Goal: Task Accomplishment & Management: Complete application form

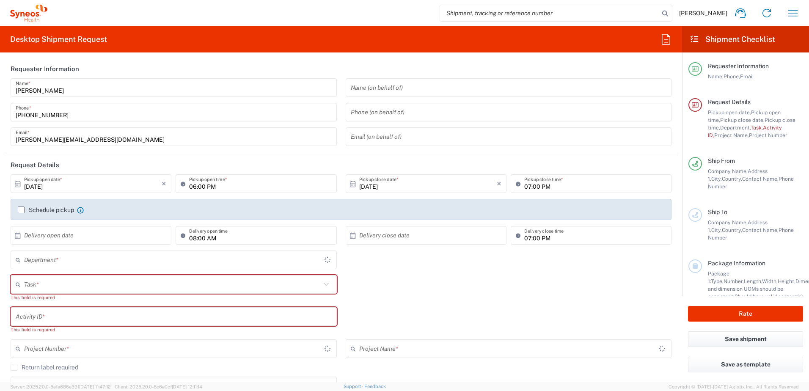
type input "4510"
type input "Serbia"
type input "Syneos Health d.o.o. Beograd-Serbia"
click at [20, 209] on label "Schedule pickup" at bounding box center [46, 209] width 56 height 7
click at [21, 210] on input "Schedule pickup" at bounding box center [21, 210] width 0 height 0
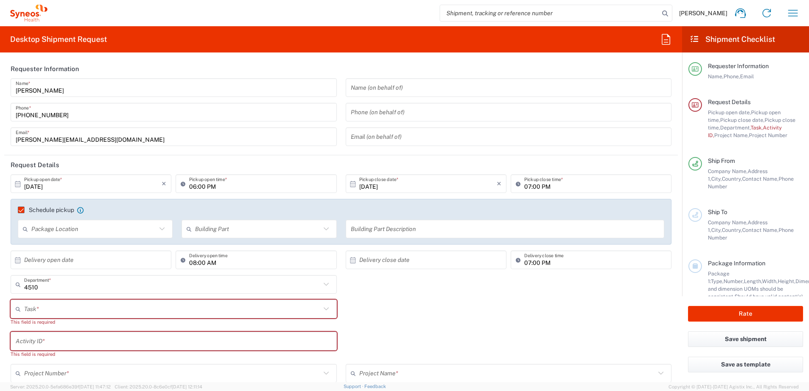
click at [80, 234] on input "text" at bounding box center [93, 229] width 125 height 15
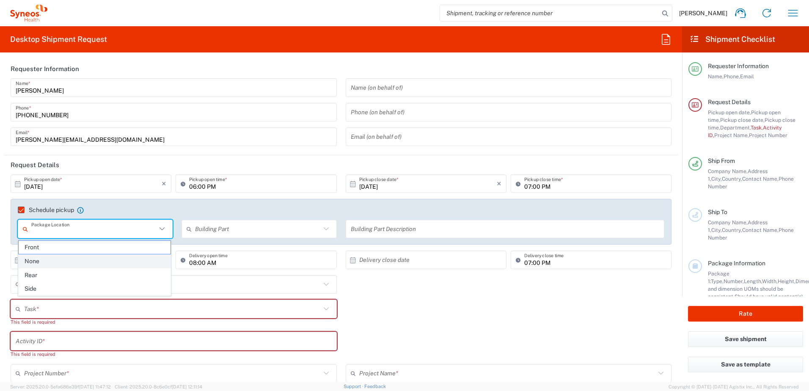
click at [55, 259] on span "None" at bounding box center [95, 261] width 152 height 13
type input "None"
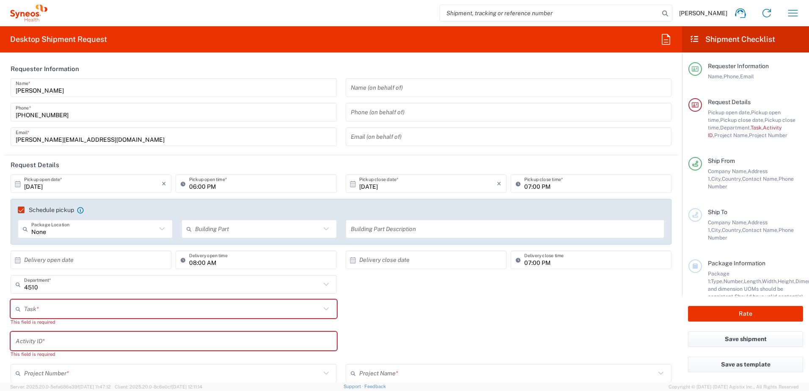
click at [253, 222] on input "text" at bounding box center [257, 229] width 125 height 15
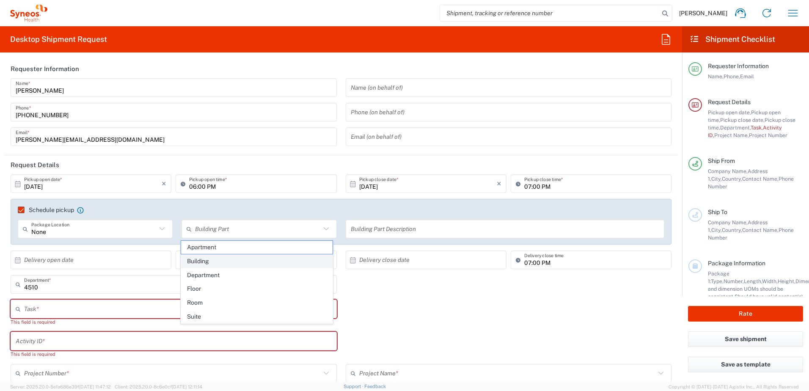
click at [210, 260] on span "Building" at bounding box center [257, 261] width 152 height 13
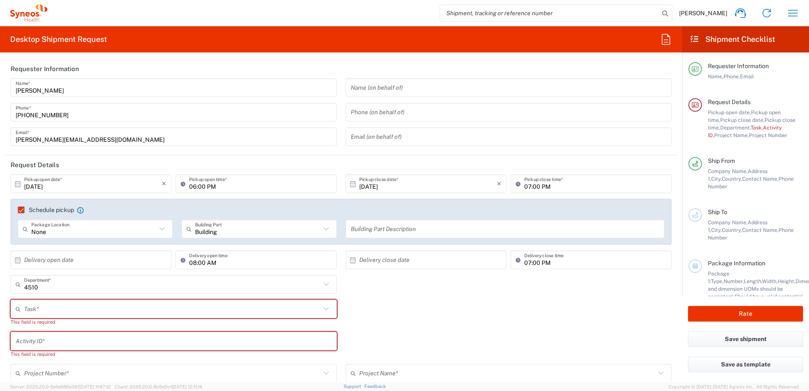
drag, startPoint x: 329, startPoint y: 222, endPoint x: 359, endPoint y: 227, distance: 30.9
click at [330, 222] on div "Building Building Part" at bounding box center [258, 229] width 155 height 19
type input "Building"
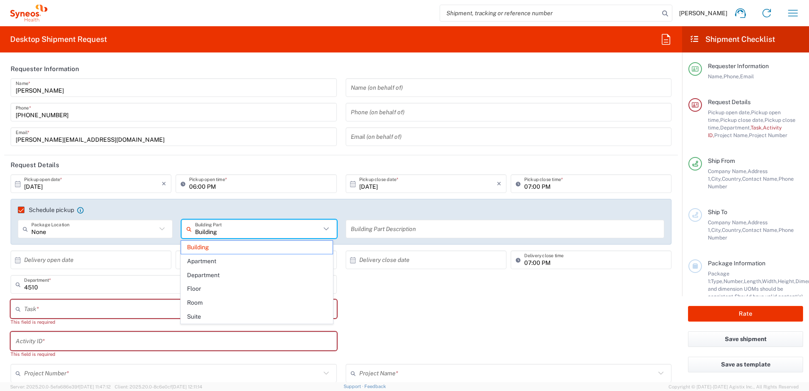
click at [360, 228] on input "text" at bounding box center [505, 229] width 309 height 15
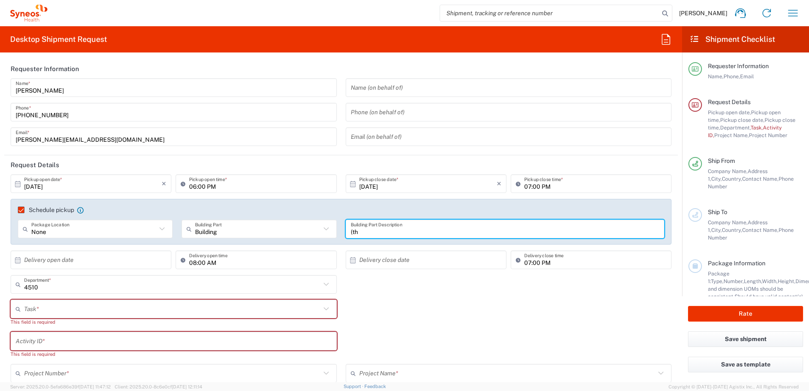
type input "8"
type input "R"
click at [368, 228] on input "9th floor Reception" at bounding box center [505, 229] width 309 height 15
click at [371, 229] on input "9th floor Reception" at bounding box center [505, 229] width 309 height 15
click at [375, 231] on input "9th floor Reception" at bounding box center [505, 229] width 309 height 15
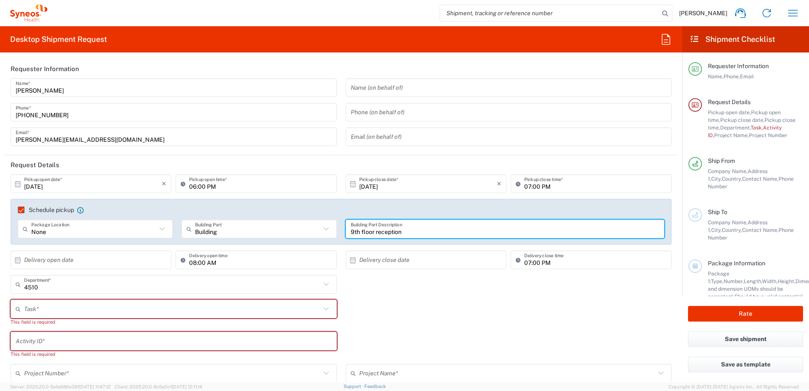
click at [369, 234] on input "9th floor reception" at bounding box center [505, 229] width 309 height 15
click at [446, 222] on input "9th floor, reception" at bounding box center [505, 229] width 309 height 15
type input "9th floor, reception area"
click at [54, 261] on input "text" at bounding box center [92, 260] width 137 height 15
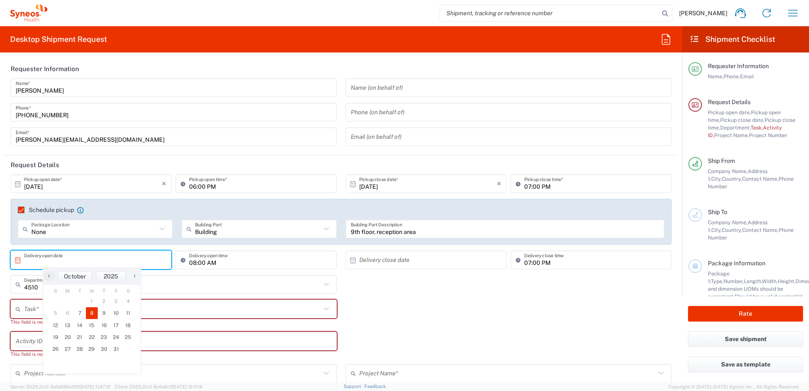
click at [89, 313] on span "8" at bounding box center [92, 313] width 12 height 12
type input "10/08/2025"
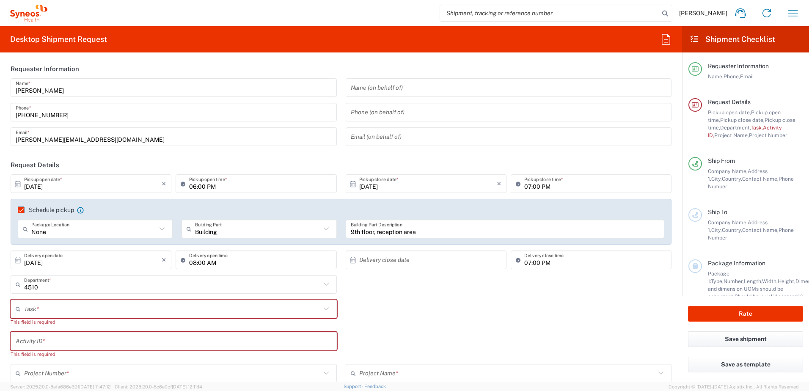
click at [386, 262] on input "text" at bounding box center [427, 260] width 137 height 15
click at [419, 311] on span "8" at bounding box center [424, 313] width 12 height 12
type input "10/08/2025"
click at [560, 258] on input "07:00 PM" at bounding box center [595, 260] width 142 height 15
click at [595, 259] on input "07:00 PM" at bounding box center [595, 260] width 142 height 15
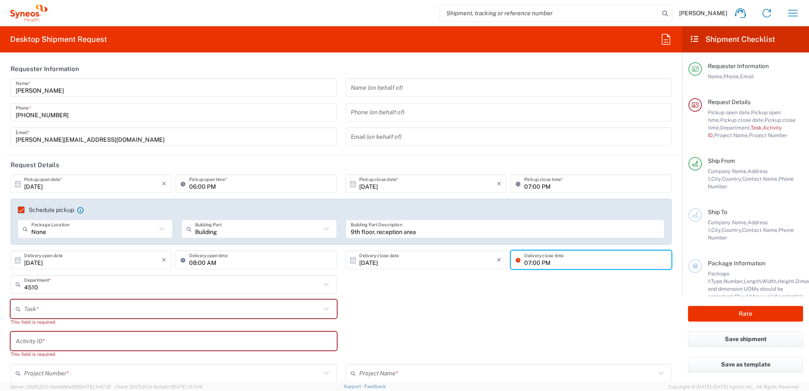
click at [592, 267] on div "07:00 PM Delivery close time" at bounding box center [591, 259] width 161 height 19
type input "04:00 PM"
drag, startPoint x: 501, startPoint y: 308, endPoint x: 429, endPoint y: 307, distance: 72.8
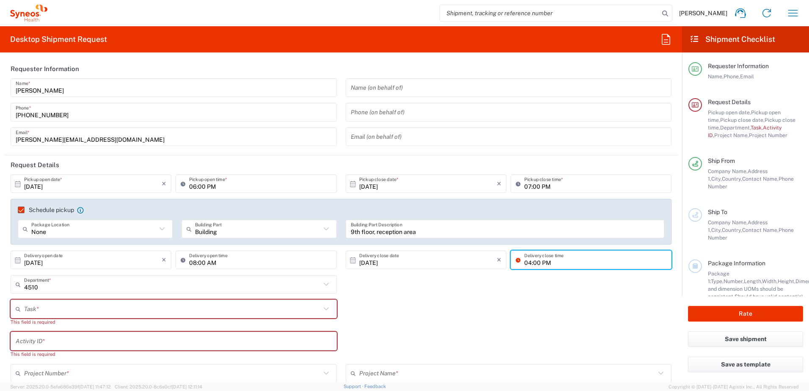
click at [501, 308] on div "Task * Break/Fix Inventory Transfer New Hire Other Refresh This field is requir…" at bounding box center [341, 316] width 670 height 32
click at [153, 328] on div "Task * Break/Fix Inventory Transfer New Hire Other Refresh This field is requir…" at bounding box center [173, 316] width 335 height 32
drag, startPoint x: 154, startPoint y: 319, endPoint x: 155, endPoint y: 313, distance: 6.6
click at [154, 318] on div "This field is required" at bounding box center [174, 322] width 326 height 8
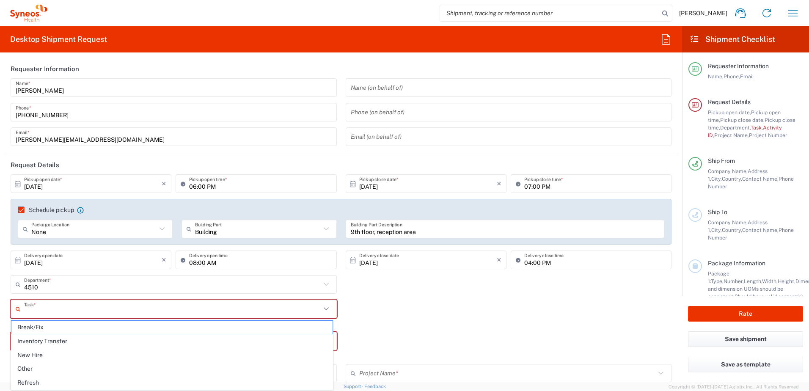
click at [156, 313] on input "text" at bounding box center [172, 309] width 297 height 15
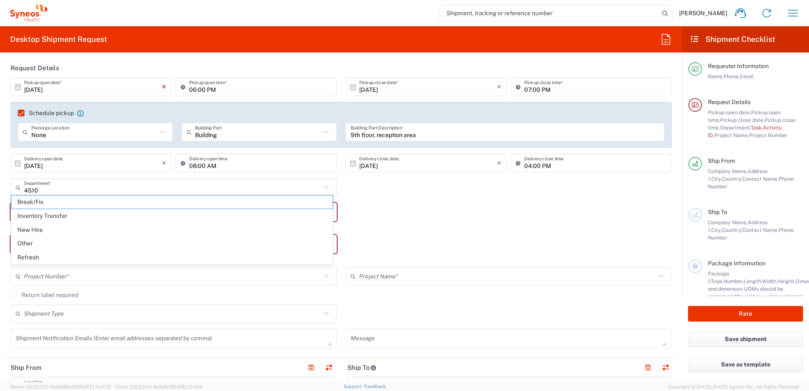
scroll to position [127, 0]
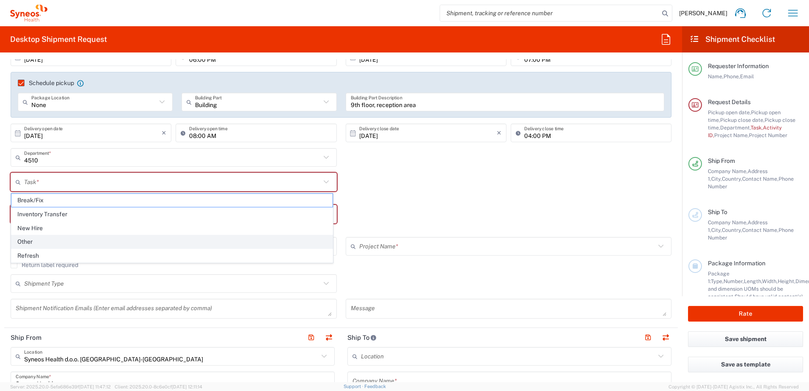
click at [76, 239] on span "Other" at bounding box center [171, 241] width 321 height 13
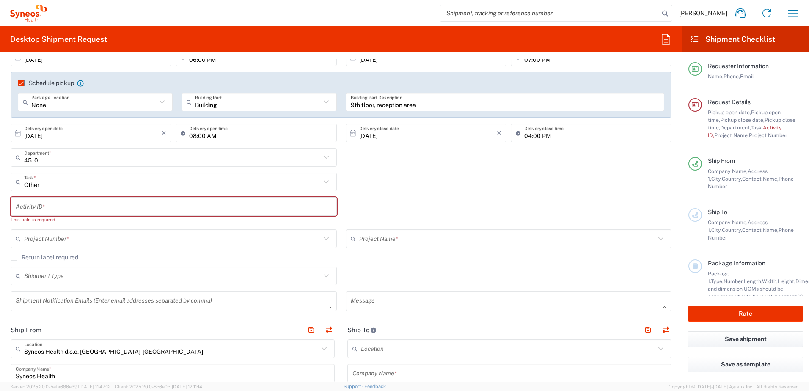
type input "Other"
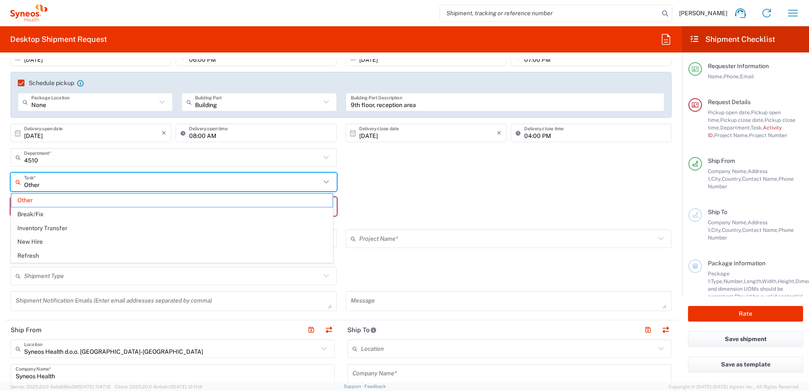
click at [76, 182] on input "Other" at bounding box center [172, 182] width 297 height 15
click at [111, 152] on input "text" at bounding box center [172, 157] width 297 height 15
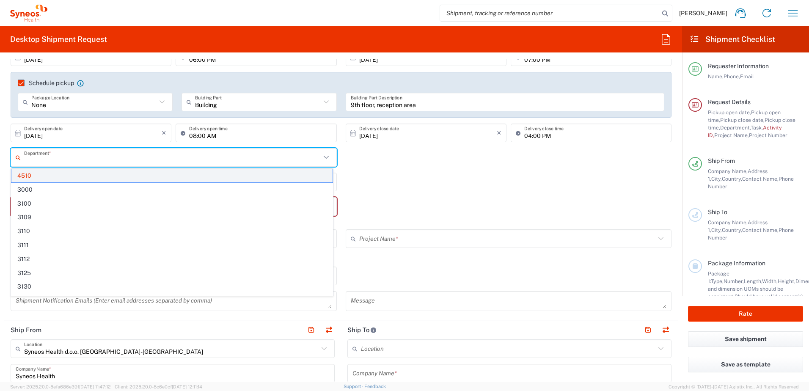
paste input "868175"
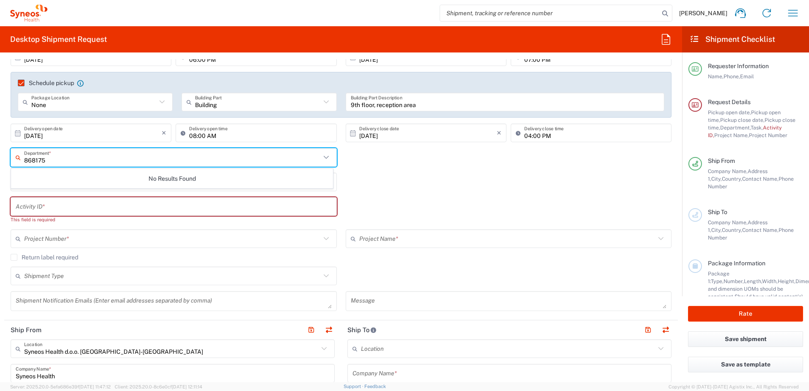
click at [33, 160] on input "868175" at bounding box center [172, 157] width 297 height 15
type input "8"
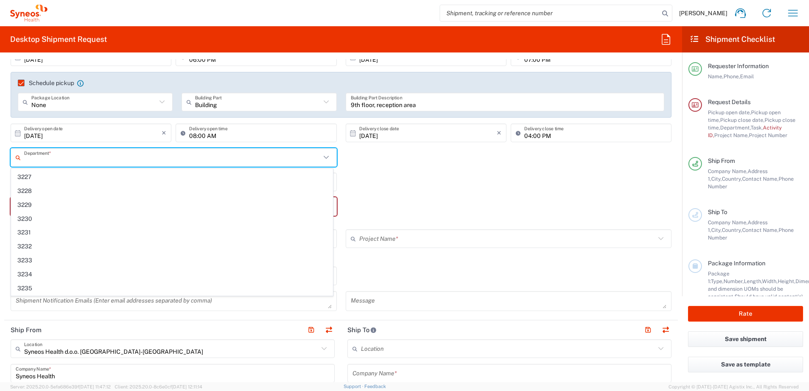
scroll to position [581, 0]
paste input "868175"
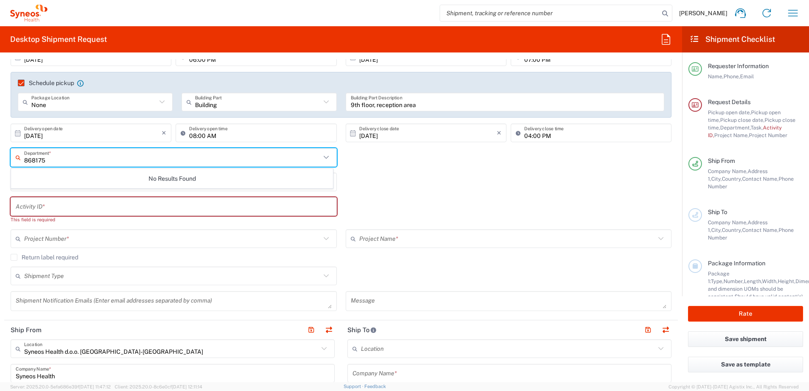
drag, startPoint x: 53, startPoint y: 159, endPoint x: 37, endPoint y: 159, distance: 16.5
click at [34, 159] on input "868175" at bounding box center [172, 157] width 297 height 15
type input "8"
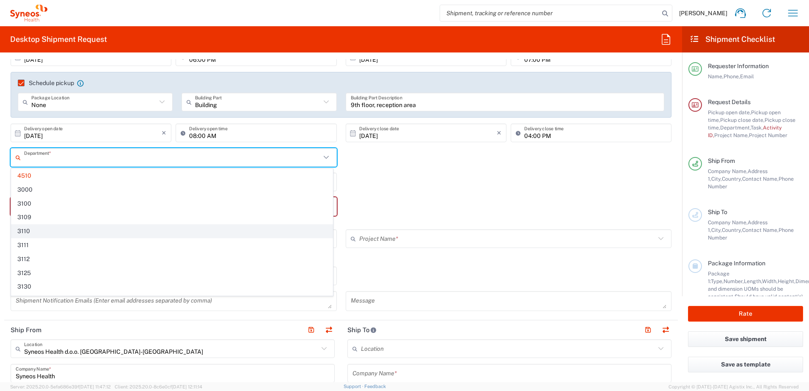
paste input "80013"
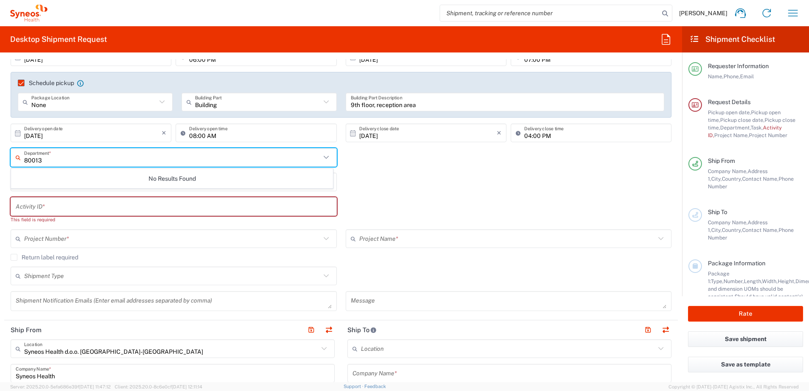
click at [27, 160] on input "80013" at bounding box center [172, 157] width 297 height 15
type input "0013"
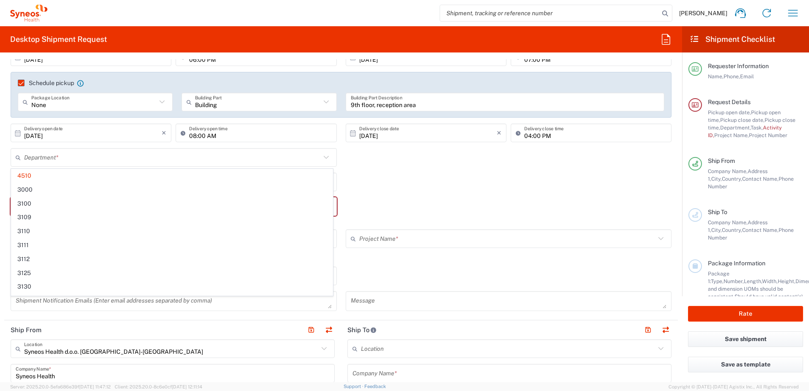
click at [496, 223] on div "Activity ID * This field is required" at bounding box center [341, 213] width 670 height 32
type input "4510"
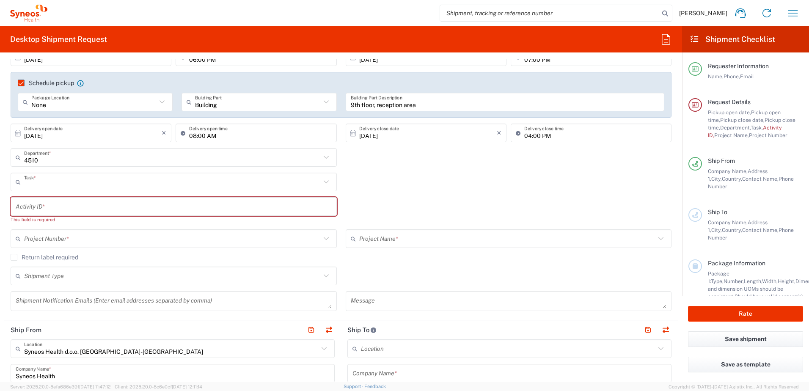
click at [201, 189] on input "text" at bounding box center [172, 182] width 297 height 15
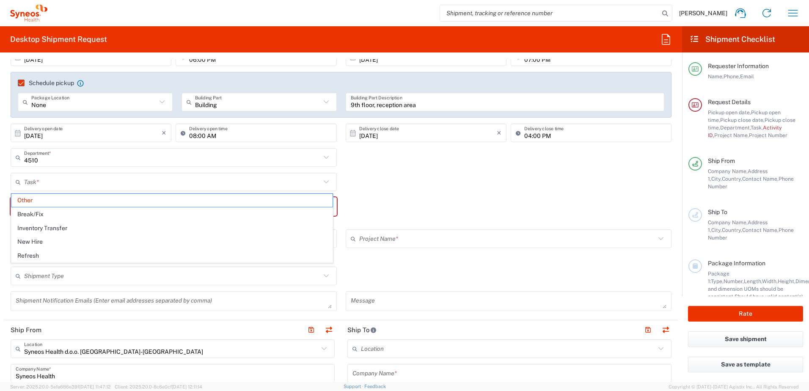
click at [488, 198] on div "Activity ID * This field is required" at bounding box center [341, 213] width 670 height 32
type input "Other"
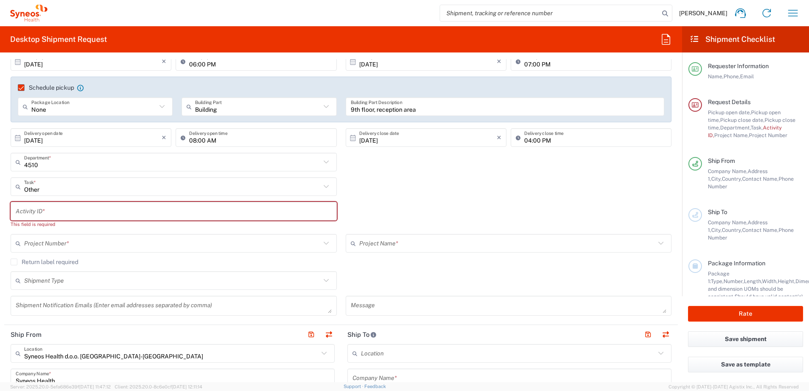
scroll to position [127, 0]
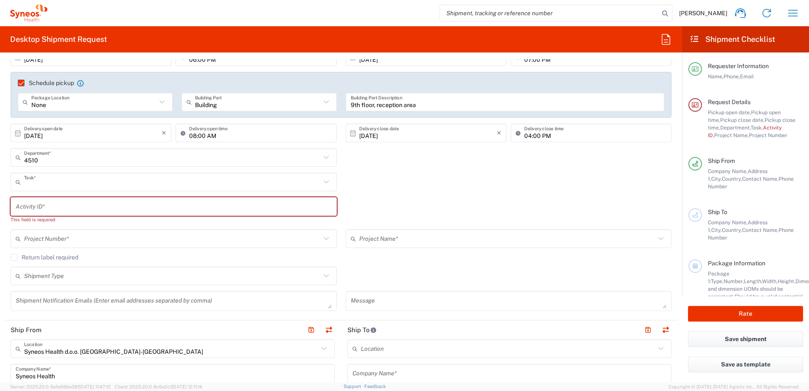
click at [44, 185] on input "text" at bounding box center [172, 182] width 297 height 15
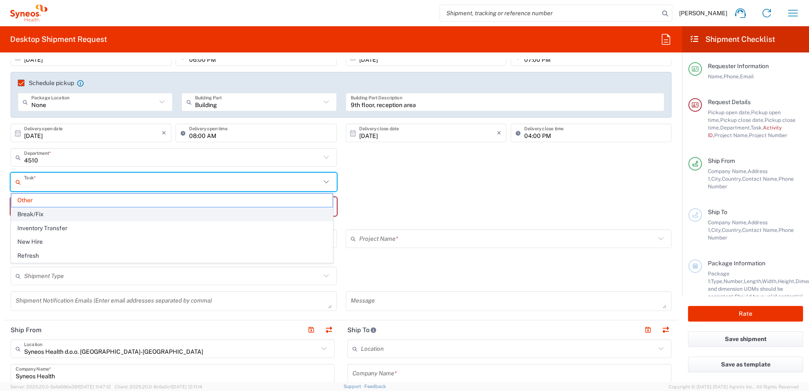
click at [37, 212] on span "Break/Fix" at bounding box center [171, 214] width 321 height 13
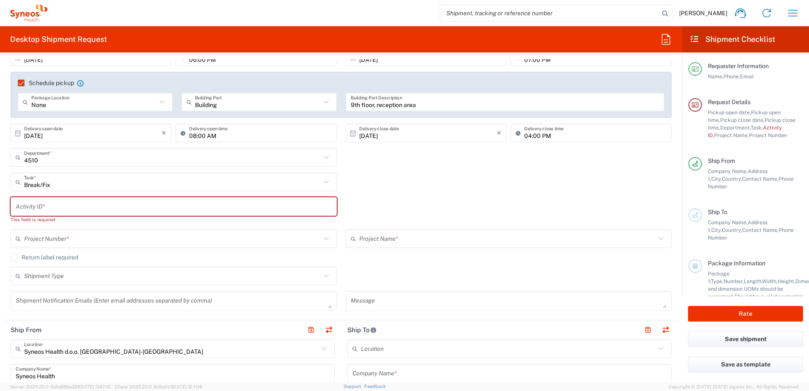
click at [41, 187] on input "Break/Fix" at bounding box center [172, 182] width 297 height 15
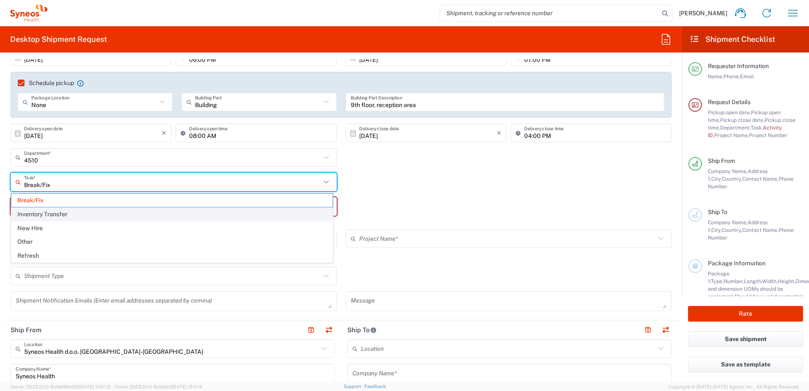
click at [36, 213] on span "Inventory Transfer" at bounding box center [171, 214] width 321 height 13
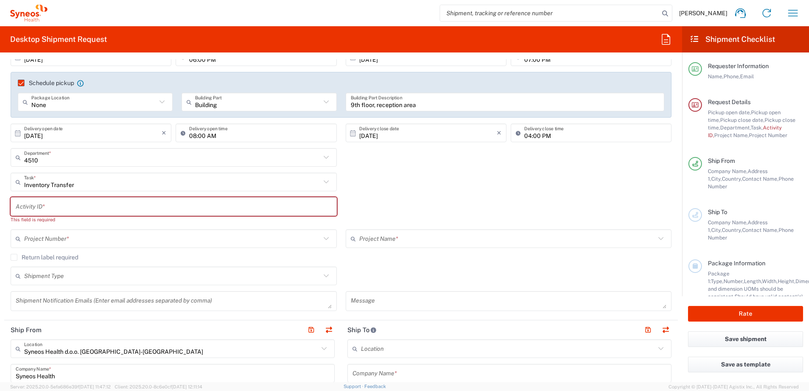
click at [54, 228] on div "Activity ID * This field is required" at bounding box center [173, 213] width 335 height 32
click at [52, 240] on input "text" at bounding box center [172, 238] width 297 height 15
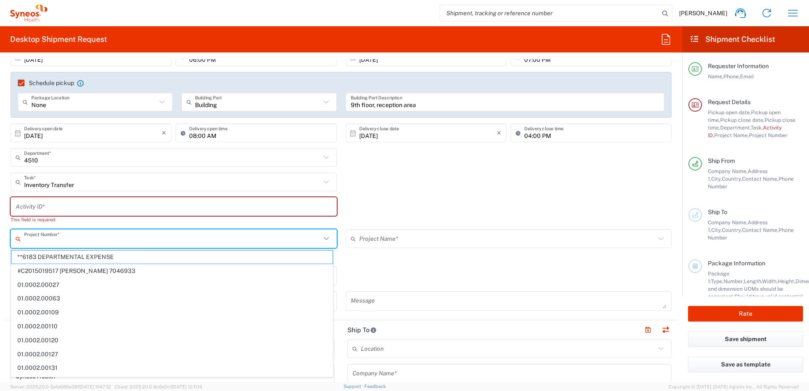
click at [68, 211] on input "text" at bounding box center [174, 206] width 316 height 15
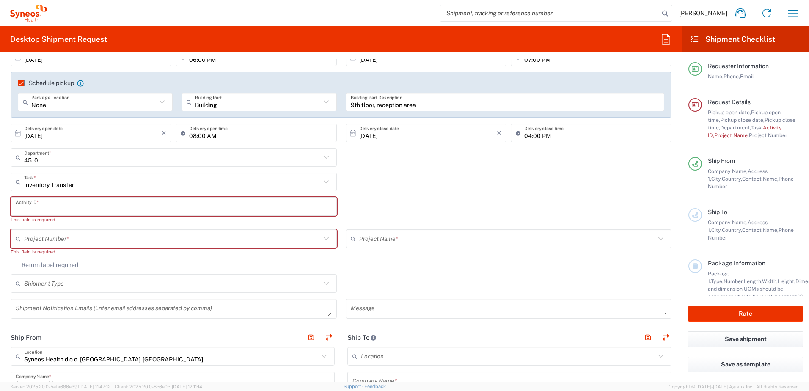
click at [71, 193] on div "Inventory Transfer Task * Break/Fix Inventory Transfer New Hire Other Refresh" at bounding box center [173, 185] width 335 height 25
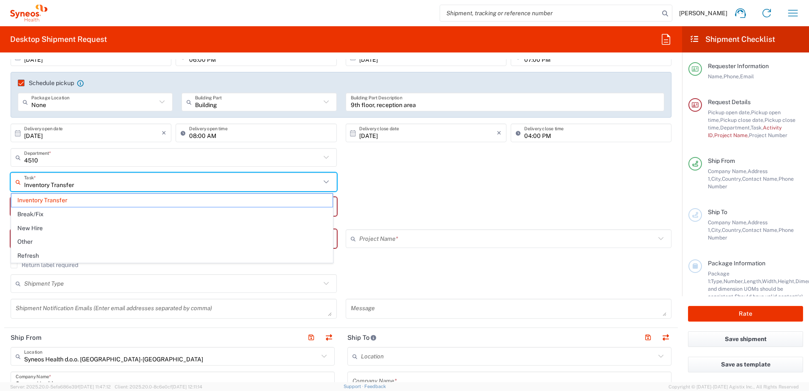
click at [74, 185] on input "Inventory Transfer" at bounding box center [172, 182] width 297 height 15
click at [56, 224] on span "New Hire" at bounding box center [171, 228] width 321 height 13
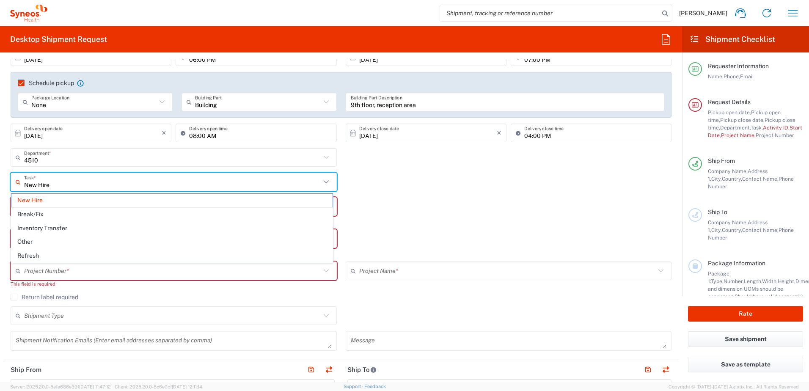
click at [73, 187] on input "New Hire" at bounding box center [172, 182] width 297 height 15
click at [58, 238] on span "Other" at bounding box center [171, 241] width 321 height 13
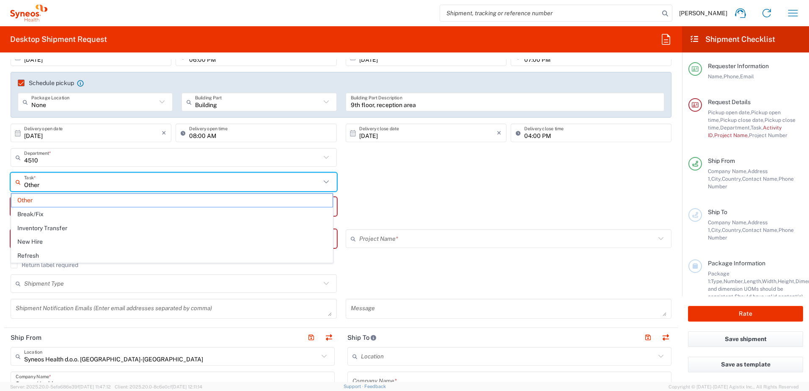
click at [76, 187] on input "Other" at bounding box center [172, 182] width 297 height 15
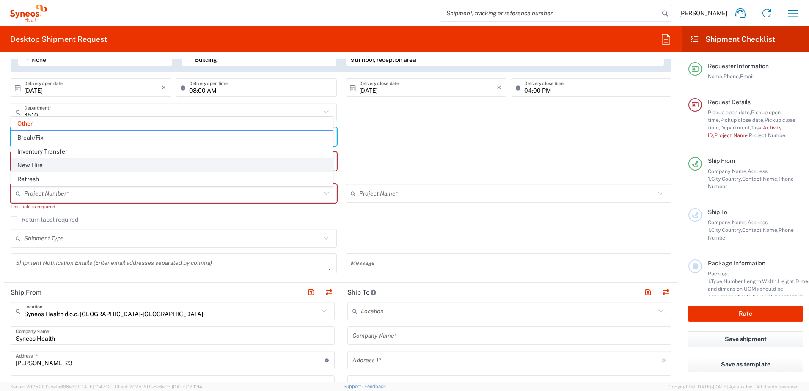
scroll to position [212, 0]
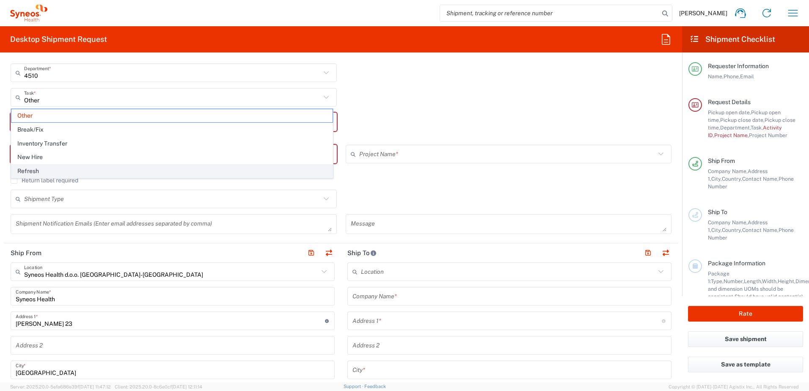
click at [54, 171] on span "Refresh" at bounding box center [171, 171] width 321 height 13
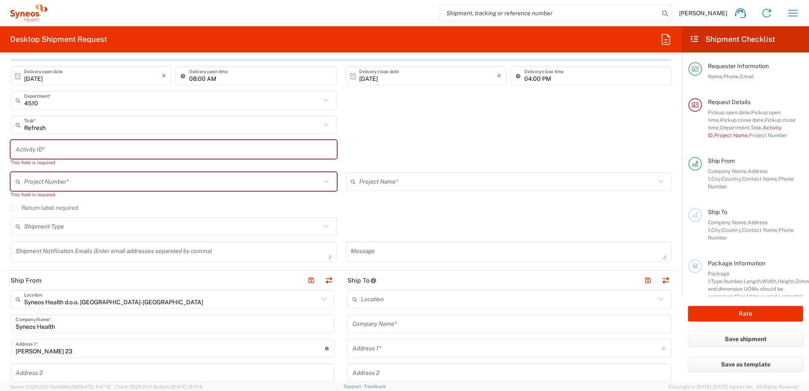
scroll to position [169, 0]
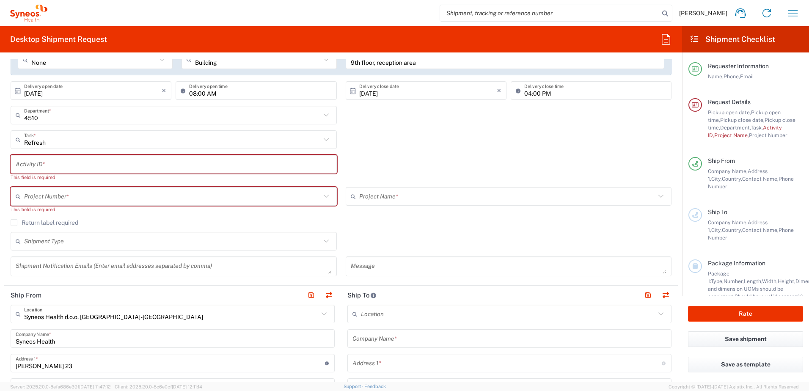
click at [88, 193] on input "text" at bounding box center [172, 196] width 297 height 15
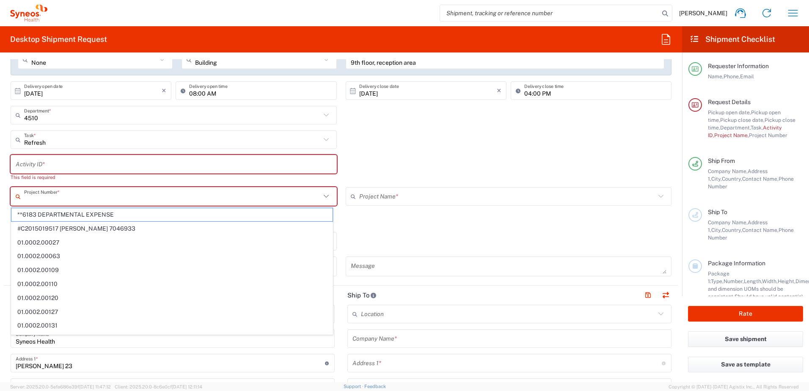
click at [88, 164] on input "text" at bounding box center [174, 164] width 316 height 15
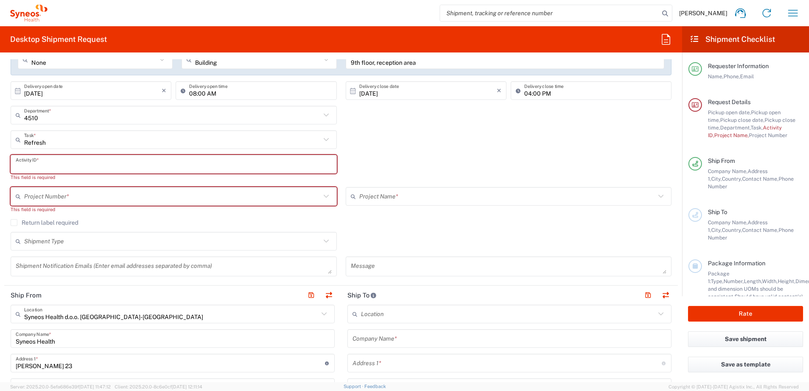
type input "Refresh"
click at [103, 141] on input "Refresh" at bounding box center [172, 139] width 297 height 15
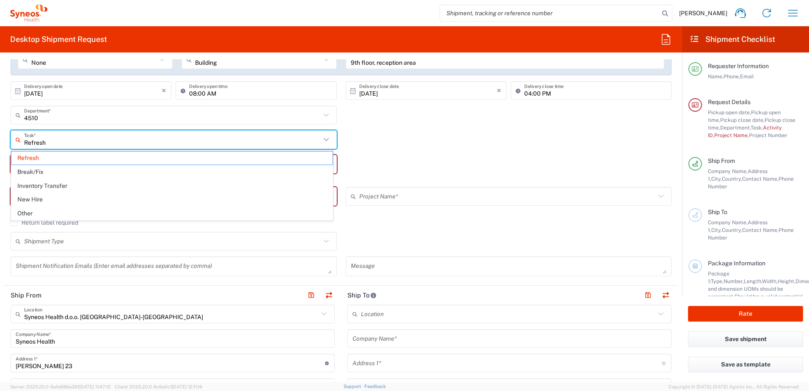
click at [392, 129] on div "4510 Department * 4510 3000 3100 3109 3110 3111 3112 3125 3130 3135 3136 3150 3…" at bounding box center [341, 118] width 670 height 25
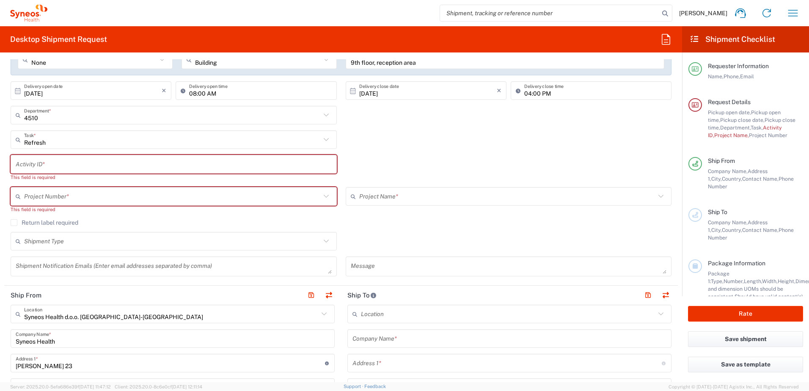
click at [80, 164] on input "text" at bounding box center [174, 164] width 316 height 15
click at [418, 161] on div "Activity ID * This field is required" at bounding box center [341, 171] width 670 height 32
click at [171, 173] on div "This field is required" at bounding box center [174, 177] width 326 height 8
click at [171, 165] on input "text" at bounding box center [174, 164] width 316 height 15
click at [94, 179] on div "This field is required" at bounding box center [174, 177] width 326 height 8
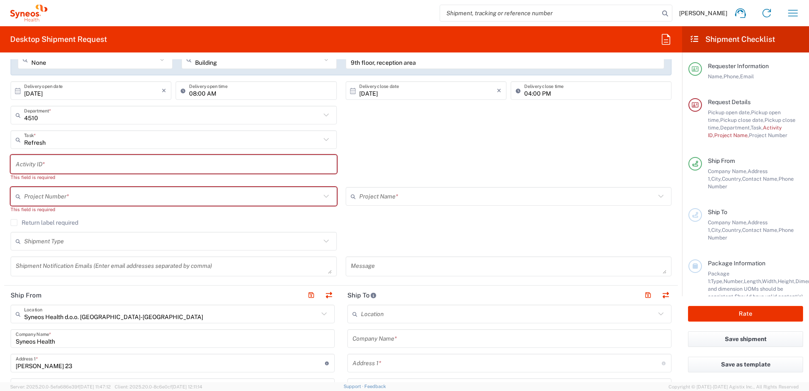
click at [80, 184] on div "Activity ID * This field is required" at bounding box center [173, 171] width 335 height 32
click at [94, 142] on input "text" at bounding box center [172, 139] width 297 height 15
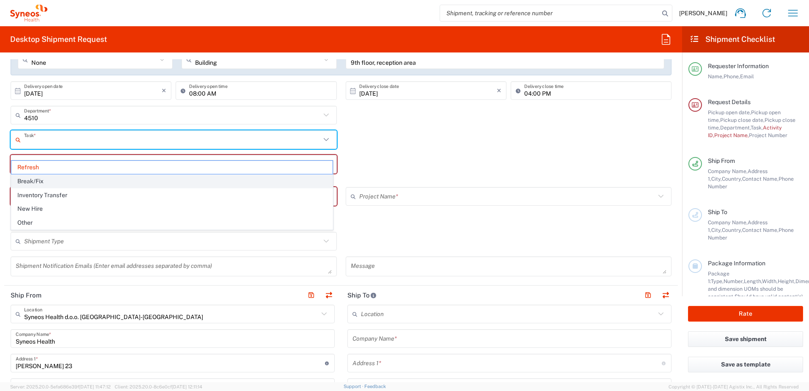
scroll to position [0, 0]
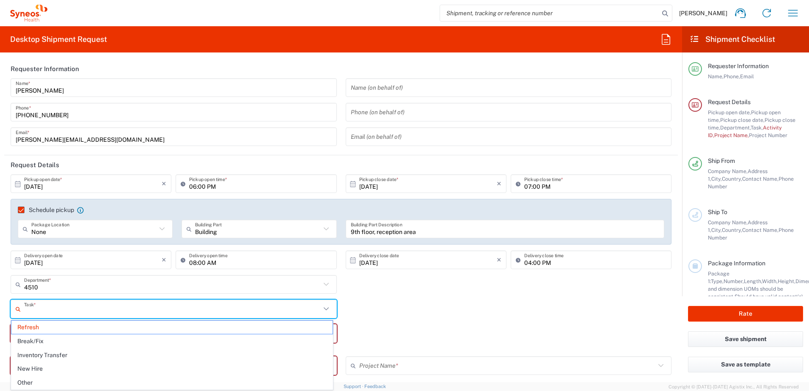
click at [63, 48] on agx-form-header "Desktop Shipment Request" at bounding box center [341, 39] width 682 height 26
type input "Refresh"
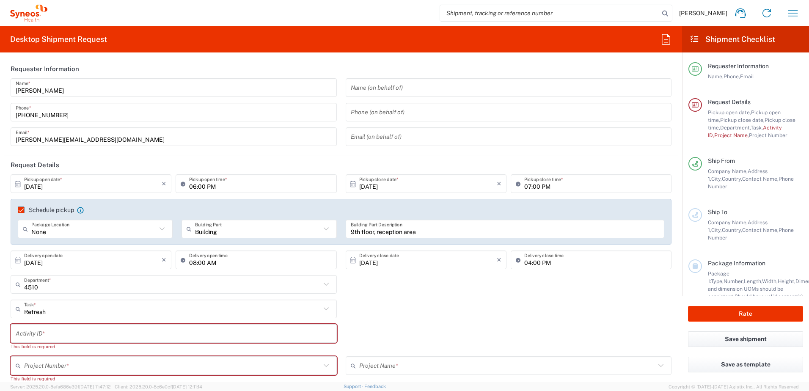
click at [65, 38] on h2 "Desktop Shipment Request" at bounding box center [58, 39] width 97 height 10
click at [22, 8] on icon at bounding box center [28, 13] width 37 height 17
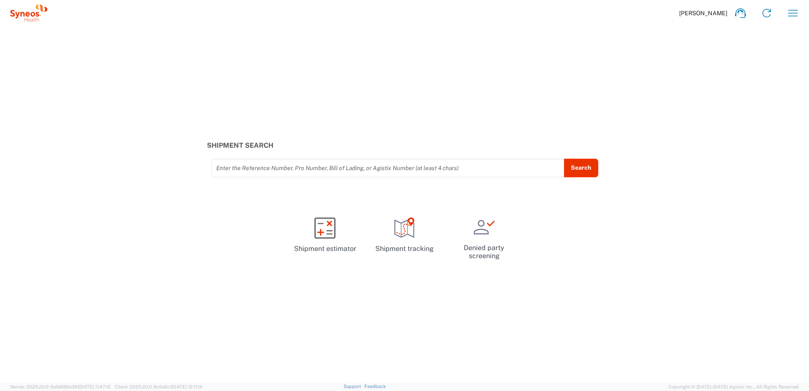
click at [712, 13] on span "[PERSON_NAME]" at bounding box center [703, 13] width 48 height 8
click at [806, 12] on agx-form-navbar "Stefan Bisevac Home Shipment estimator Shipment tracking Desktop shipment reque…" at bounding box center [404, 13] width 809 height 26
click at [794, 12] on icon "button" at bounding box center [793, 13] width 14 height 14
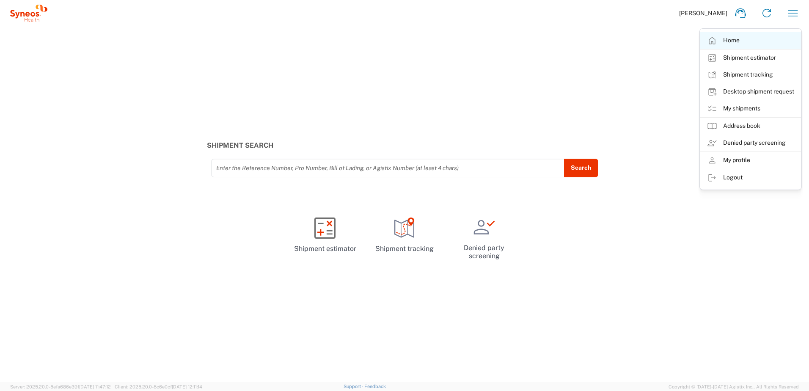
click at [741, 36] on link "Home" at bounding box center [750, 40] width 101 height 17
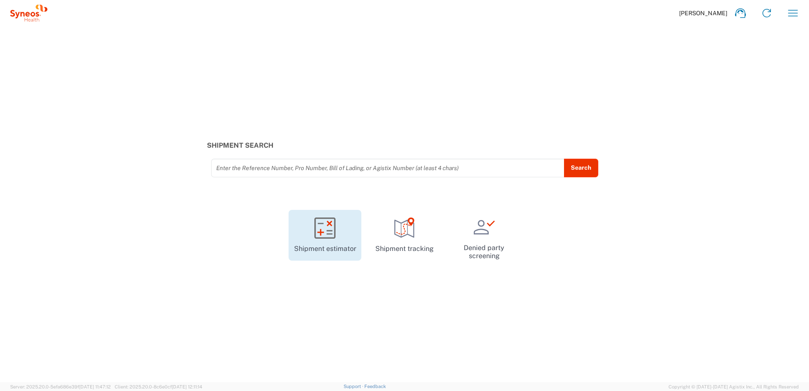
click at [331, 225] on icon at bounding box center [324, 227] width 15 height 15
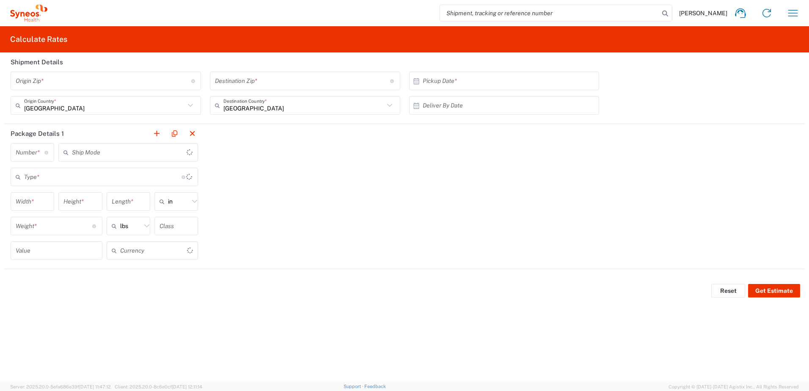
type input "US Dollar"
click at [520, 2] on agx-form-navbar "Stefan Bisevac Home Shipment estimator Shipment tracking Desktop shipment reque…" at bounding box center [404, 13] width 809 height 26
click at [19, 15] on icon at bounding box center [28, 13] width 37 height 17
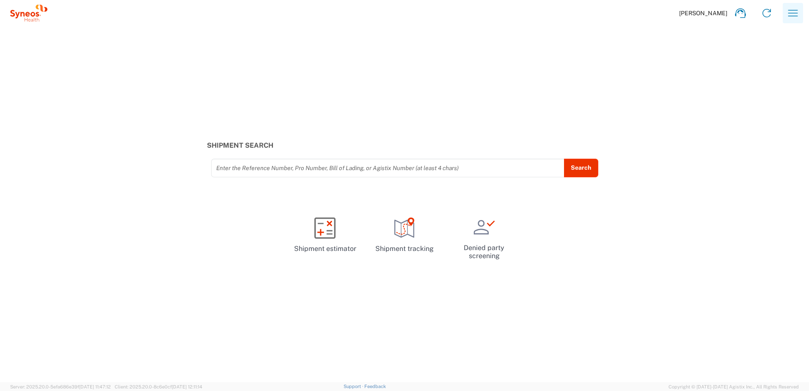
click at [797, 17] on icon "button" at bounding box center [793, 13] width 14 height 14
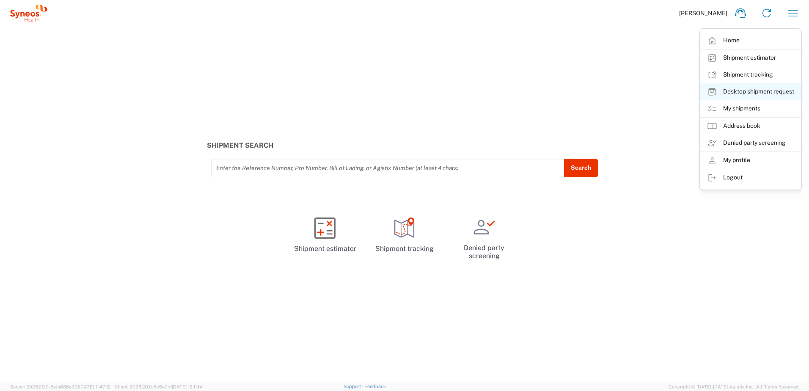
click at [760, 93] on link "Desktop shipment request" at bounding box center [750, 91] width 101 height 17
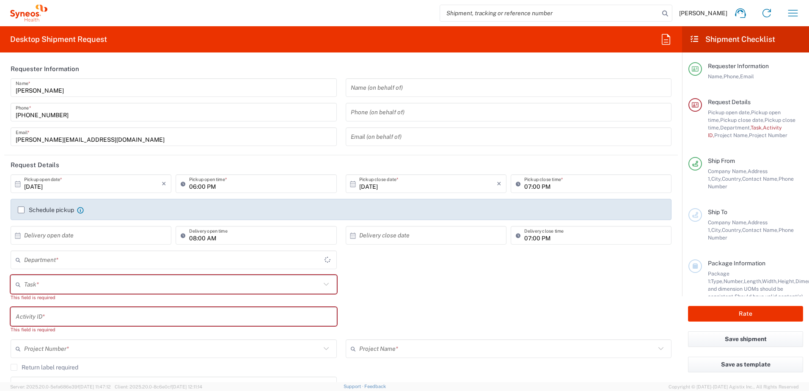
type input "4510"
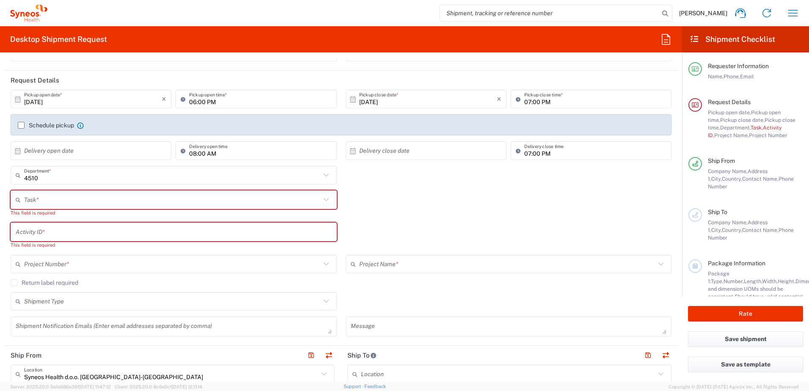
click at [130, 234] on input "text" at bounding box center [174, 232] width 316 height 15
type input "]"
click at [125, 199] on input "text" at bounding box center [172, 199] width 297 height 15
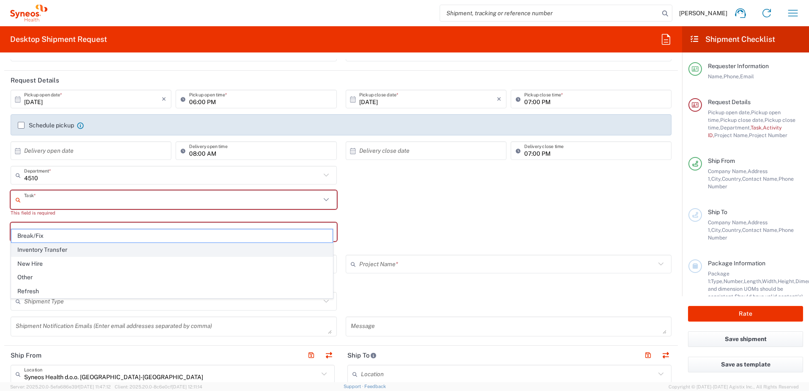
scroll to position [0, 0]
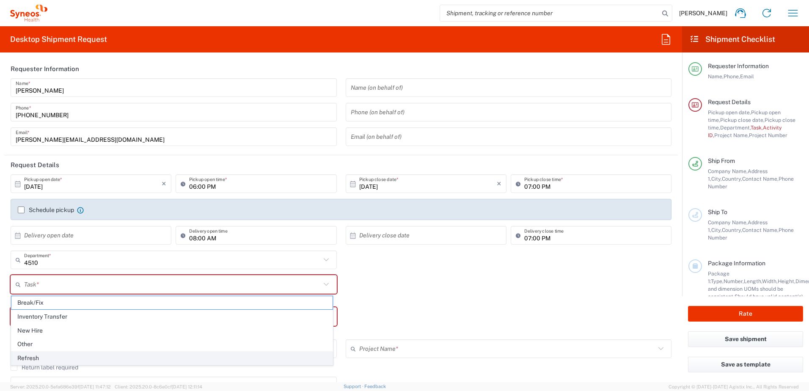
click at [56, 352] on span "Refresh" at bounding box center [171, 358] width 321 height 13
type input "Refresh"
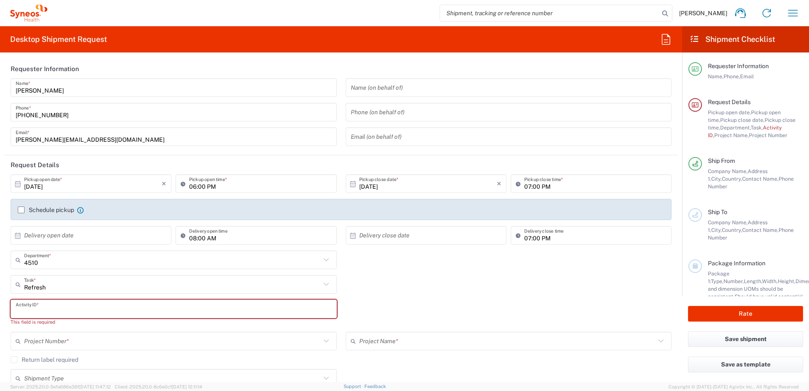
click at [46, 309] on input "text" at bounding box center [174, 309] width 316 height 15
click at [51, 336] on input "text" at bounding box center [172, 341] width 297 height 15
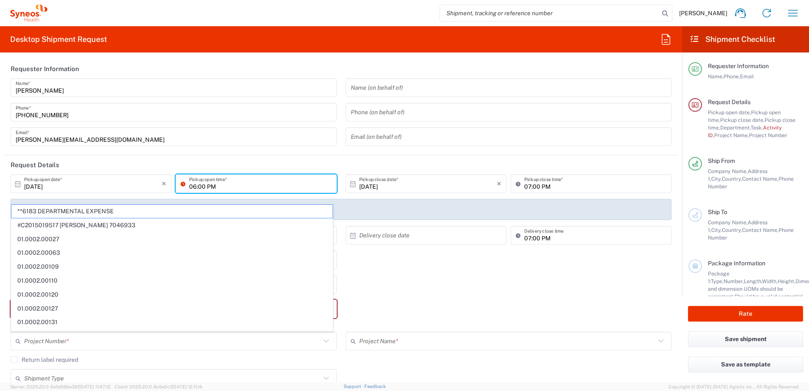
click at [198, 177] on input "06:00 PM" at bounding box center [260, 183] width 142 height 15
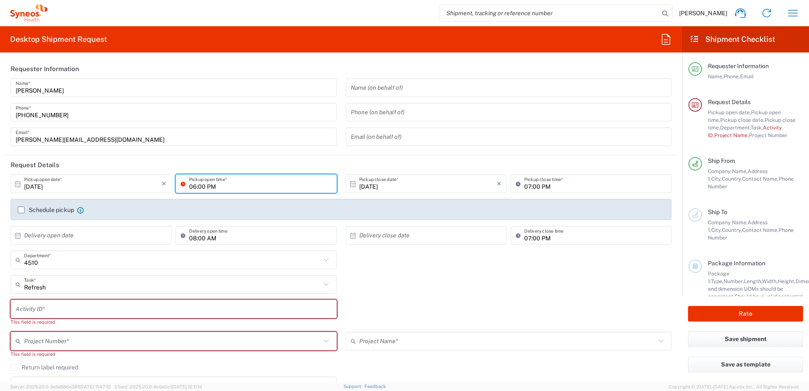
click at [56, 311] on input "text" at bounding box center [174, 309] width 316 height 15
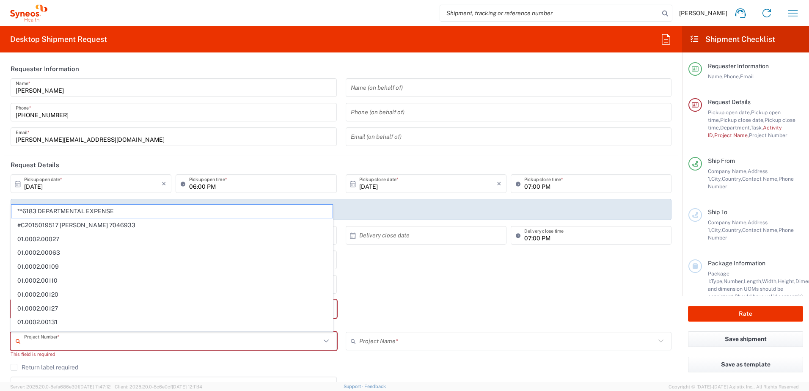
click at [52, 342] on input "text" at bounding box center [172, 341] width 297 height 15
paste input "868175"
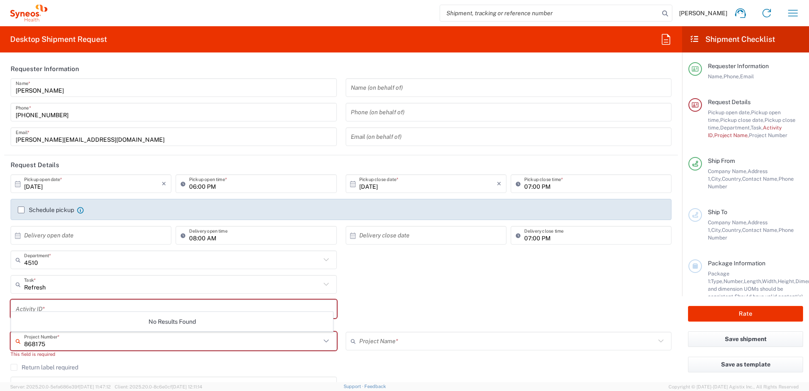
click at [27, 339] on input "868175" at bounding box center [172, 341] width 297 height 15
click at [30, 340] on input "868175" at bounding box center [172, 341] width 297 height 15
click at [69, 325] on span "8175 DEPARTMENTAL EXPENSE" at bounding box center [171, 324] width 321 height 13
type input "8175 DEPARTMENTAL EXPENSE"
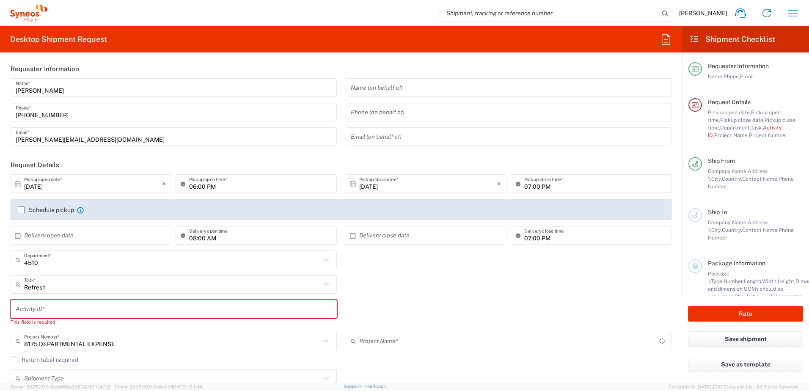
type input "8175 DEPARTMENTAL EXPENSE"
click at [89, 309] on input "text" at bounding box center [174, 309] width 316 height 15
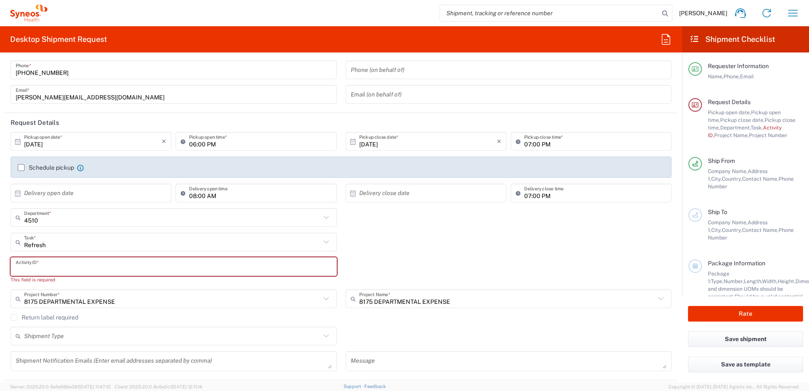
scroll to position [85, 0]
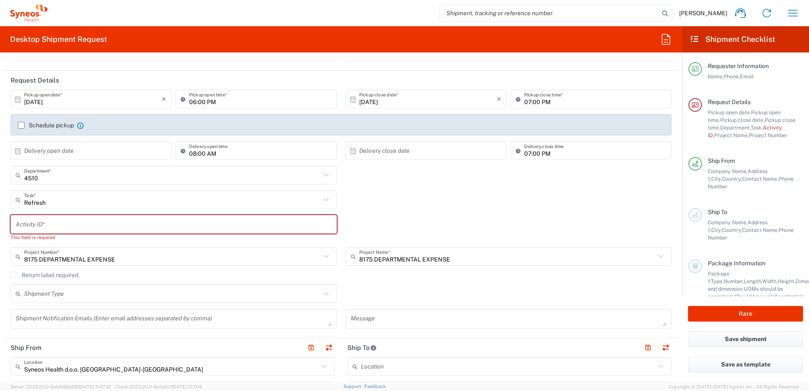
click at [58, 282] on div "Return label required" at bounding box center [341, 278] width 661 height 13
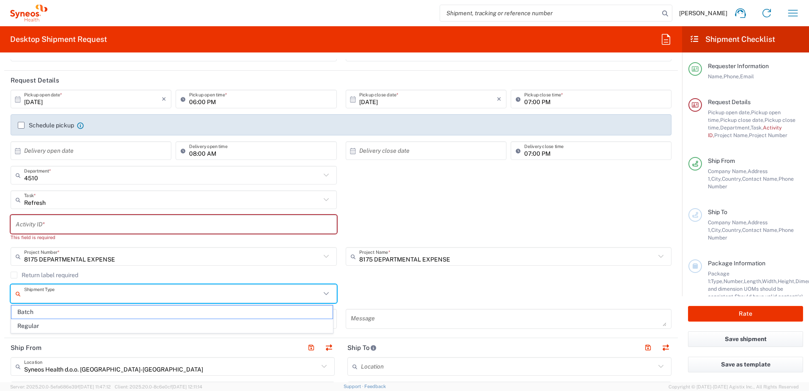
click at [53, 296] on input "text" at bounding box center [172, 293] width 297 height 15
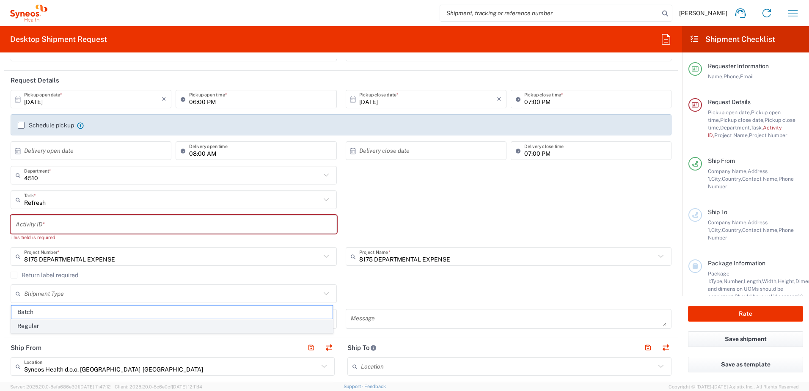
click at [48, 329] on span "Regular" at bounding box center [171, 325] width 321 height 13
type input "Regular"
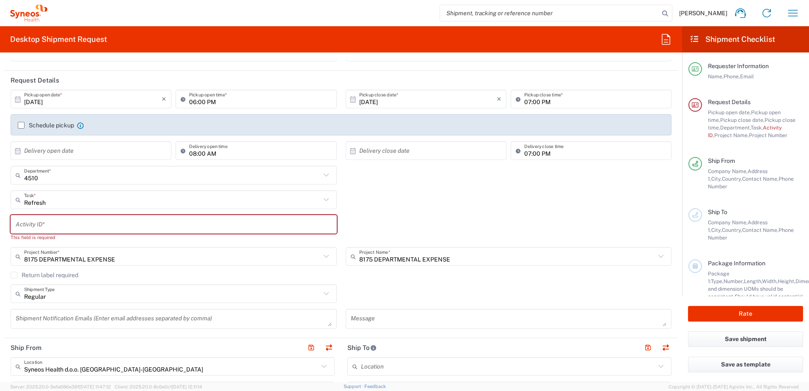
click at [104, 313] on textarea at bounding box center [174, 318] width 316 height 15
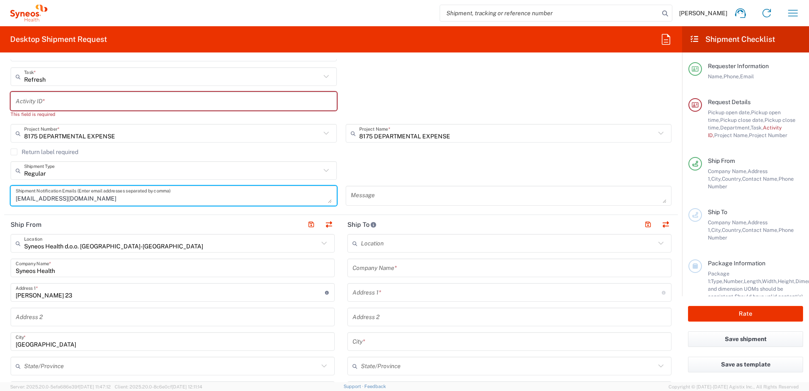
scroll to position [212, 0]
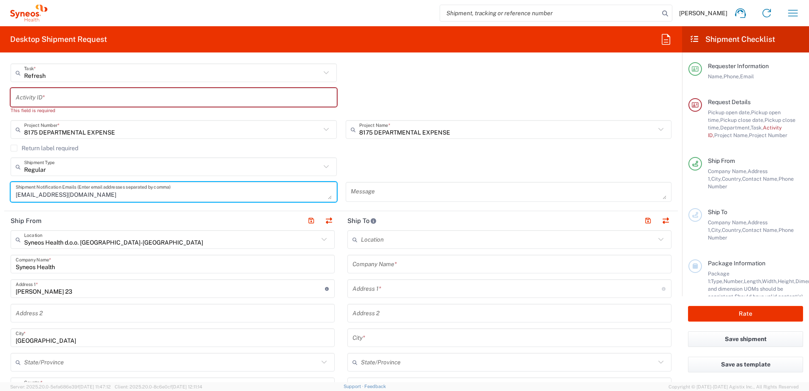
type textarea "branka.milivojevic@syneoshalth.com"
click at [382, 185] on textarea at bounding box center [509, 191] width 316 height 15
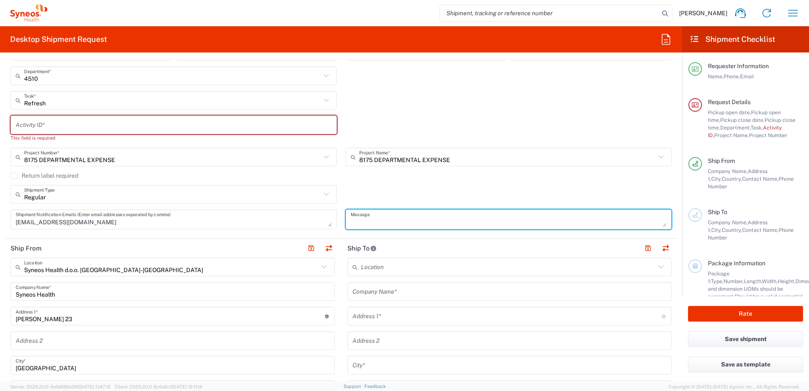
scroll to position [169, 0]
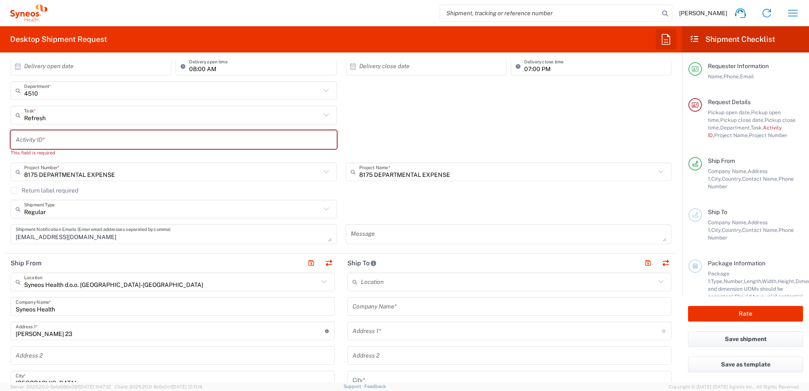
click at [660, 38] on icon "button" at bounding box center [666, 40] width 14 height 14
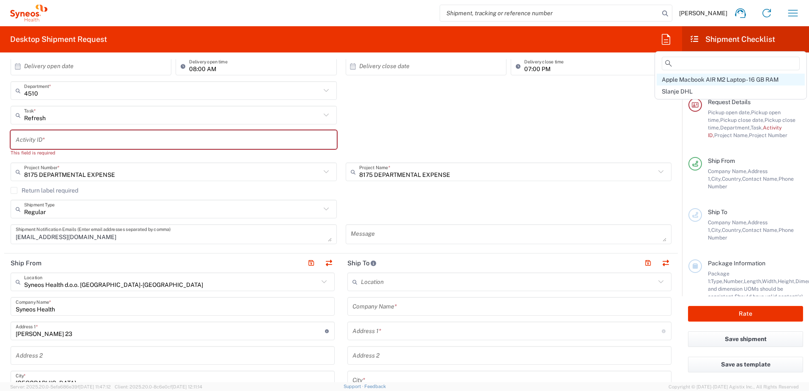
click at [699, 77] on span "Apple Macbook AIR M2 Laptop - 16 GB RAM" at bounding box center [720, 79] width 117 height 7
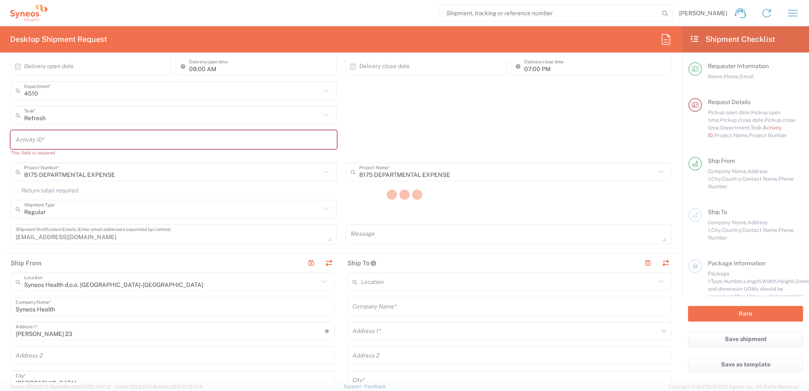
type input "Arturo Medina"
type input "85185659"
type input "arturo.medina2@syneoshealth.com"
type input "01:00 PM"
type input "04:00 PM"
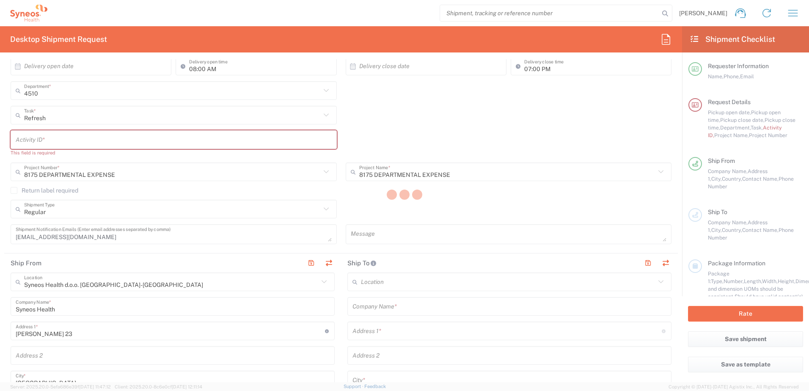
type input "Syneos Health Singapore PteLtd"
type input "21 Biopolis Road"
type input "Nucleos"
type input "[GEOGRAPHIC_DATA]"
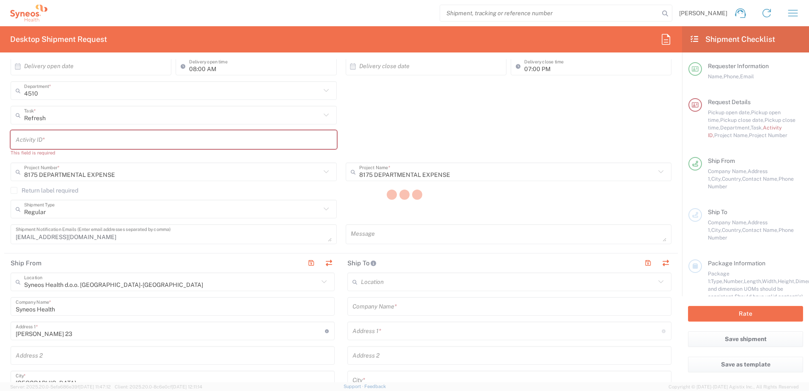
type input "138670"
type input "Arturo Medina"
type input "65 6681 6047"
type input "arturo.medina2@syneoshealth.com"
type input "Business (General)"
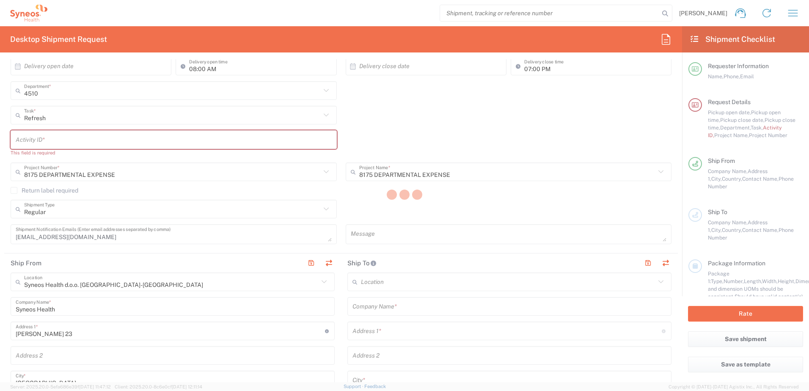
type input "Syneos Health Malaysia Sdn Bhd"
type input "77 Jalan Hujan, Taman Overseas Union,"
type input "Kuala Lumpur"
type input "[GEOGRAPHIC_DATA]"
type input "58200"
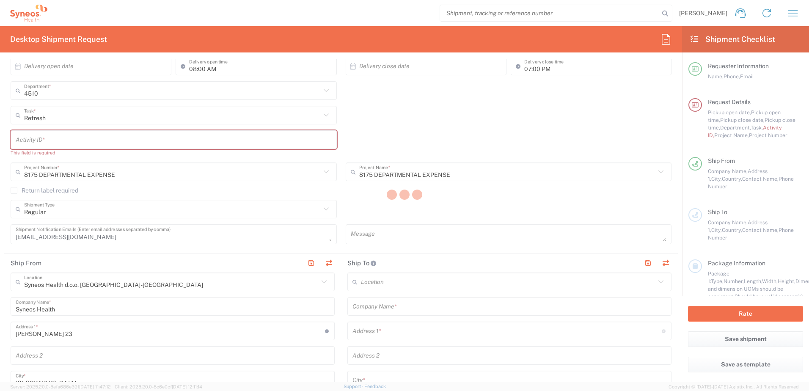
type input "Yi Chin Ong"
type input "+60123158133"
type input "yichin.ong@syneoshealth.com"
type input "Residential/Home"
type input "Adult Signature Required"
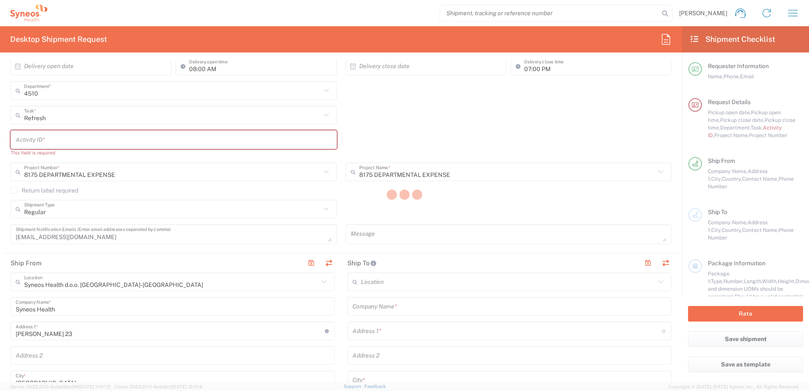
type input "Delivery Duty Paid"
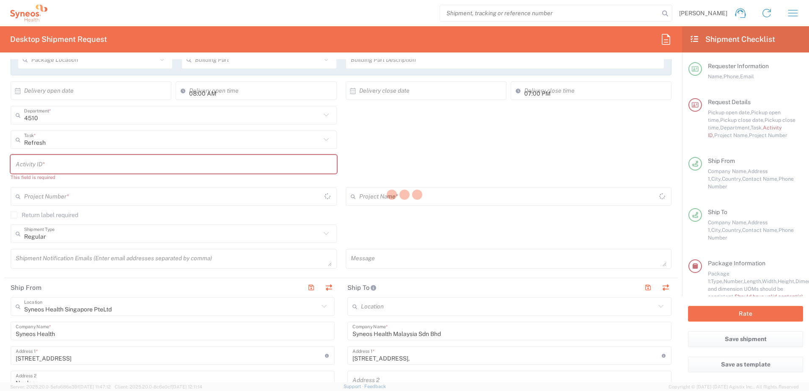
scroll to position [194, 0]
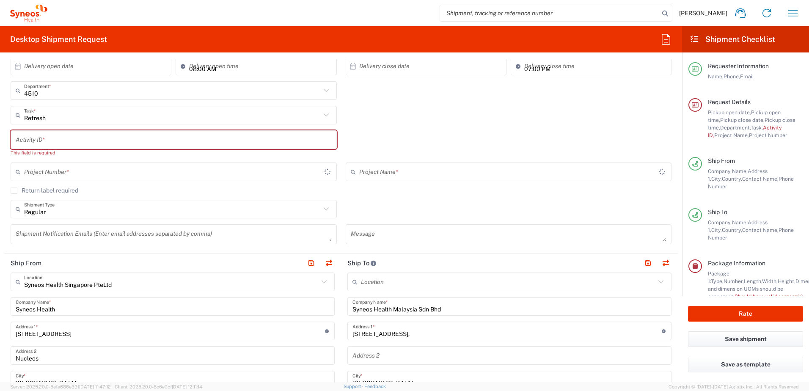
type input "Kuala Lumpur"
type input "Your Packaging"
type input "4510 DEPARTMENTAL EXPENSE"
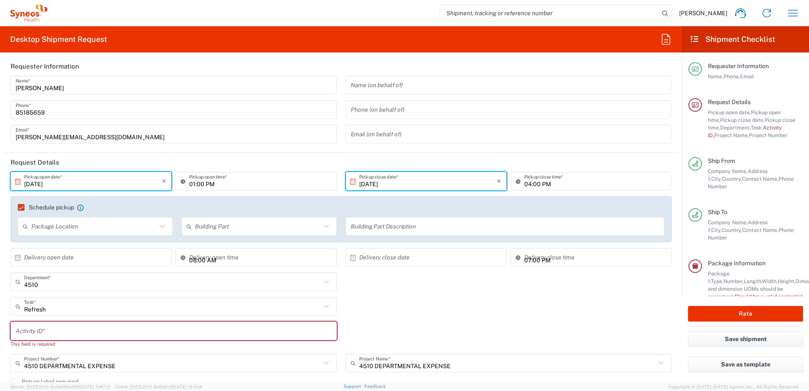
scroll to position [0, 0]
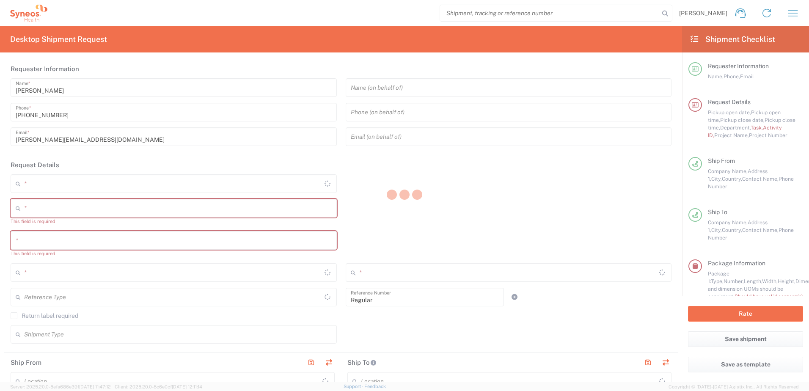
type input "Kuala Lumpur"
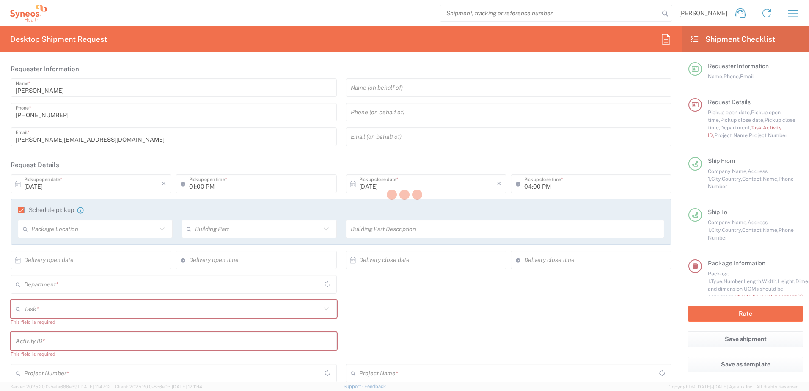
type input "4510 DEPARTMENTAL EXPENSE"
type input "Your Packaging"
type input "Residential/Home"
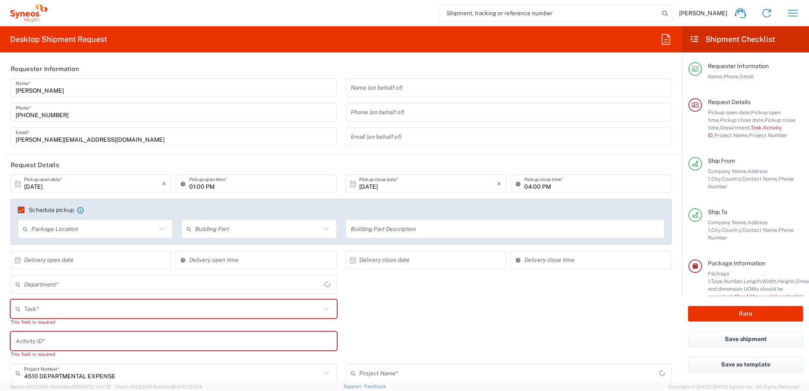
type input "Shipment Id Number"
type input "Delivery Duty Paid"
type input "Business (General)"
type input "[GEOGRAPHIC_DATA]"
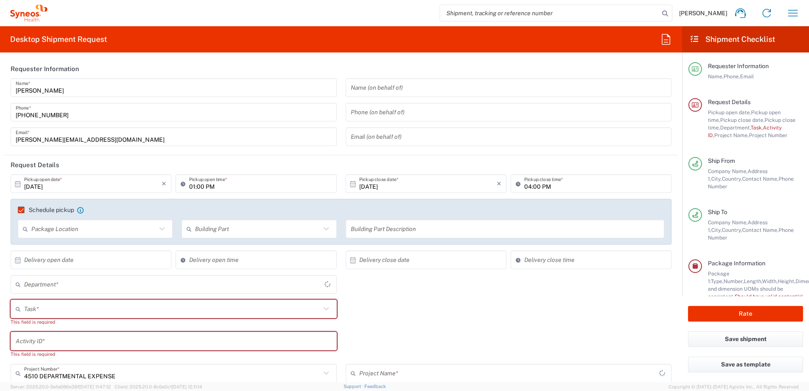
type input "4510 DEPARTMENTAL EXPENSE"
type input "4510"
type input "Syneos Health Singapore PteLtd"
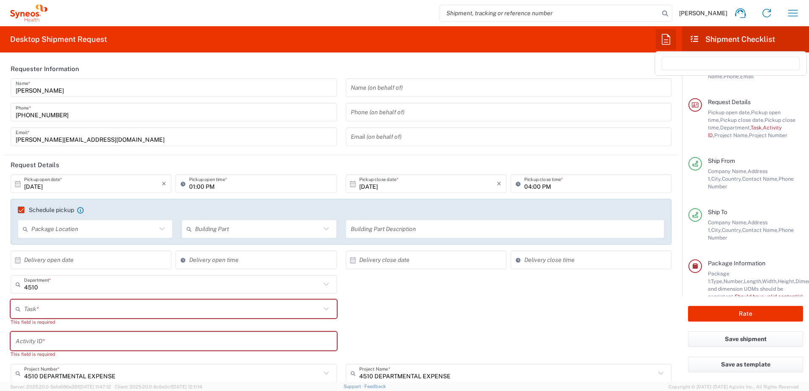
click at [667, 47] on button "button" at bounding box center [666, 39] width 20 height 20
click at [681, 89] on span "Slanje DHL" at bounding box center [677, 91] width 31 height 7
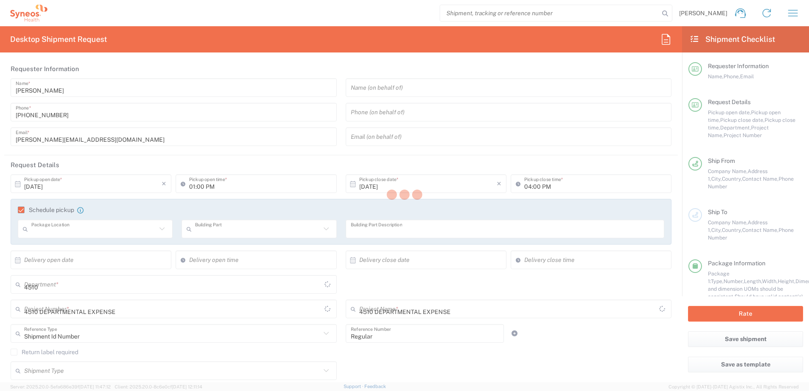
type input "Aleksandar Stanojevic"
type input "+381600887550"
type input "aleksandar.stanojevic@syneoshealth.com"
type input "Syneos Health d.o.o. [GEOGRAPHIC_DATA]-[GEOGRAPHIC_DATA]"
type input "[PERSON_NAME] 23"
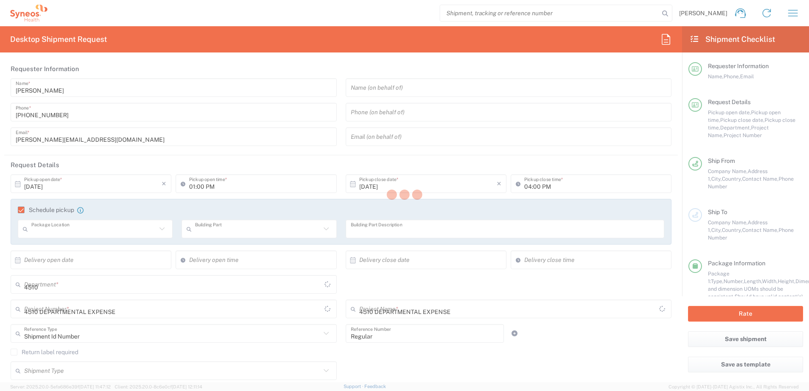
type input "[GEOGRAPHIC_DATA]"
type input "11060"
type input "Aleksandar Stanojevic"
type input "+381600887550"
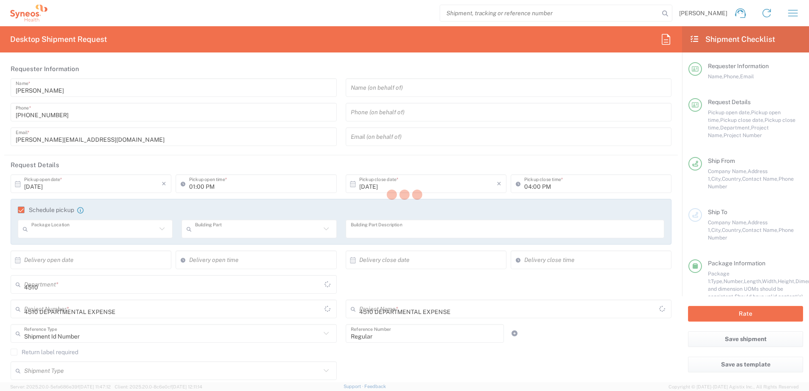
type input "aleksandar.stanojevic@syneoshealth.com"
type input "Sender/Shipper"
type input "Delivery Duty Paid"
type input "08:00 AM"
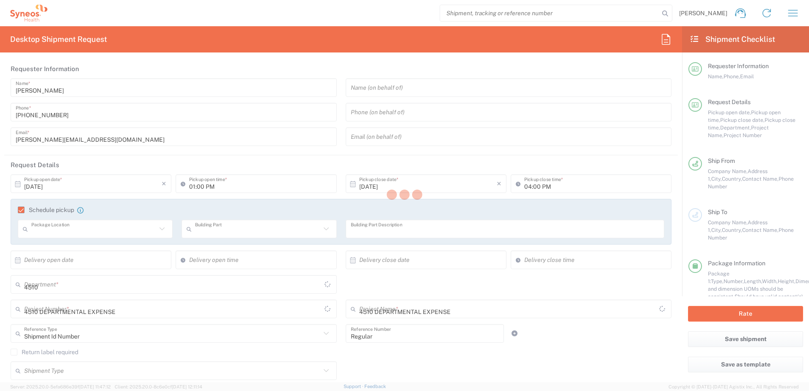
type input "Front"
type input "Building"
type input "9th Floor Reception"
type textarea "aleksandar.stanojevic@syneoshealth.com"
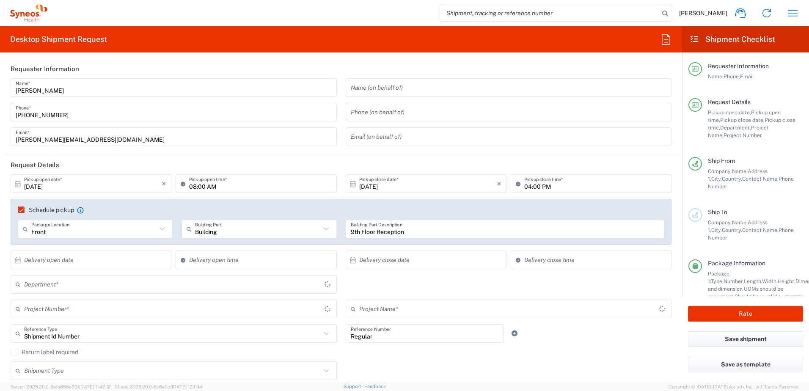
type input "Central [GEOGRAPHIC_DATA]"
type input "8480"
type input "Envelope"
type input "8480 DEPARTMENTAL EXPENSE"
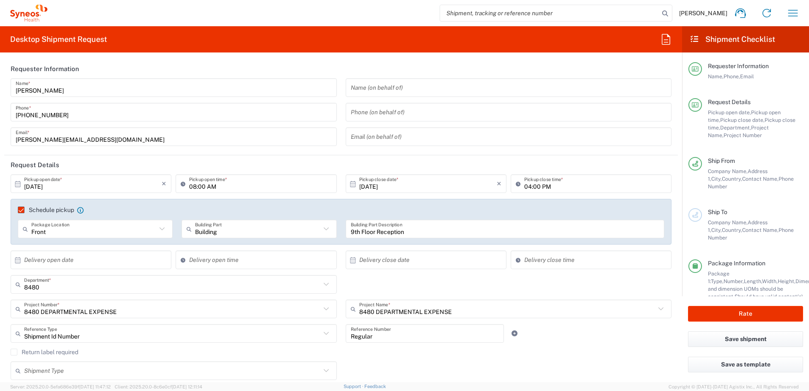
click at [30, 14] on icon at bounding box center [27, 14] width 5 height 5
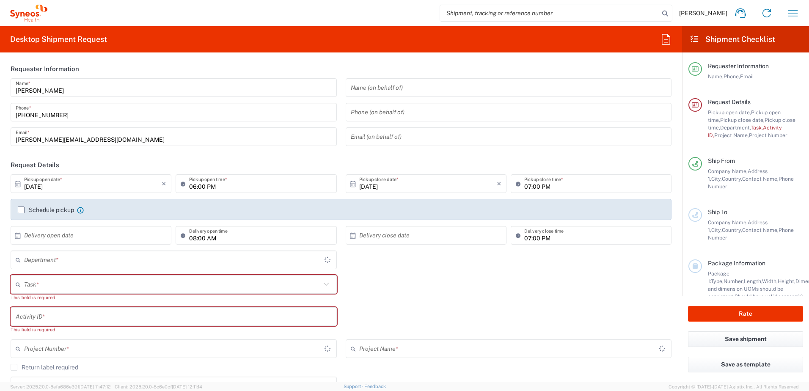
type input "[GEOGRAPHIC_DATA]"
type input "4510"
type input "Syneos Health d.o.o. [GEOGRAPHIC_DATA]-[GEOGRAPHIC_DATA]"
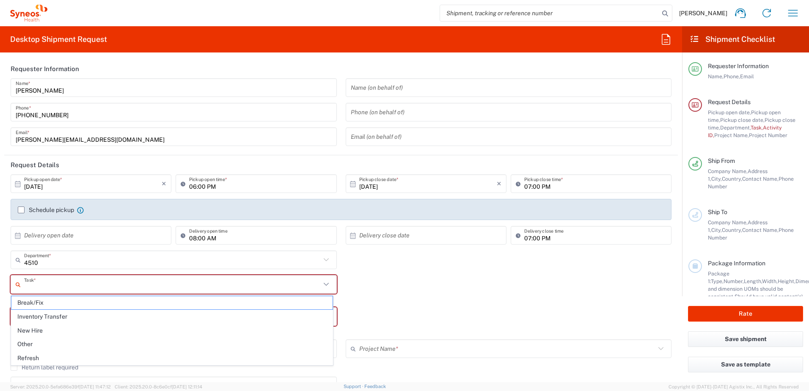
click at [63, 286] on input "text" at bounding box center [172, 284] width 297 height 15
click at [419, 322] on div "Activity ID * This field is required" at bounding box center [341, 323] width 670 height 32
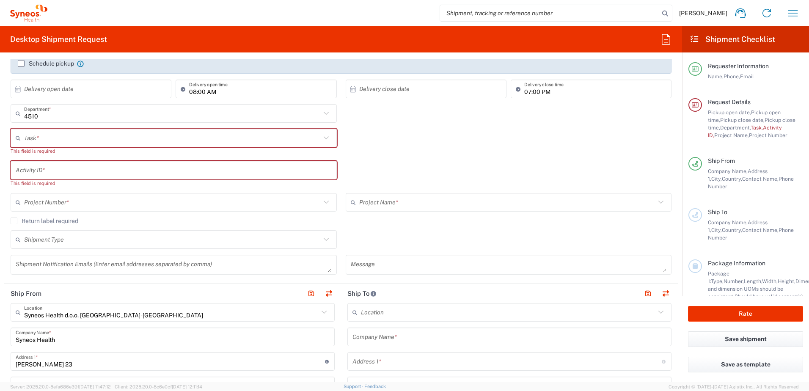
scroll to position [85, 0]
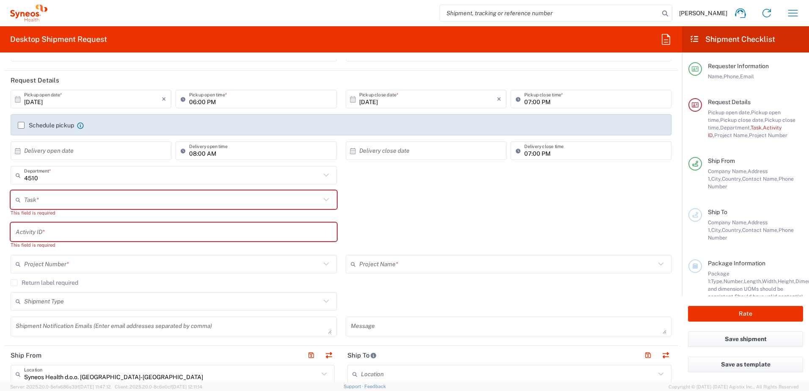
click at [62, 201] on input "text" at bounding box center [172, 199] width 297 height 15
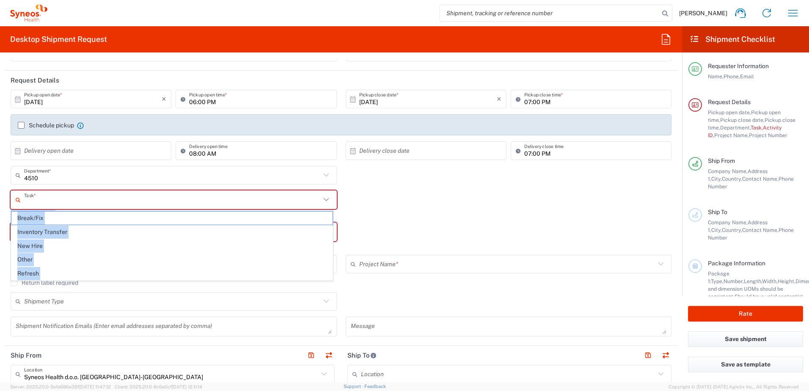
drag, startPoint x: 377, startPoint y: 208, endPoint x: 382, endPoint y: 209, distance: 4.8
click at [382, 209] on div "Task * Break/Fix Inventory Transfer New Hire Other Refresh This field is requir…" at bounding box center [341, 206] width 670 height 32
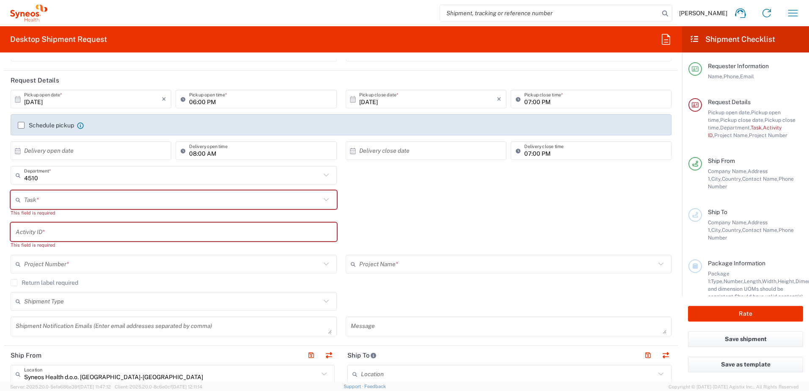
click at [7, 238] on div "Activity ID * This field is required" at bounding box center [173, 239] width 335 height 32
click at [35, 230] on input "text" at bounding box center [174, 232] width 316 height 15
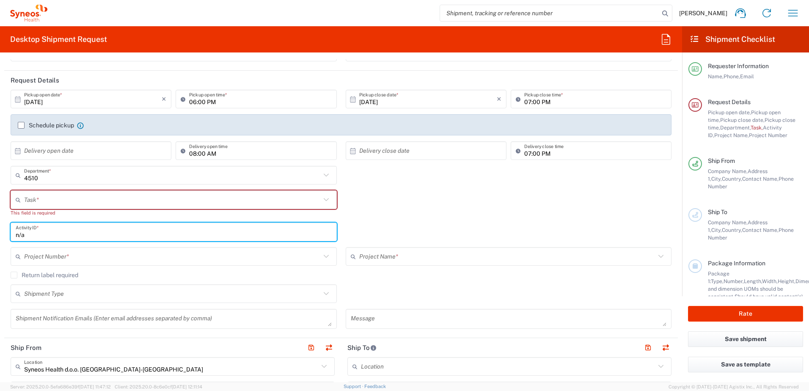
type input "n/a"
click at [69, 203] on input "text" at bounding box center [172, 199] width 297 height 15
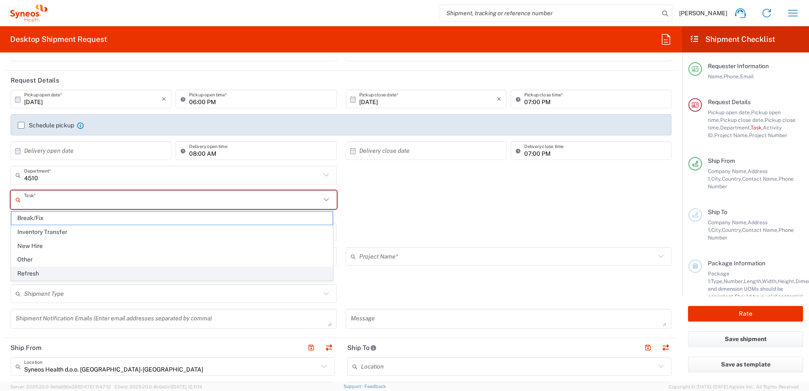
click at [43, 269] on span "Refresh" at bounding box center [171, 273] width 321 height 13
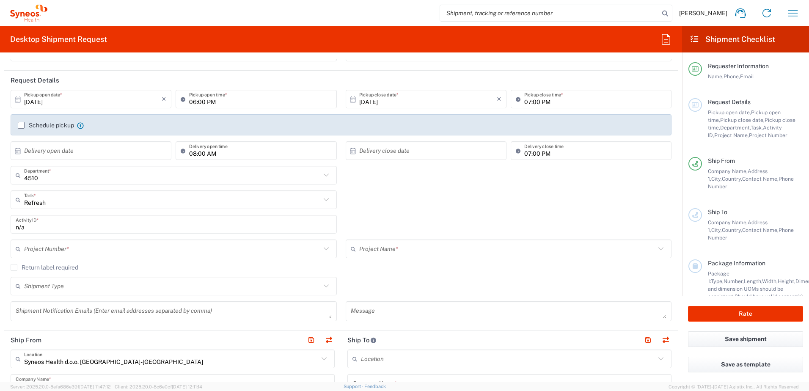
type input "Refresh"
click at [57, 195] on input "Refresh" at bounding box center [172, 199] width 297 height 15
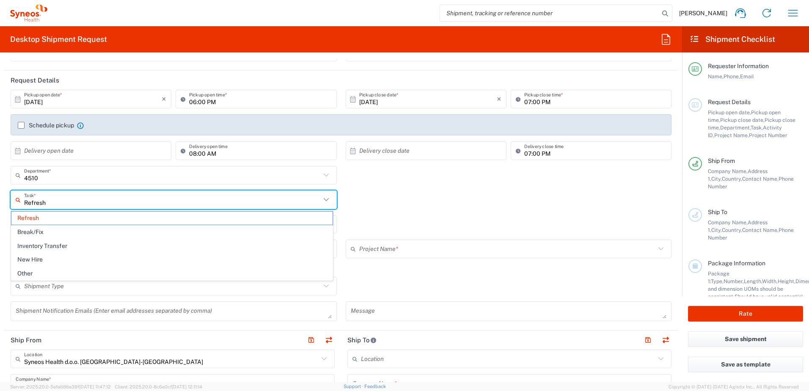
click at [390, 192] on div "Refresh Task * Refresh Break/Fix Inventory Transfer New Hire Other" at bounding box center [341, 202] width 670 height 25
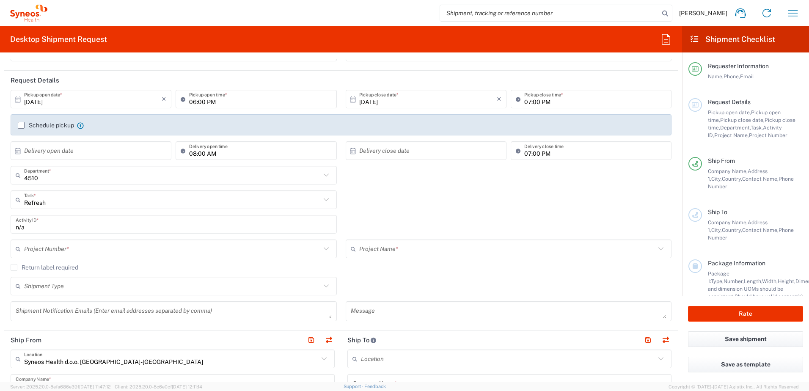
click at [81, 254] on input "text" at bounding box center [172, 249] width 297 height 15
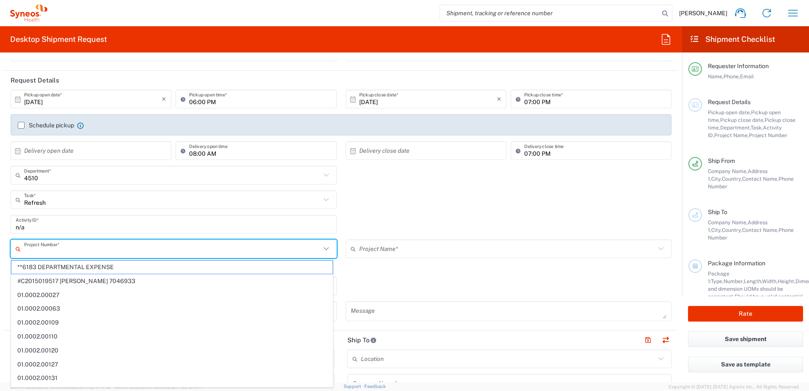
paste input "868175"
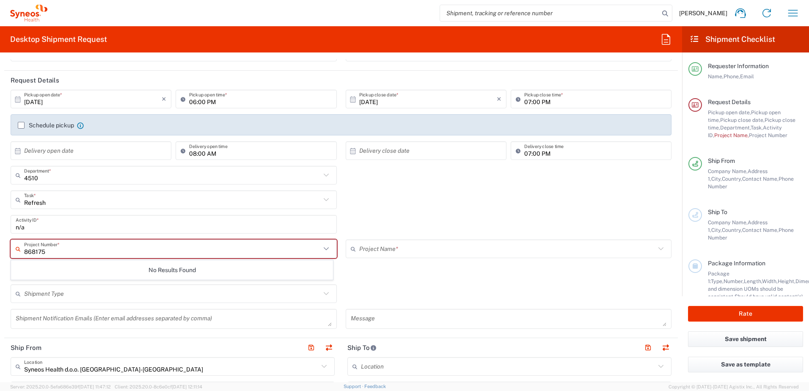
click at [28, 250] on input "868175" at bounding box center [172, 249] width 297 height 15
click at [81, 268] on span "8175 DEPARTMENTAL EXPENSE" at bounding box center [171, 267] width 321 height 13
type input "8175 DEPARTMENTAL EXPENSE"
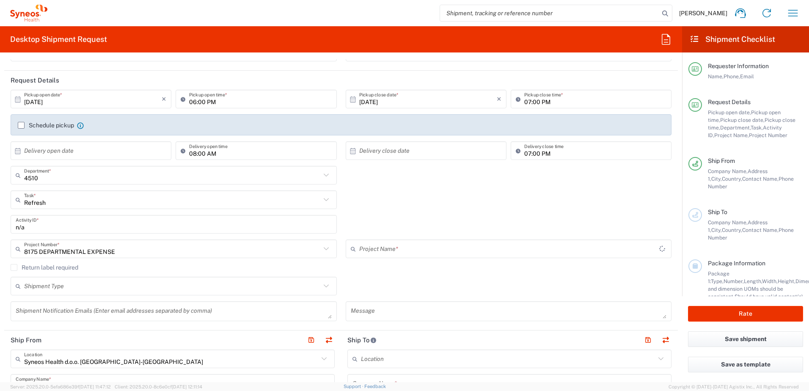
type input "8175 DEPARTMENTAL EXPENSE"
drag, startPoint x: 144, startPoint y: 293, endPoint x: 144, endPoint y: 286, distance: 6.8
click at [144, 292] on input "text" at bounding box center [172, 286] width 297 height 15
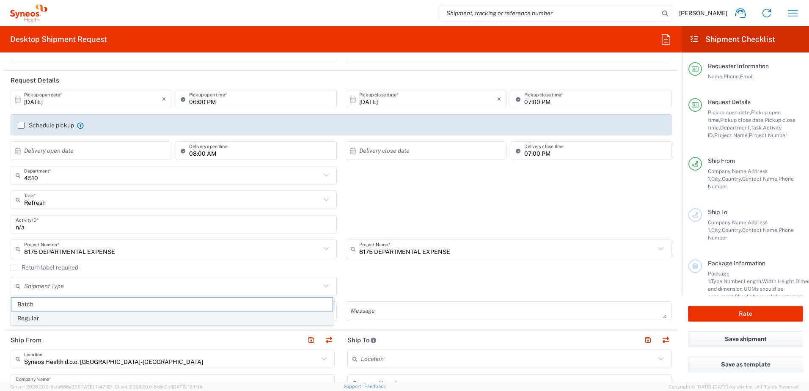
click at [55, 320] on span "Regular" at bounding box center [171, 318] width 321 height 13
type input "Regular"
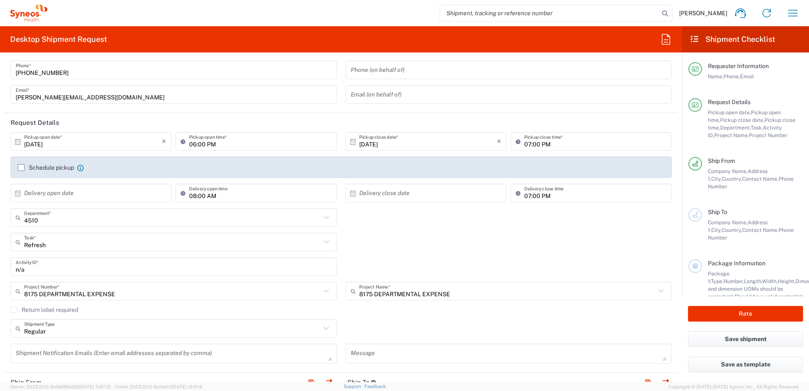
scroll to position [169, 0]
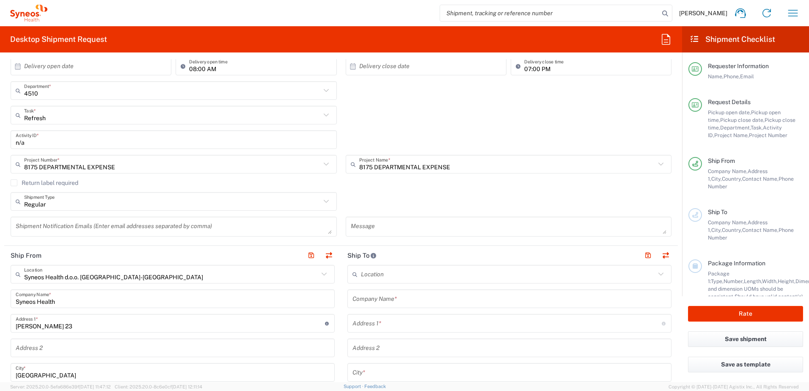
click at [365, 193] on div "Regular Shipment Type Batch Regular" at bounding box center [341, 204] width 670 height 25
click at [68, 183] on label "Return label required" at bounding box center [45, 182] width 68 height 7
click at [14, 183] on input "Return label required" at bounding box center [14, 183] width 0 height 0
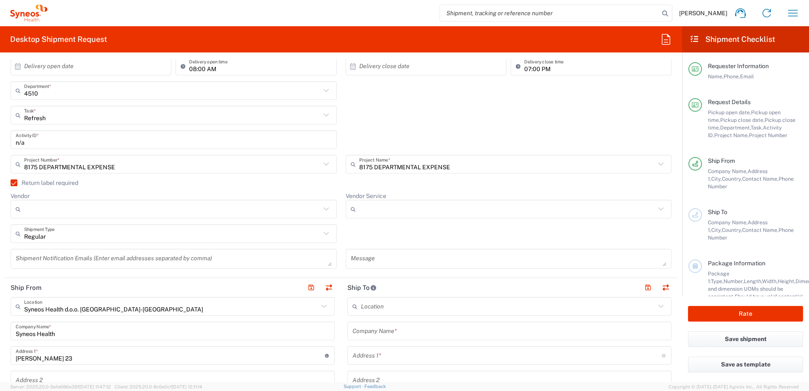
click at [68, 183] on label "Return label required" at bounding box center [45, 182] width 68 height 7
click at [10, 183] on input "Return label required" at bounding box center [10, 183] width 0 height 0
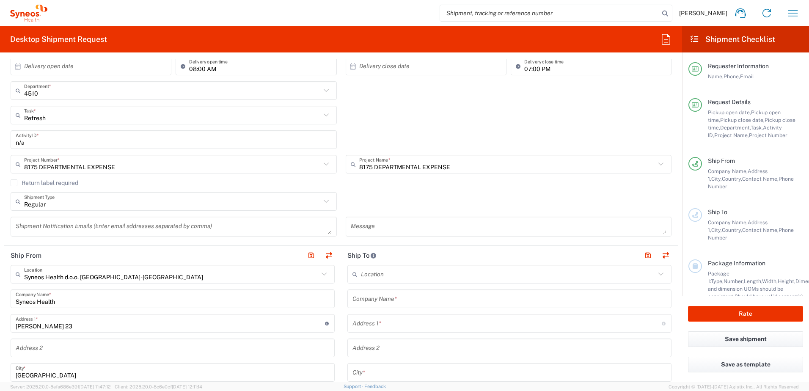
click at [115, 231] on textarea at bounding box center [174, 226] width 316 height 15
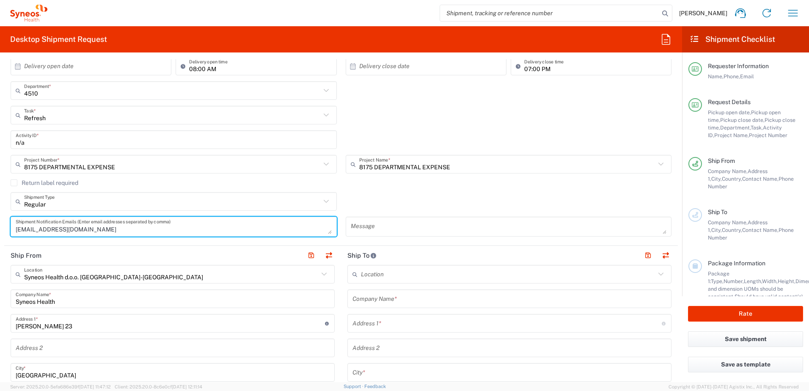
type textarea "[EMAIL_ADDRESS][DOMAIN_NAME]"
click at [376, 215] on div "Regular Shipment Type Batch Regular" at bounding box center [341, 204] width 670 height 25
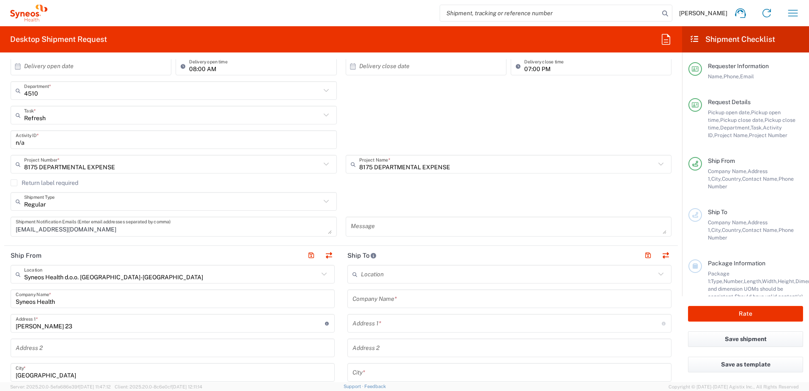
click at [295, 229] on textarea "[EMAIL_ADDRESS][DOMAIN_NAME]" at bounding box center [174, 226] width 316 height 15
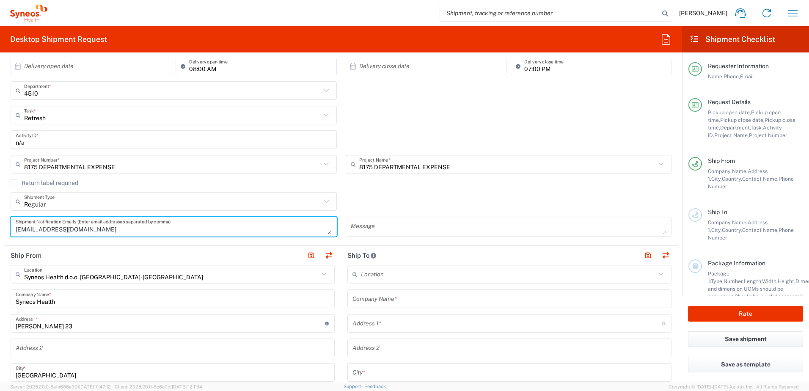
click at [387, 224] on textarea at bounding box center [509, 226] width 316 height 15
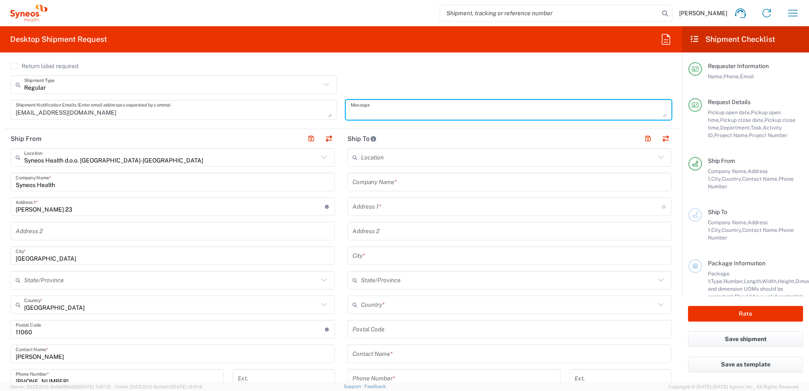
scroll to position [296, 0]
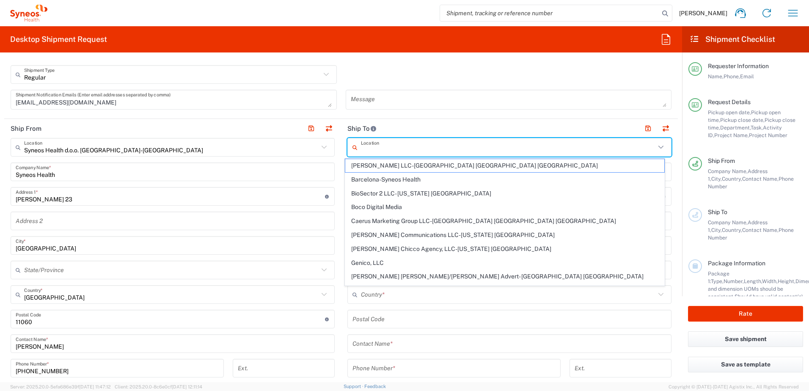
drag, startPoint x: 380, startPoint y: 154, endPoint x: 385, endPoint y: 147, distance: 8.2
click at [381, 153] on input "text" at bounding box center [508, 147] width 294 height 15
click at [391, 152] on input "text" at bounding box center [508, 147] width 294 height 15
click at [408, 149] on input "text" at bounding box center [508, 147] width 294 height 15
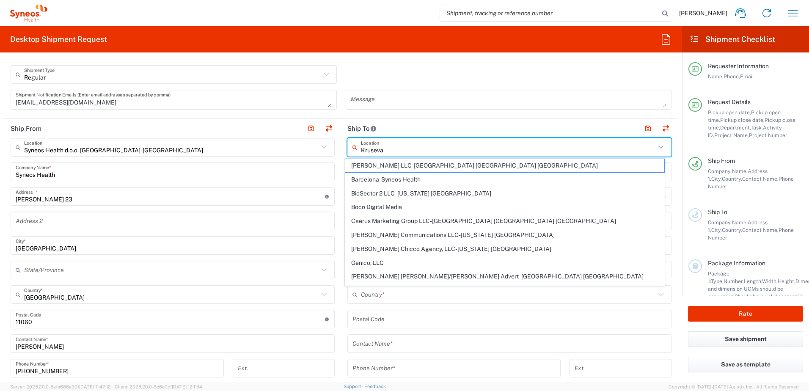
type input "Krusevac"
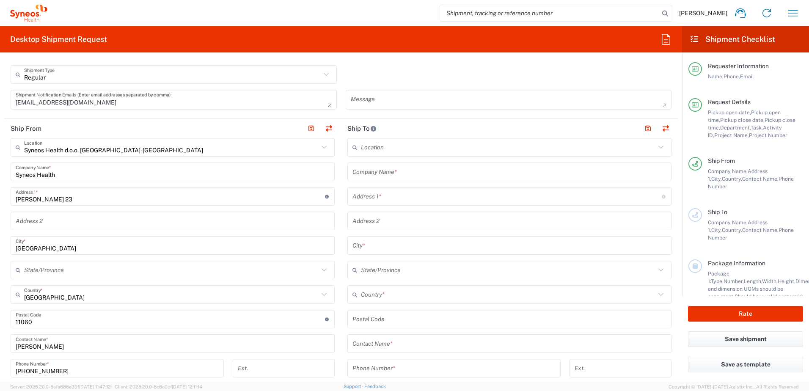
scroll to position [254, 0]
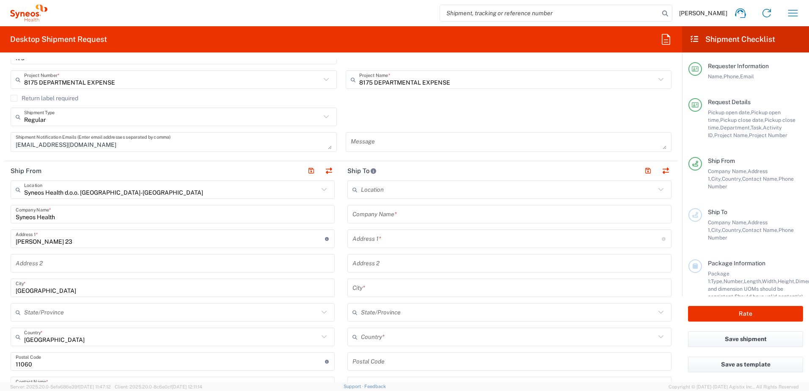
click at [384, 189] on input "text" at bounding box center [508, 189] width 294 height 15
type input "K"
type input "Krusevac [GEOGRAPHIC_DATA]"
click at [382, 198] on div "Location" at bounding box center [509, 189] width 324 height 19
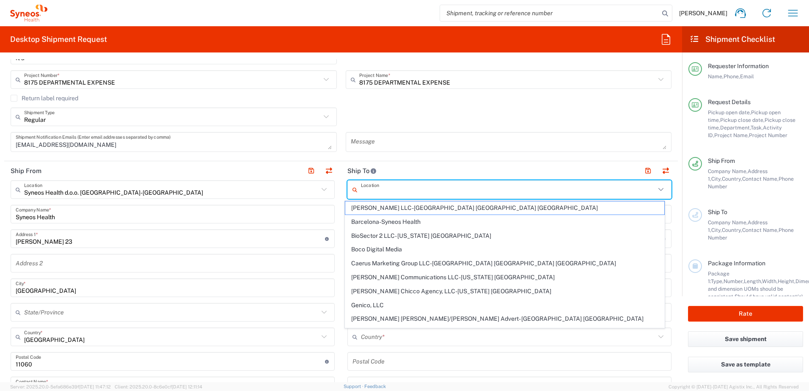
click at [384, 190] on input "text" at bounding box center [508, 189] width 294 height 15
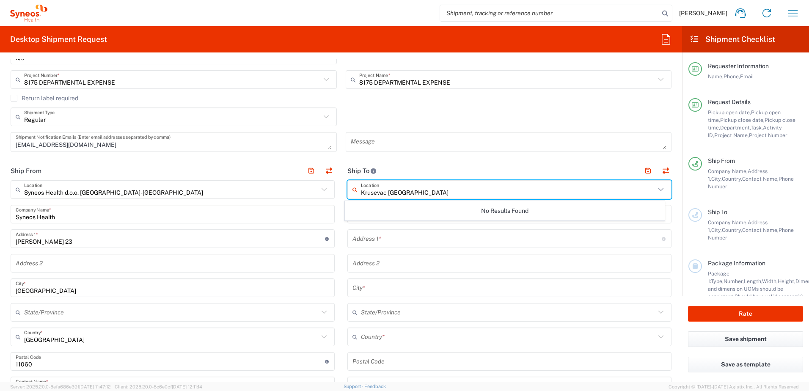
type input "Krusevac [GEOGRAPHIC_DATA]"
click at [410, 165] on header "Ship To" at bounding box center [509, 170] width 337 height 19
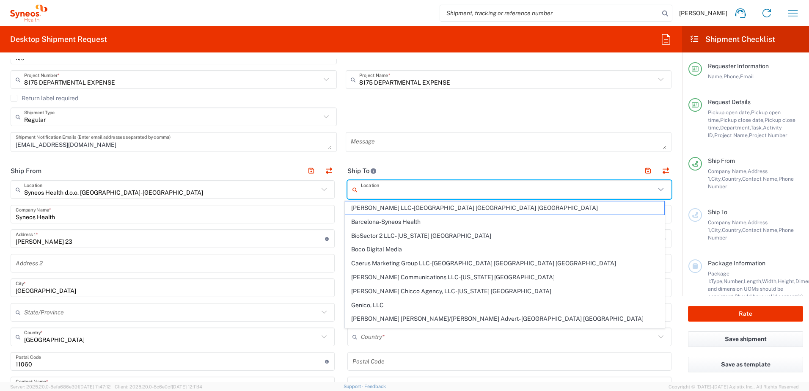
click at [394, 186] on input "text" at bounding box center [508, 189] width 294 height 15
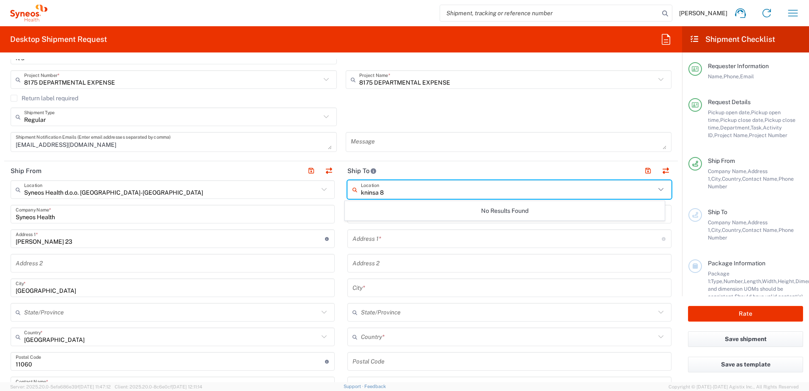
type input "kninsa 8"
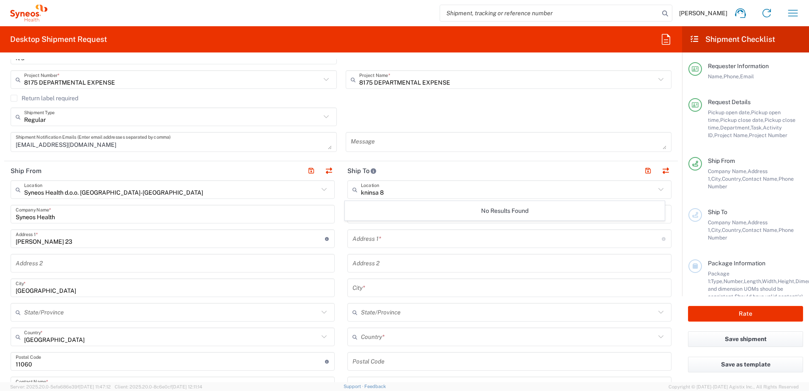
click at [380, 207] on div "No Results Found" at bounding box center [505, 210] width 320 height 19
click at [373, 223] on div "kninsa 8 Location No Results Found Company Name * Address 1 * For cross streets…" at bounding box center [509, 357] width 324 height 355
click at [370, 229] on div "Address 1 * For cross streets use street names with '&' or 'and' in between. Fo…" at bounding box center [509, 238] width 324 height 19
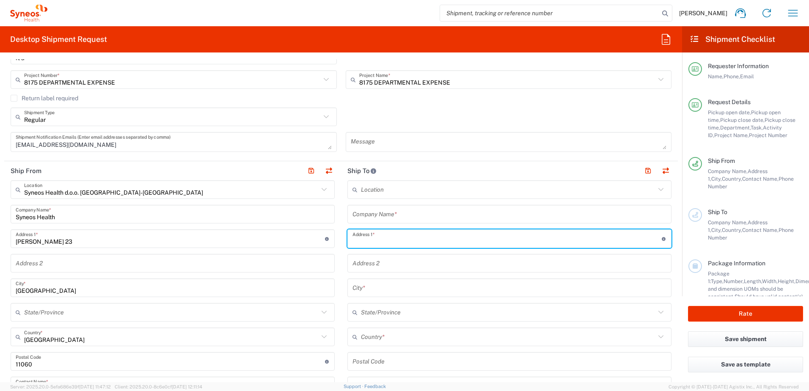
click at [383, 190] on input "text" at bounding box center [508, 189] width 294 height 15
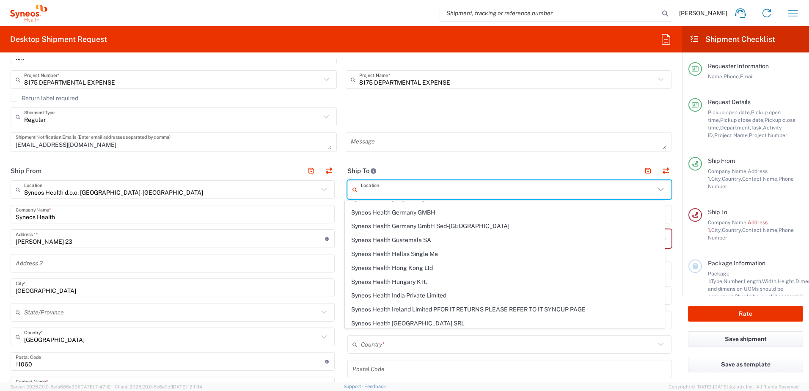
scroll to position [927, 0]
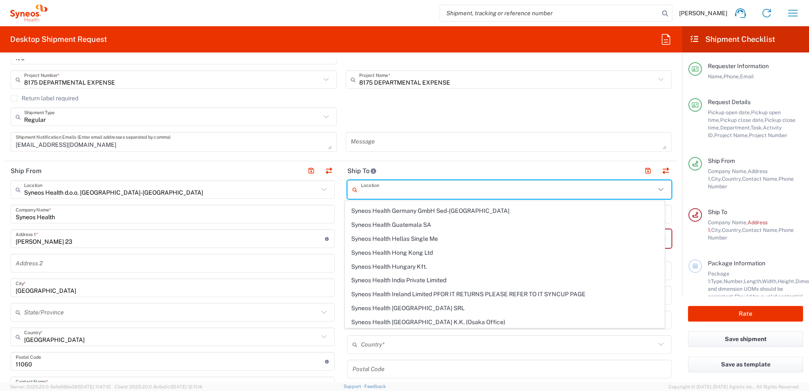
click at [373, 192] on input "text" at bounding box center [508, 189] width 294 height 15
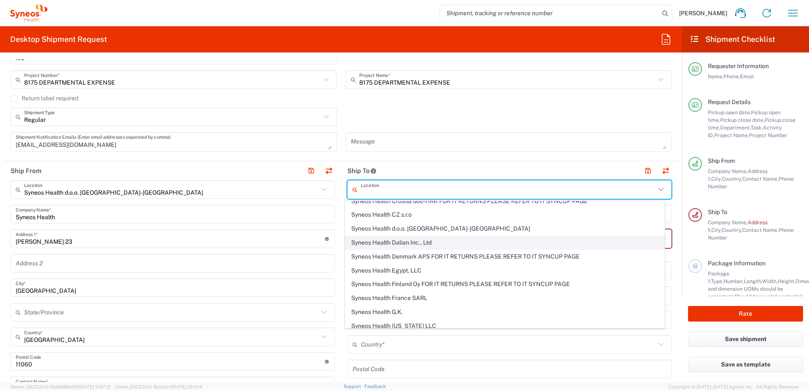
scroll to position [757, 0]
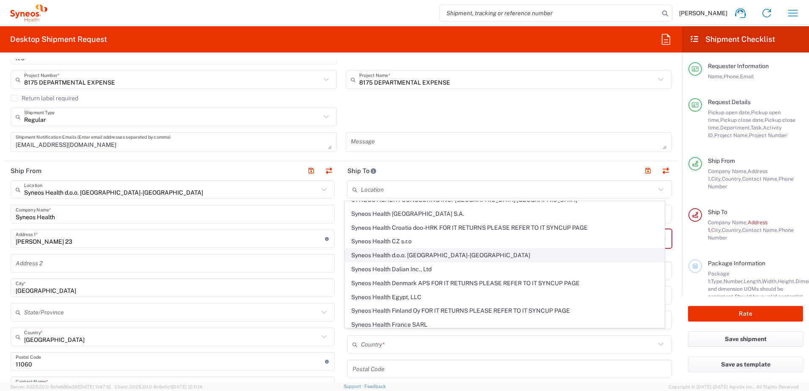
click at [431, 256] on span "Syneos Health d.o.o. [GEOGRAPHIC_DATA]-[GEOGRAPHIC_DATA]" at bounding box center [504, 255] width 319 height 13
type input "Syneos Health d.o.o. [GEOGRAPHIC_DATA]-[GEOGRAPHIC_DATA]"
type input "Syneos Health d.o.o. [GEOGRAPHIC_DATA]"
type input "[PERSON_NAME] 23"
type input "[GEOGRAPHIC_DATA]"
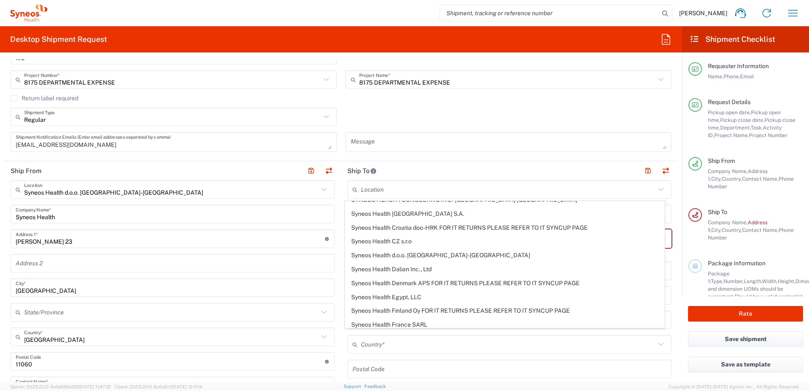
type input "[GEOGRAPHIC_DATA]"
type input "11060"
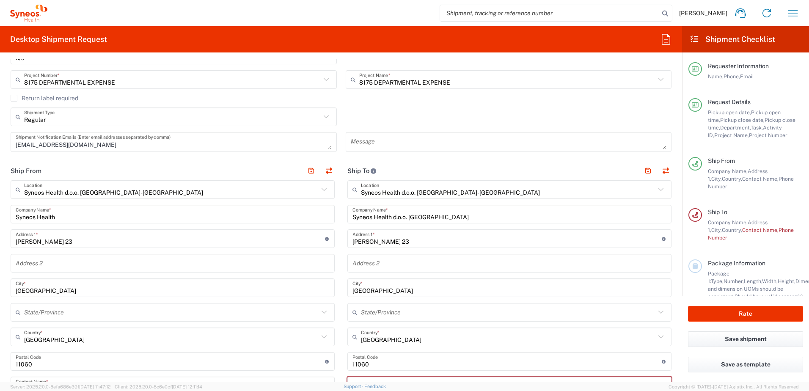
click at [404, 224] on div "Syneos Health d.o.o. [GEOGRAPHIC_DATA]-[GEOGRAPHIC_DATA] Location Syneos Health…" at bounding box center [509, 377] width 324 height 395
click at [410, 219] on input "Syneos Health d.o.o. [GEOGRAPHIC_DATA]" at bounding box center [509, 214] width 314 height 15
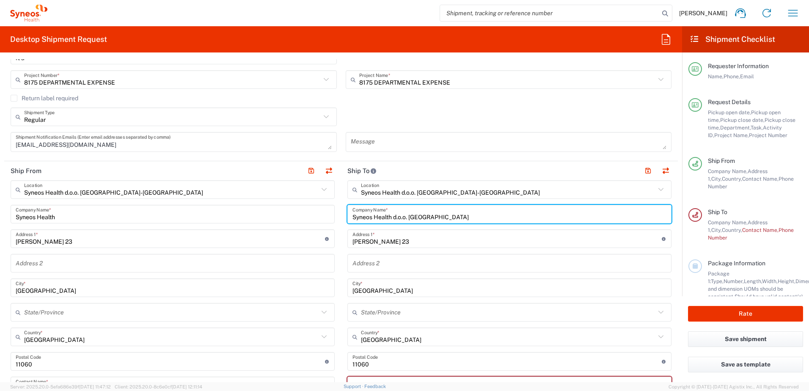
click at [410, 219] on input "Syneos Health d.o.o. [GEOGRAPHIC_DATA]" at bounding box center [509, 214] width 314 height 15
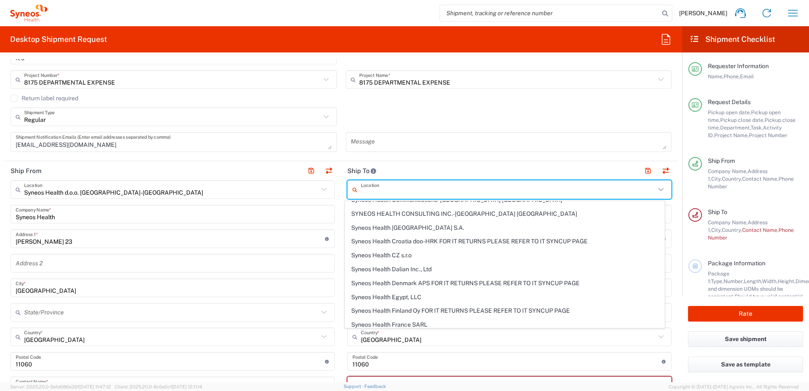
click at [412, 189] on input "text" at bounding box center [508, 189] width 294 height 15
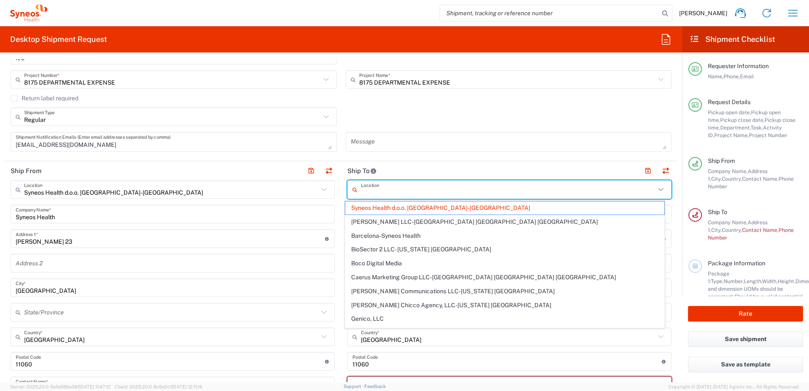
click at [412, 189] on input "text" at bounding box center [508, 189] width 294 height 15
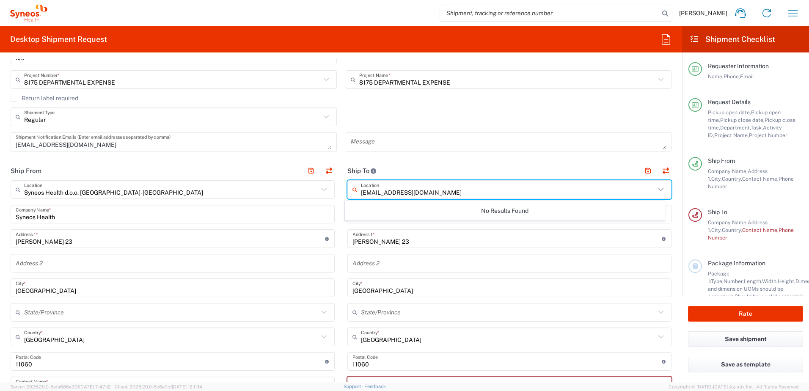
click at [412, 189] on input "[EMAIL_ADDRESS][DOMAIN_NAME]" at bounding box center [508, 189] width 294 height 15
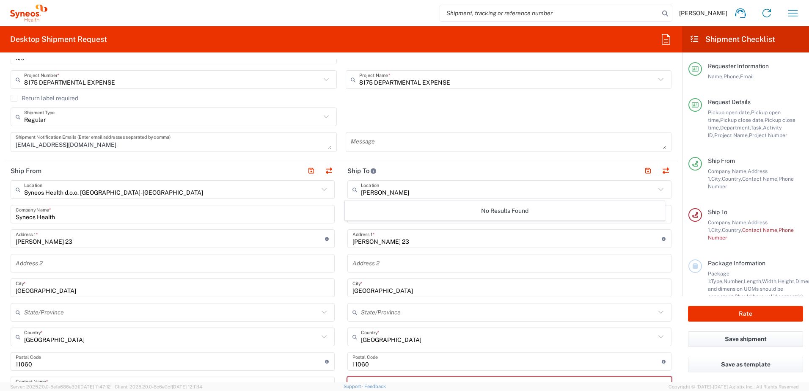
click at [452, 214] on div "No Results Found" at bounding box center [505, 210] width 320 height 19
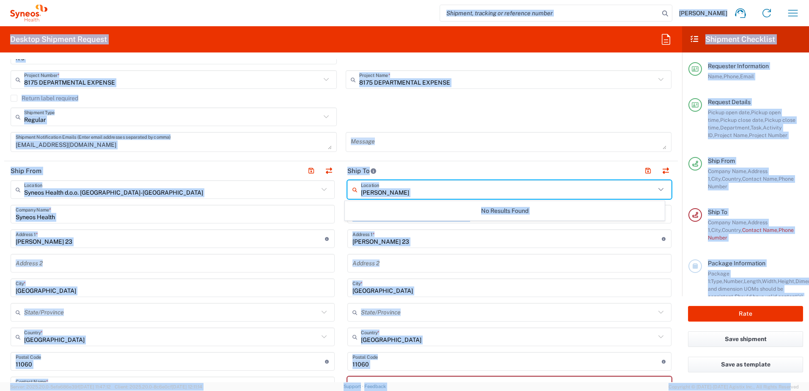
click at [405, 195] on input "[PERSON_NAME]" at bounding box center [508, 189] width 294 height 15
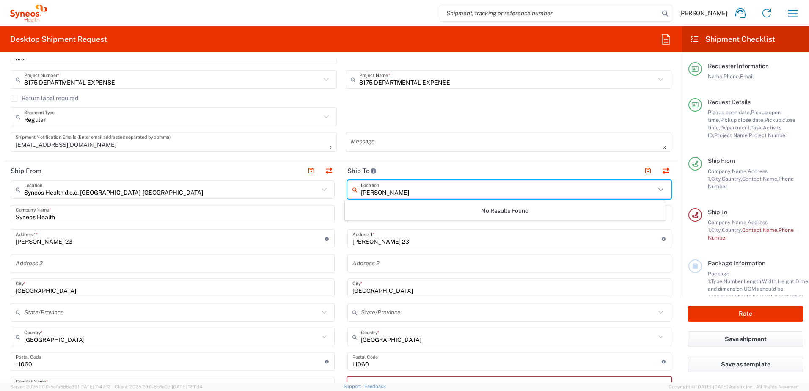
click at [405, 195] on input "[PERSON_NAME]" at bounding box center [508, 189] width 294 height 15
type input "Syneos health se"
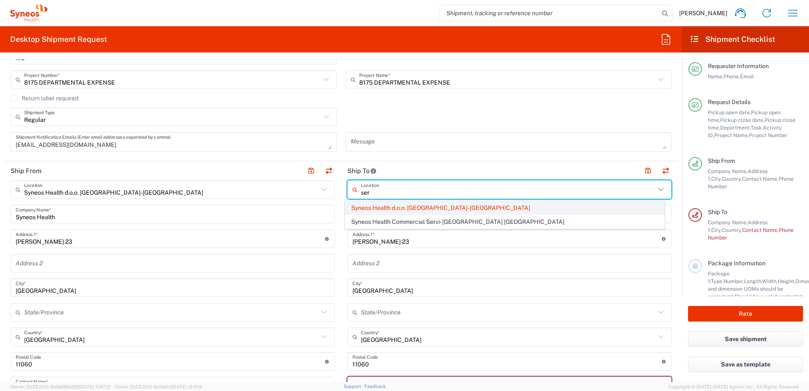
type input "ser"
click at [407, 207] on span "Syneos Health d.o.o. [GEOGRAPHIC_DATA]-[GEOGRAPHIC_DATA]" at bounding box center [504, 207] width 319 height 13
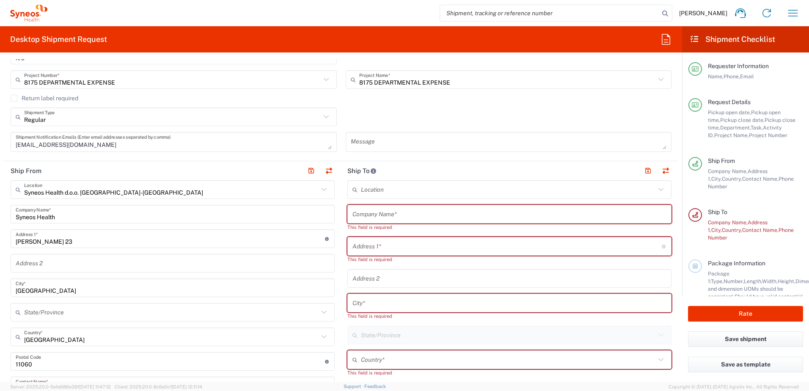
drag, startPoint x: 392, startPoint y: 197, endPoint x: 401, endPoint y: 183, distance: 16.9
click at [392, 197] on div "Location" at bounding box center [509, 189] width 324 height 19
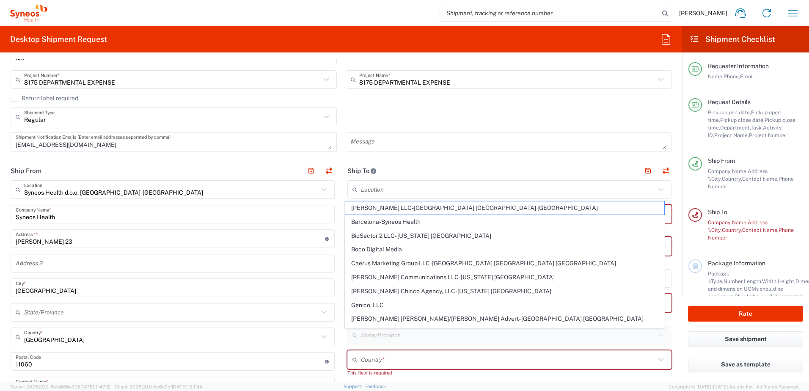
click at [402, 181] on div "Location" at bounding box center [509, 189] width 324 height 19
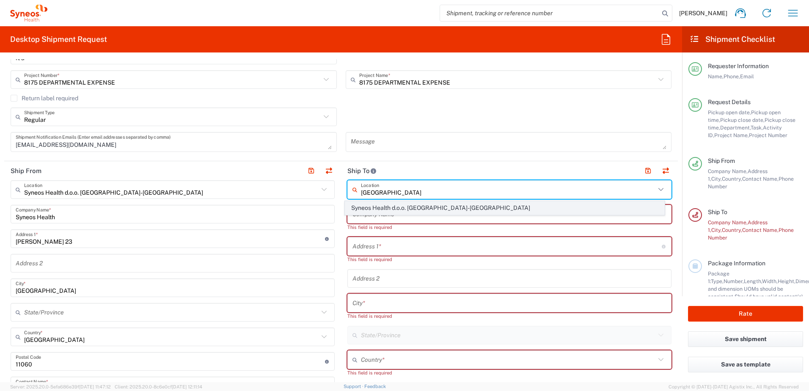
click at [397, 209] on span "Syneos Health d.o.o. [GEOGRAPHIC_DATA]-[GEOGRAPHIC_DATA]" at bounding box center [504, 207] width 319 height 13
type input "Syneos Health d.o.o. [GEOGRAPHIC_DATA]-[GEOGRAPHIC_DATA]"
type input "Syneos Health d.o.o. [GEOGRAPHIC_DATA]"
type input "[PERSON_NAME] 23"
type input "[GEOGRAPHIC_DATA]"
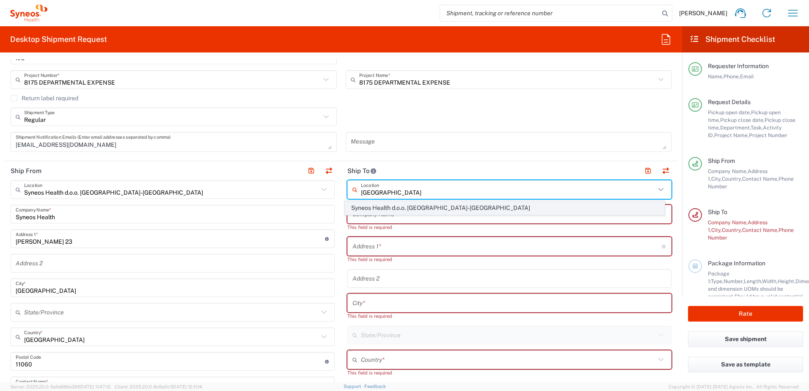
type input "[GEOGRAPHIC_DATA]"
type input "11060"
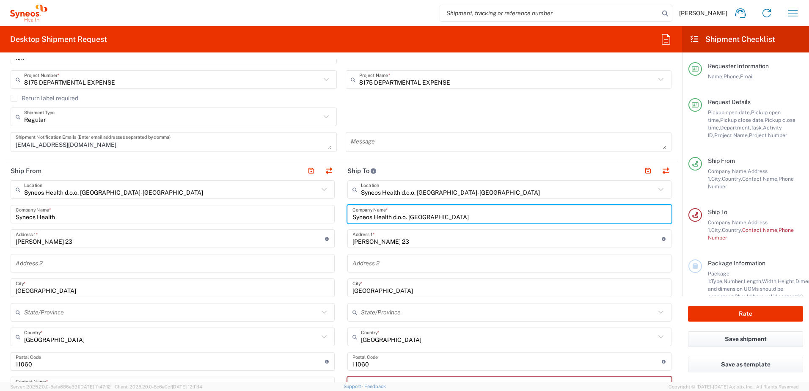
drag, startPoint x: 439, startPoint y: 217, endPoint x: 327, endPoint y: 216, distance: 111.7
click at [328, 217] on div "Ship From Syneos Health d.o.o. [GEOGRAPHIC_DATA]-[GEOGRAPHIC_DATA] Location Syn…" at bounding box center [341, 370] width 674 height 418
type input "[PERSON_NAME]"
click at [395, 243] on input "[PERSON_NAME] 23" at bounding box center [506, 238] width 309 height 15
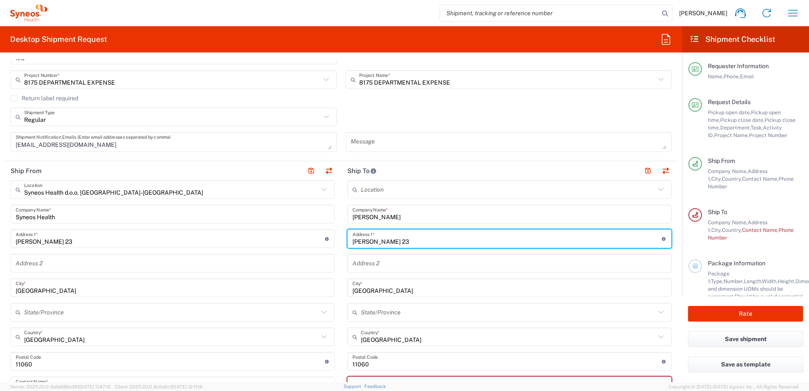
click at [406, 244] on input "[PERSON_NAME] 23" at bounding box center [506, 238] width 309 height 15
paste input "[STREET_ADDRESS]"
type input "[STREET_ADDRESS]"
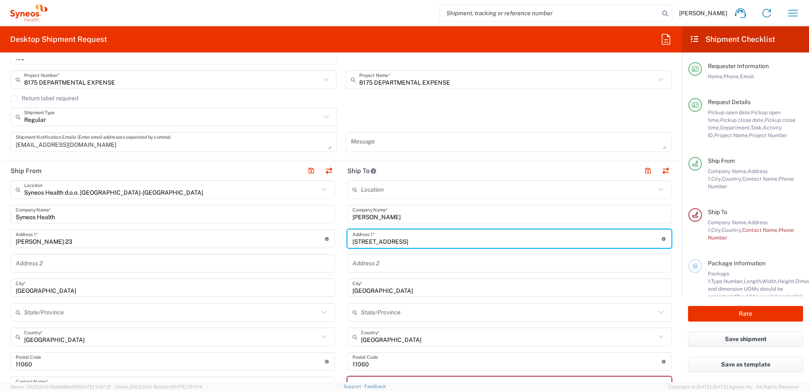
click at [381, 292] on input "[GEOGRAPHIC_DATA]" at bounding box center [509, 287] width 314 height 15
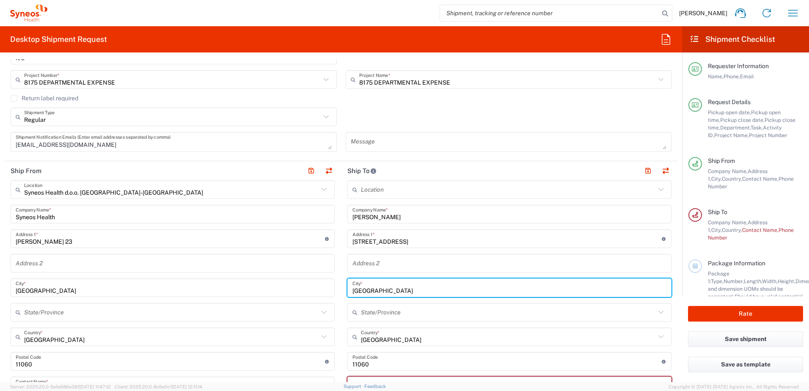
click at [381, 291] on input "[GEOGRAPHIC_DATA]" at bounding box center [509, 287] width 314 height 15
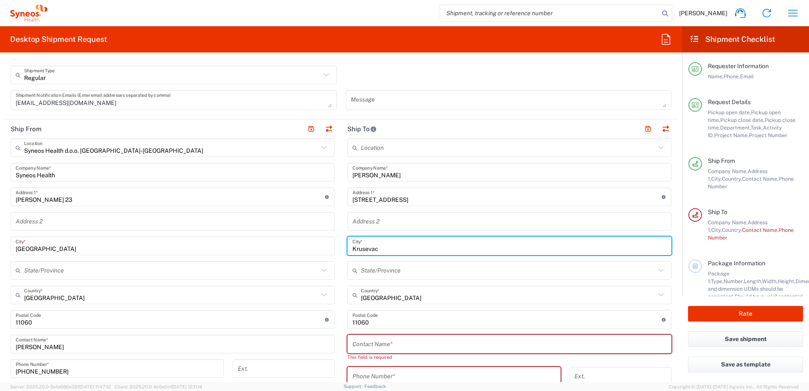
scroll to position [296, 0]
type input "Krusevac"
click at [360, 321] on input "undefined" at bounding box center [506, 319] width 309 height 15
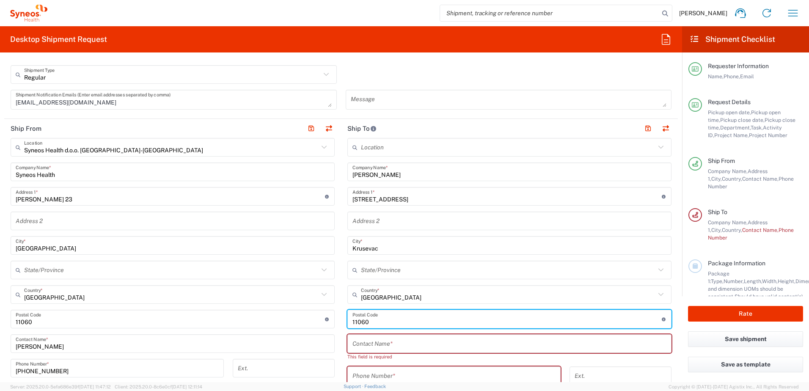
click at [360, 321] on input "undefined" at bounding box center [506, 319] width 309 height 15
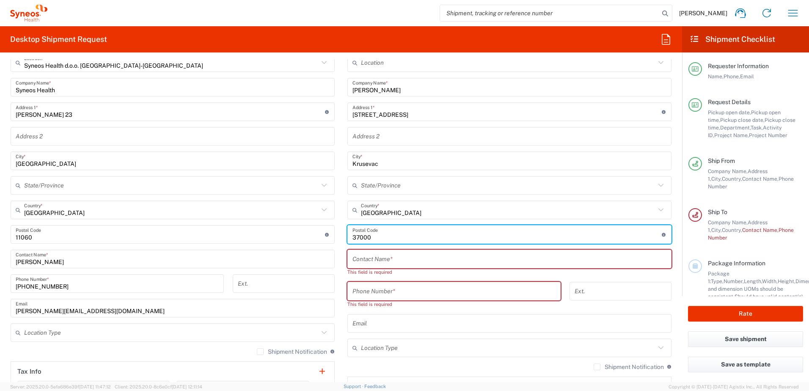
type input "37000"
click at [385, 255] on input "text" at bounding box center [509, 259] width 314 height 15
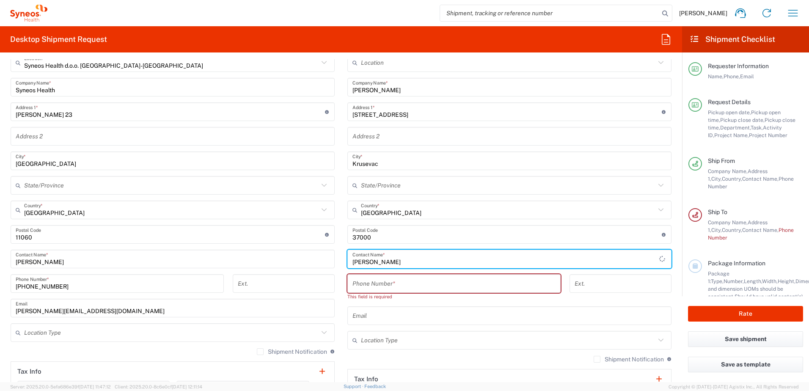
type input "[PERSON_NAME]"
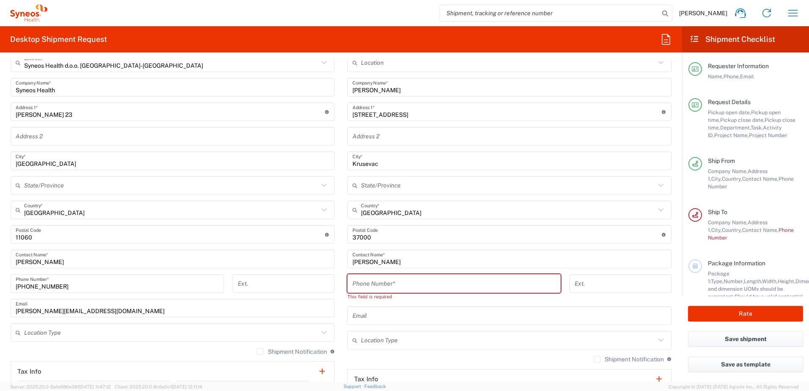
click at [393, 286] on input "tel" at bounding box center [453, 283] width 203 height 15
paste input "38166204172"
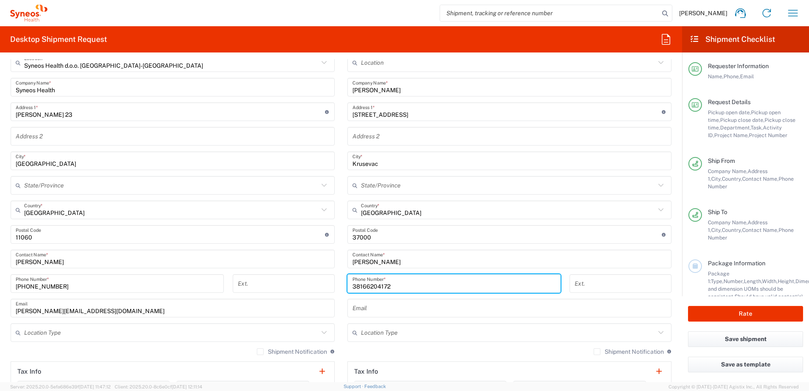
click at [347, 286] on div "38166204172 Phone Number *" at bounding box center [453, 283] width 213 height 19
click at [352, 286] on input "38166204172" at bounding box center [453, 283] width 203 height 15
type input "[PHONE_NUMBER]"
click at [381, 311] on input "text" at bounding box center [509, 308] width 314 height 15
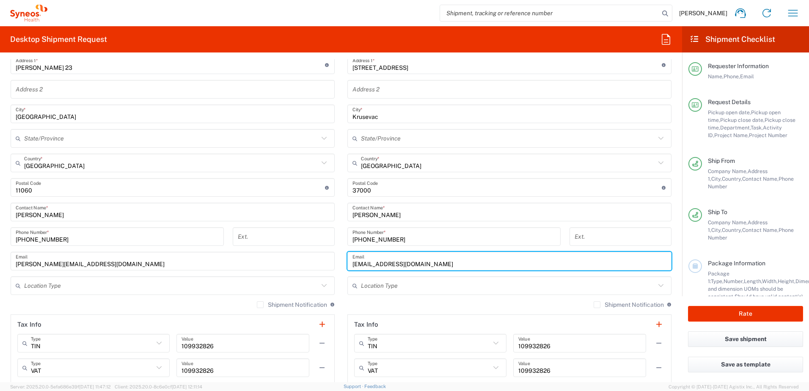
scroll to position [508, 0]
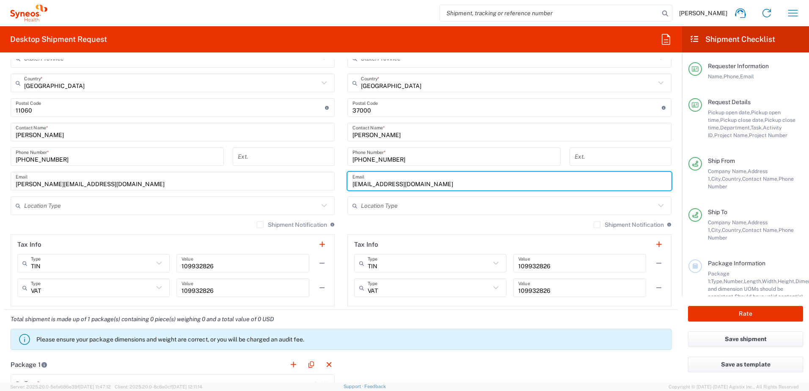
type input "[EMAIL_ADDRESS][DOMAIN_NAME]"
click at [401, 209] on input "text" at bounding box center [508, 205] width 294 height 15
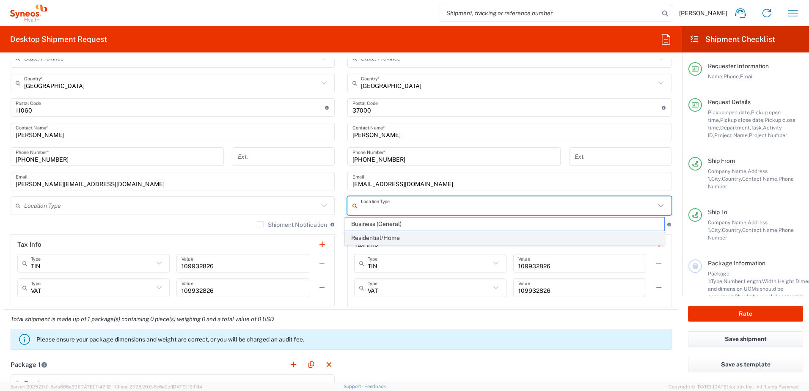
click at [378, 236] on span "Residential/Home" at bounding box center [504, 237] width 319 height 13
type input "Residential/Home"
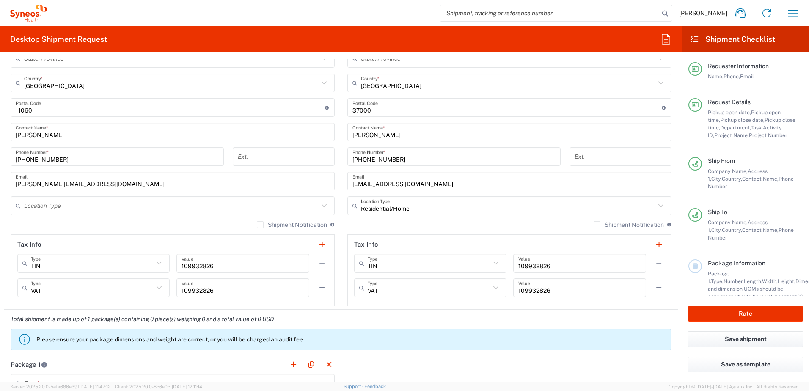
click at [594, 225] on label "Shipment Notification" at bounding box center [629, 224] width 70 height 7
click at [597, 225] on input "Shipment Notification" at bounding box center [597, 225] width 0 height 0
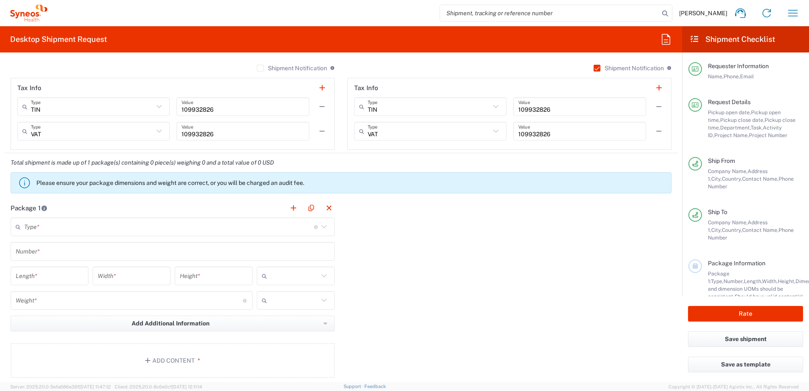
scroll to position [677, 0]
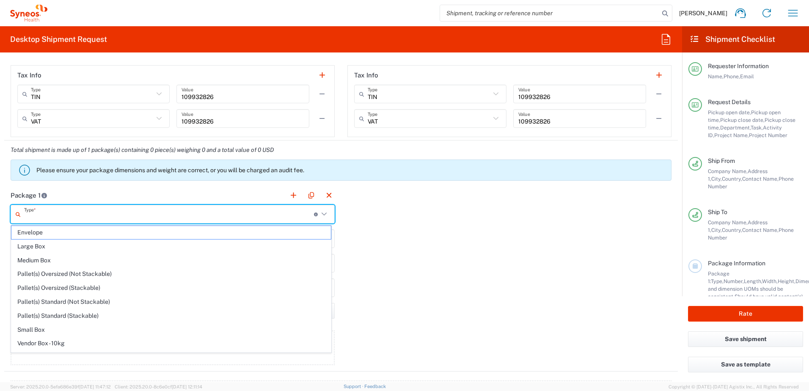
click at [59, 215] on input "text" at bounding box center [169, 214] width 290 height 15
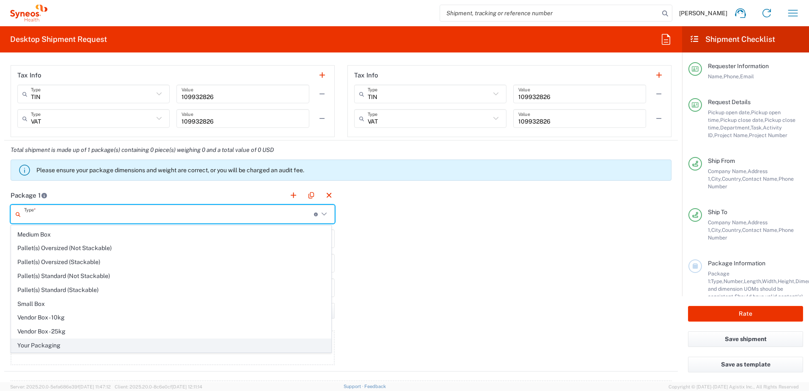
click at [69, 341] on span "Your Packaging" at bounding box center [170, 345] width 319 height 13
type input "Your Packaging"
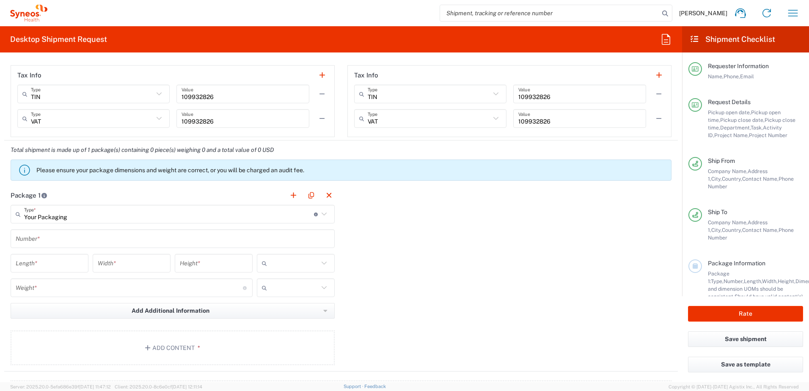
click at [62, 237] on input "text" at bounding box center [173, 238] width 314 height 15
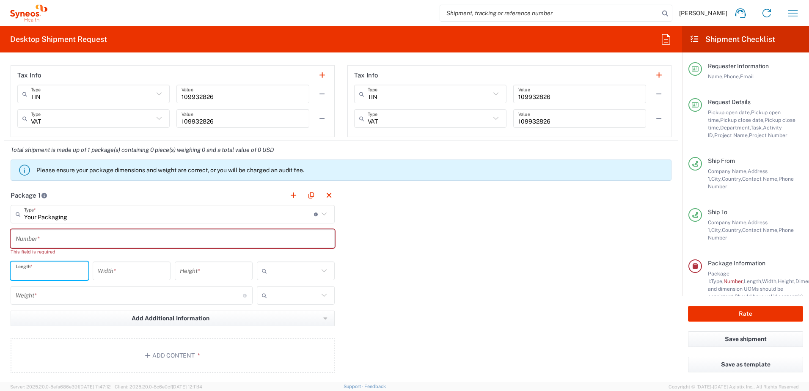
click at [55, 261] on main "Your Packaging Type * Material used to package goods Envelope Large Box Medium …" at bounding box center [172, 290] width 337 height 171
click at [60, 237] on input "text" at bounding box center [173, 238] width 314 height 15
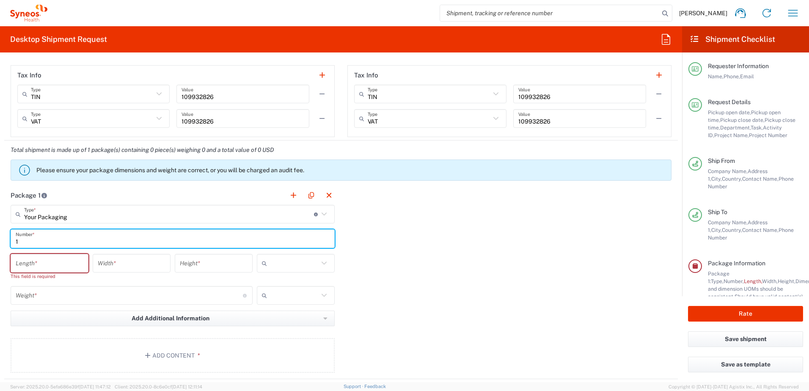
type input "1"
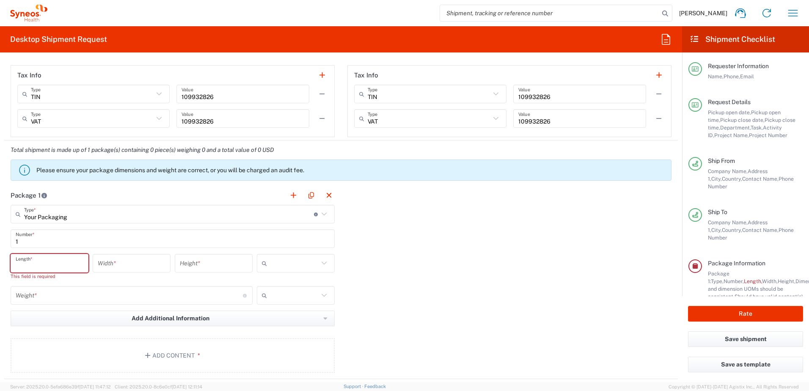
click at [45, 263] on input "number" at bounding box center [50, 263] width 68 height 15
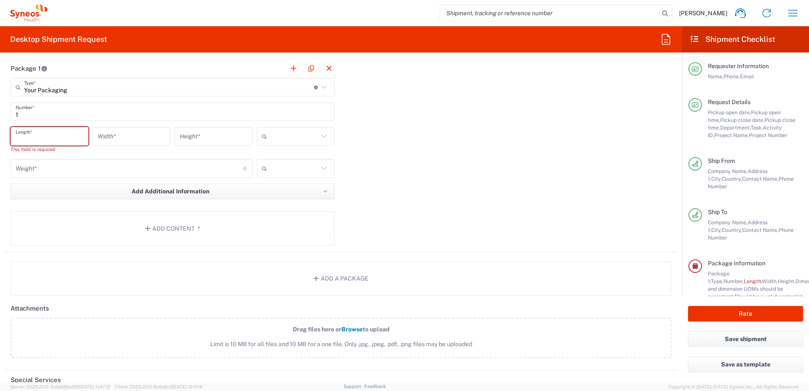
scroll to position [677, 0]
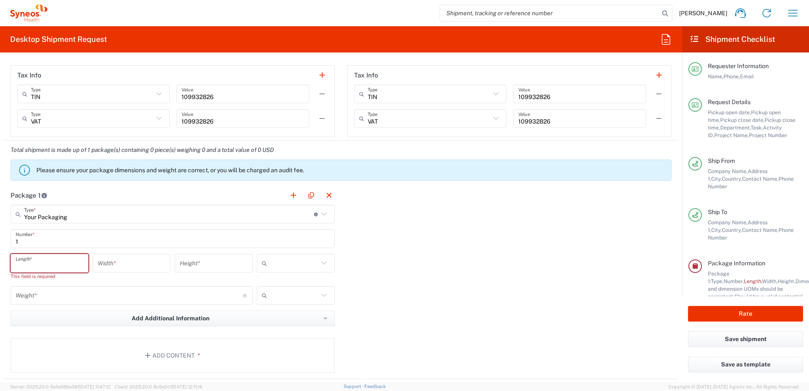
click at [319, 212] on icon at bounding box center [324, 214] width 11 height 11
type input "Your Packaging"
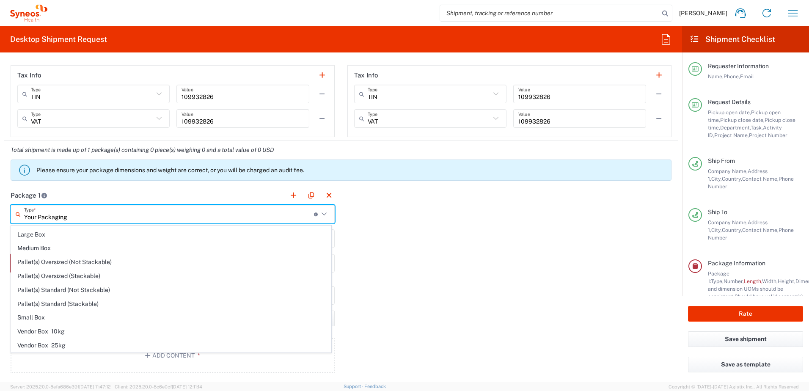
scroll to position [0, 0]
click at [321, 213] on icon at bounding box center [324, 214] width 11 height 11
click at [434, 236] on div "Package 1 Your Packaging Type * Material used to package goods Your Packaging E…" at bounding box center [341, 282] width 674 height 193
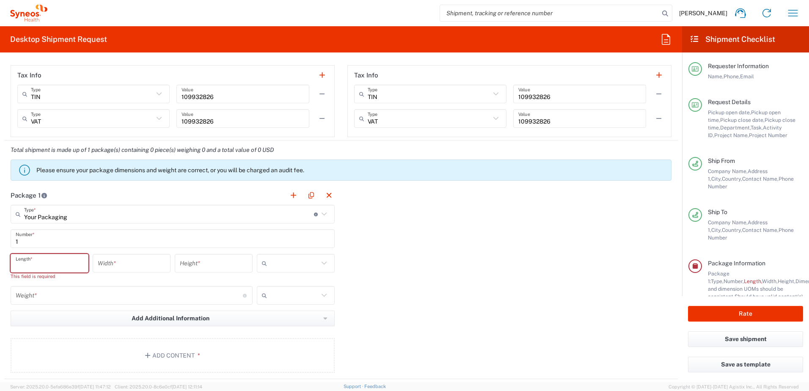
click at [62, 262] on input "number" at bounding box center [50, 263] width 68 height 15
type input "60"
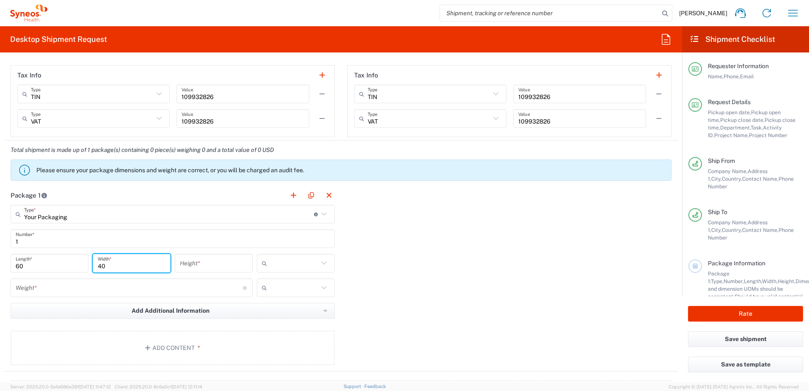
type input "40"
type input "10"
click at [116, 294] on input "number" at bounding box center [129, 287] width 227 height 15
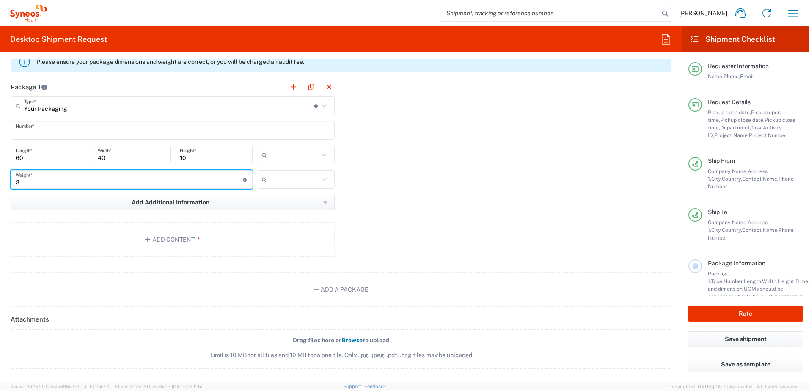
scroll to position [746, 0]
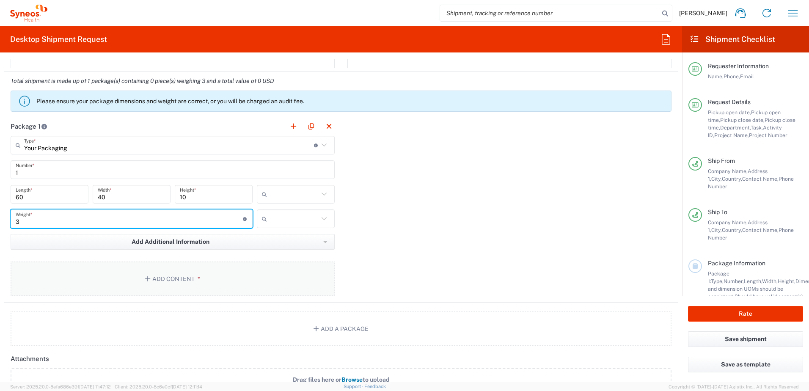
type input "3"
click at [134, 276] on button "Add Content *" at bounding box center [173, 278] width 324 height 35
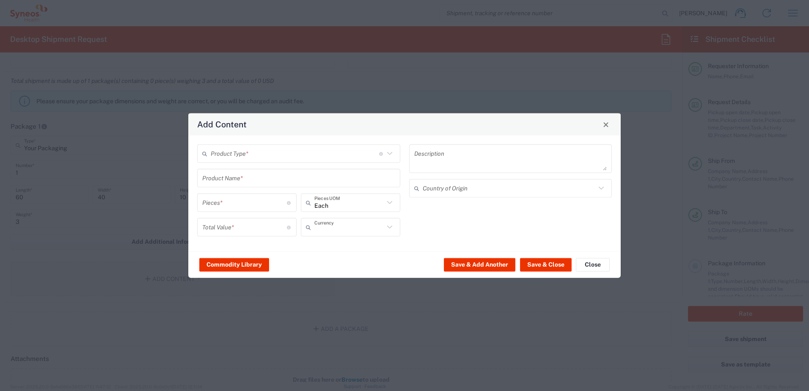
type input "US Dollar"
click at [246, 167] on div "Product Type * Document: Paper document generated internally by Syneos, a clien…" at bounding box center [299, 193] width 212 height 98
click at [252, 157] on input "text" at bounding box center [295, 153] width 168 height 15
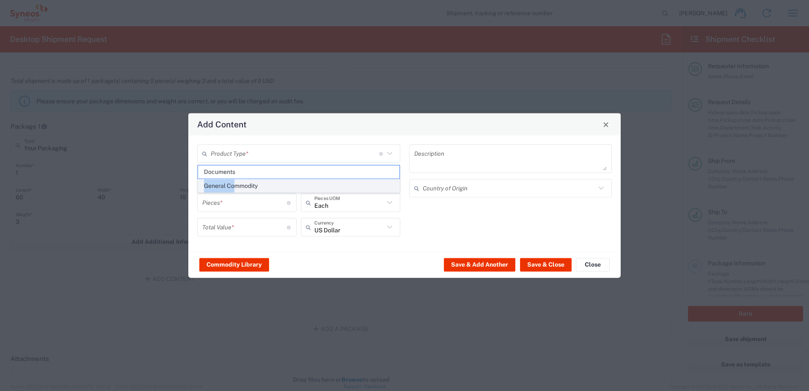
drag, startPoint x: 242, startPoint y: 171, endPoint x: 237, endPoint y: 182, distance: 11.6
click at [237, 182] on ul "Documents General Commodity" at bounding box center [299, 179] width 202 height 28
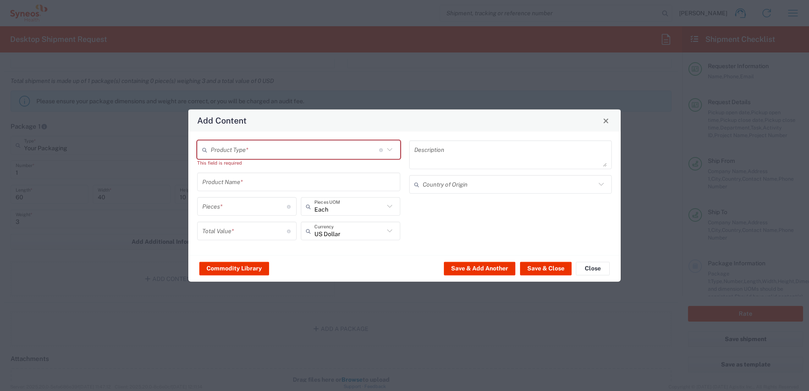
click at [246, 146] on input "text" at bounding box center [295, 149] width 168 height 15
click at [242, 181] on span "General Commodity" at bounding box center [298, 182] width 201 height 13
type input "General Commodity"
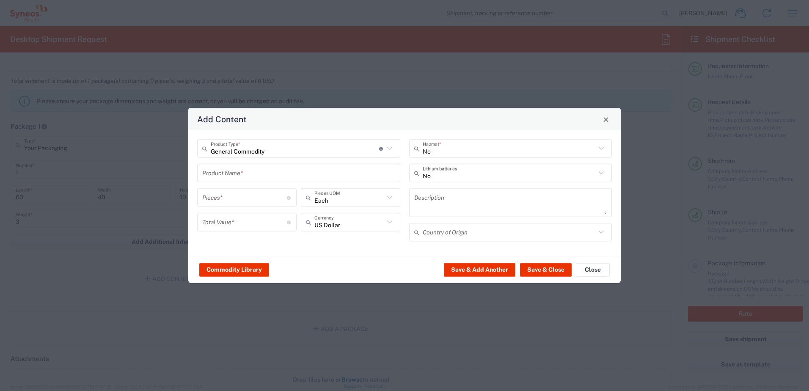
click at [242, 175] on input "text" at bounding box center [298, 172] width 193 height 15
click at [451, 179] on input "text" at bounding box center [509, 172] width 173 height 15
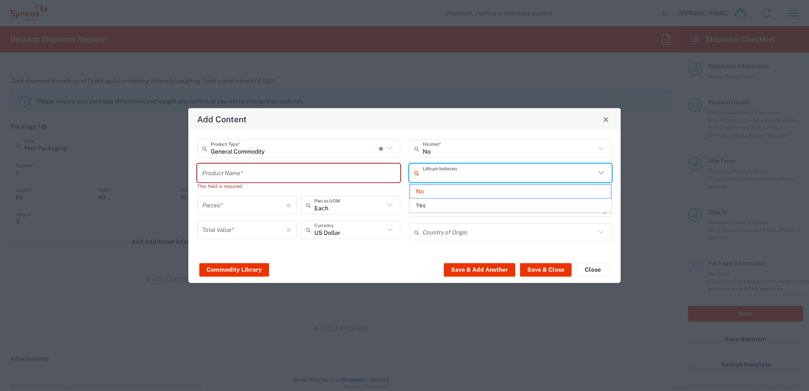
click at [253, 183] on div "This field is required" at bounding box center [298, 186] width 203 height 8
type input "No"
click at [255, 172] on input "text" at bounding box center [298, 172] width 193 height 15
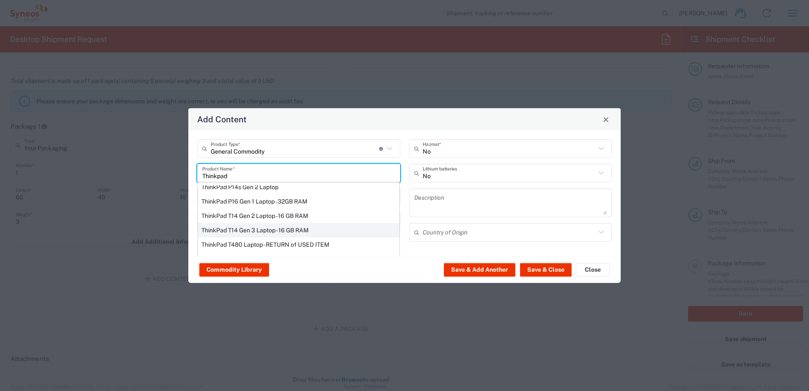
scroll to position [0, 0]
click at [307, 235] on div "ThinkPad T14 Gen 3 Laptop - 16 GB RAM" at bounding box center [298, 236] width 201 height 14
type input "ThinkPad T14 Gen 3 Laptop - 16 GB RAM"
type input "1"
type textarea "Intel Core i7-1265U vProÂ® Processor - 14" - 16 GB RAM - 512 GB SSD"
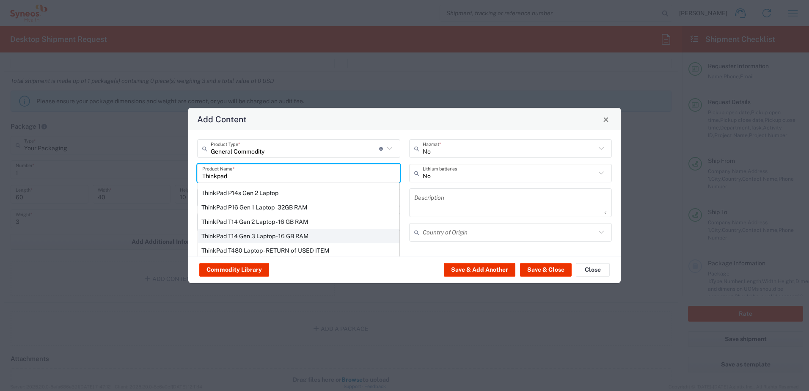
type input "[GEOGRAPHIC_DATA]"
type input "Yes"
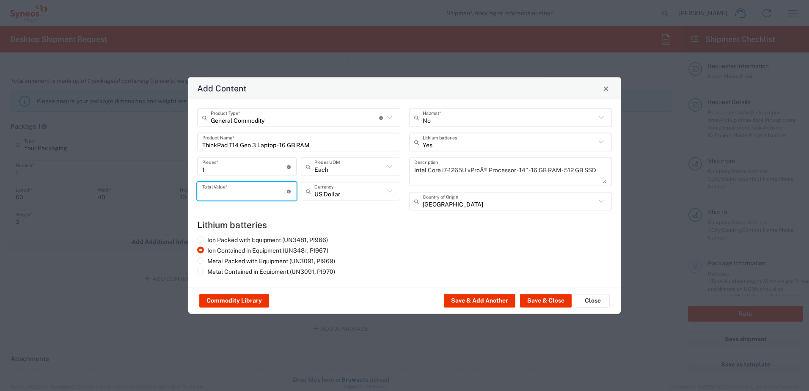
click at [269, 194] on input "number" at bounding box center [244, 191] width 85 height 15
type input "0"
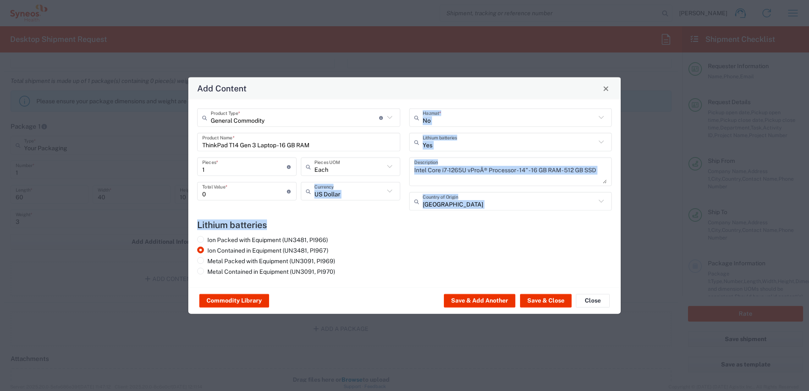
click at [330, 217] on div "General Commodity Product Type * Document: Paper document generated internally …" at bounding box center [404, 193] width 432 height 188
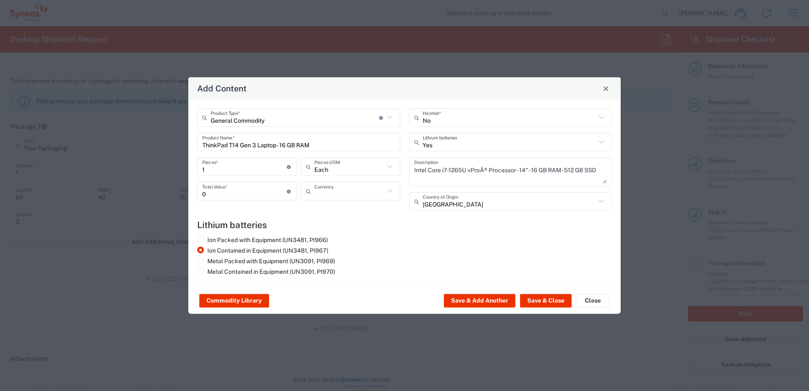
click at [327, 190] on input "text" at bounding box center [349, 191] width 70 height 15
type input "r"
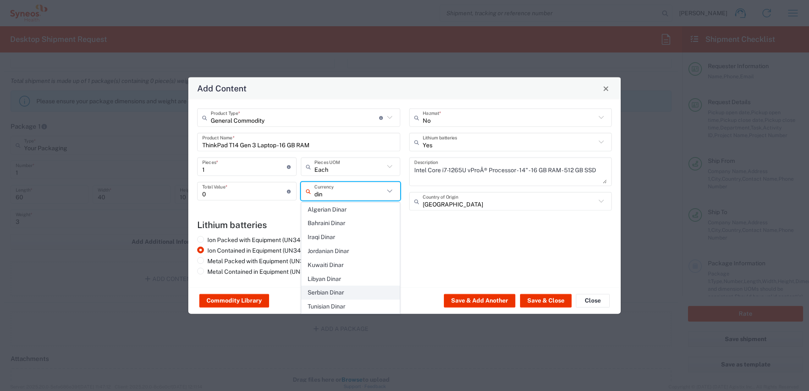
click at [328, 291] on span "Serbian Dinar" at bounding box center [351, 292] width 98 height 13
type input "Serbian Dinar"
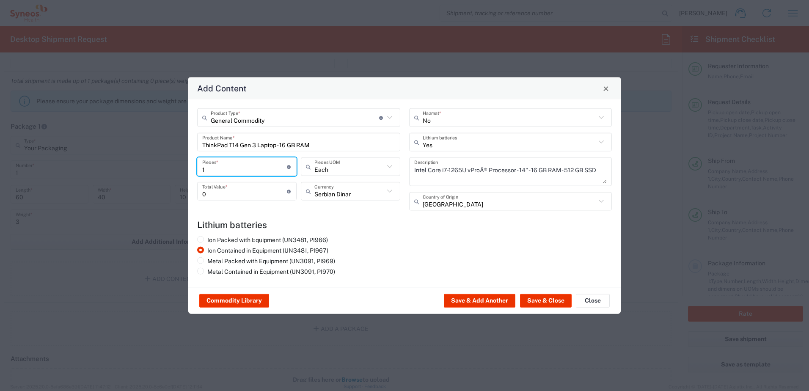
click at [240, 162] on input "1" at bounding box center [244, 166] width 85 height 15
click at [422, 230] on h4 "Lithium batteries" at bounding box center [404, 225] width 415 height 11
click at [542, 298] on button "Save & Close" at bounding box center [546, 301] width 52 height 14
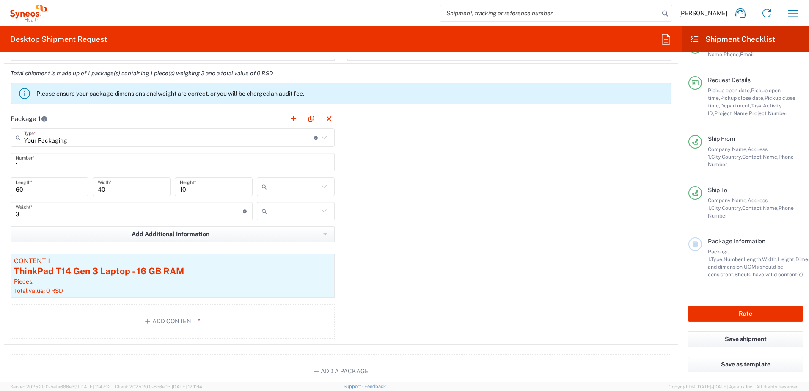
scroll to position [746, 0]
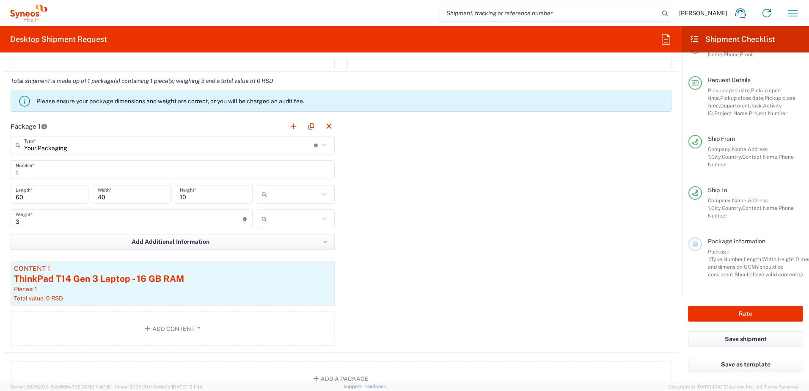
click at [324, 147] on icon at bounding box center [324, 145] width 11 height 11
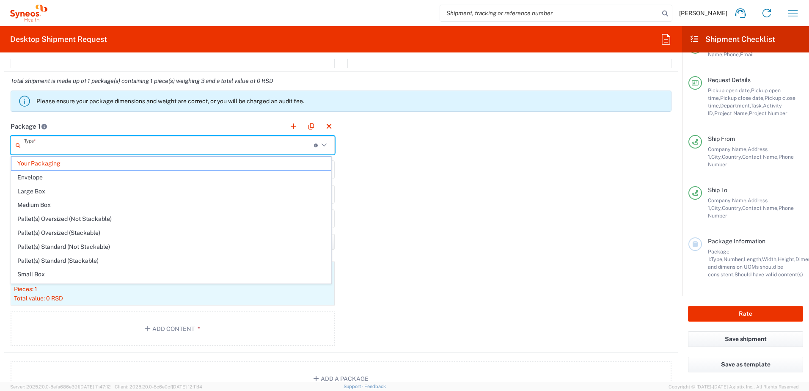
click at [420, 165] on div "Package 1 Type * Material used to package goods Your Packaging Envelope Large B…" at bounding box center [341, 235] width 674 height 236
type input "Your Packaging"
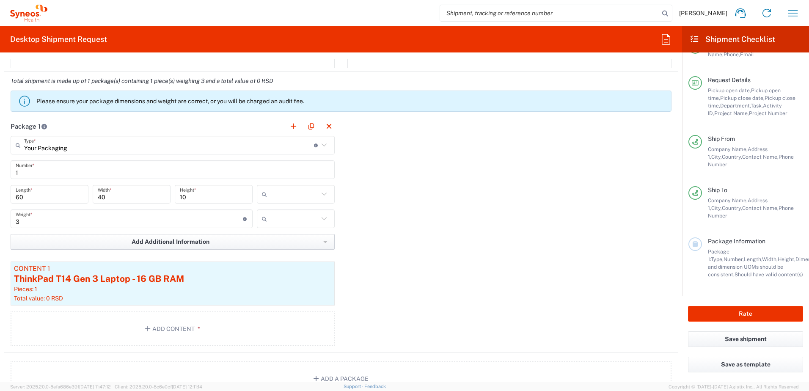
click at [323, 239] on icon "button" at bounding box center [325, 242] width 4 height 6
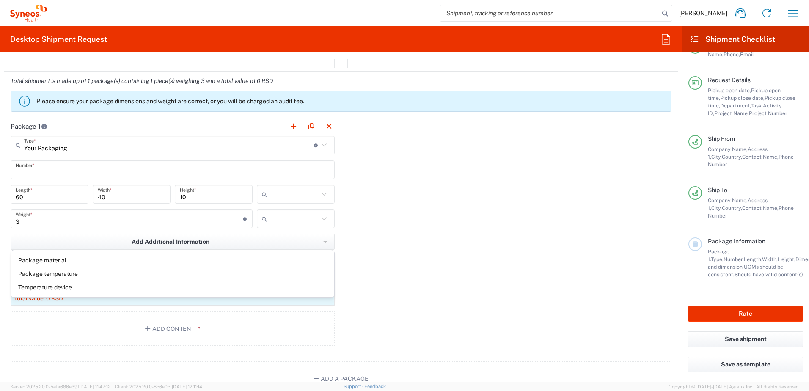
click at [373, 229] on div "Package 1 Your Packaging Type * Material used to package goods Your Packaging E…" at bounding box center [341, 235] width 674 height 236
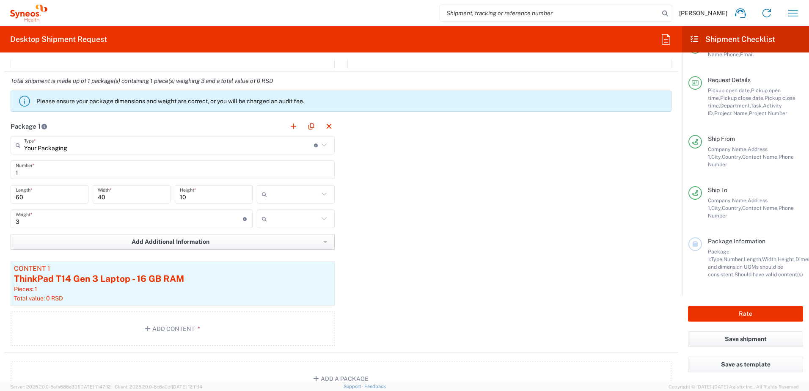
click at [233, 235] on button "Add Additional Information" at bounding box center [173, 242] width 324 height 16
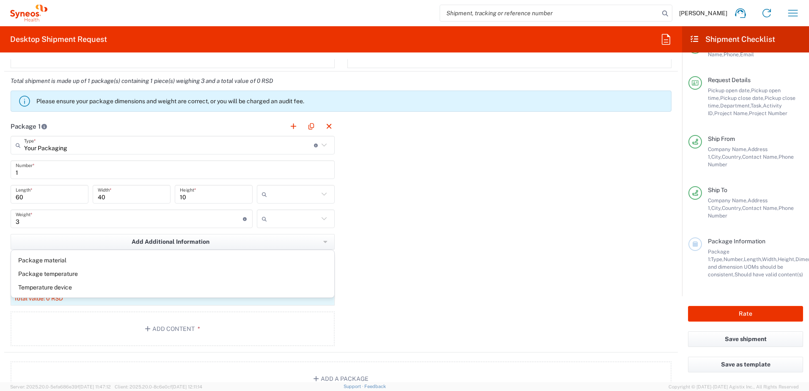
click at [403, 216] on div "Package 1 Your Packaging Type * Material used to package goods Your Packaging E…" at bounding box center [341, 235] width 674 height 236
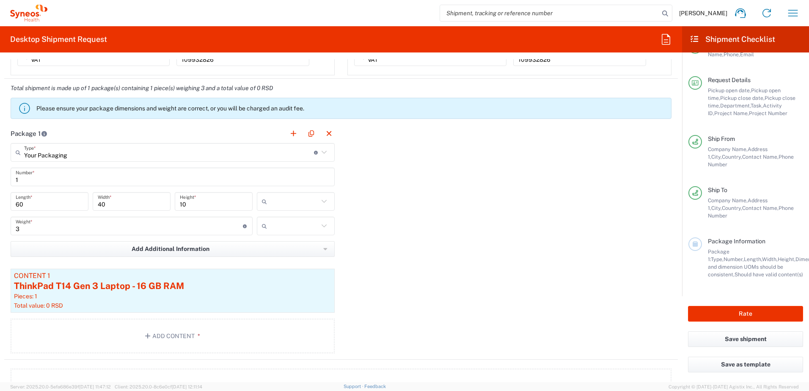
scroll to position [753, 0]
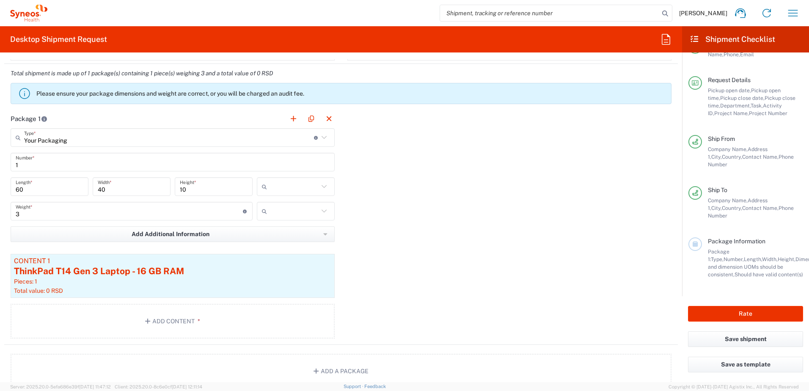
click at [104, 197] on div "40 Width *" at bounding box center [132, 189] width 82 height 25
click at [58, 191] on input "60" at bounding box center [50, 186] width 68 height 15
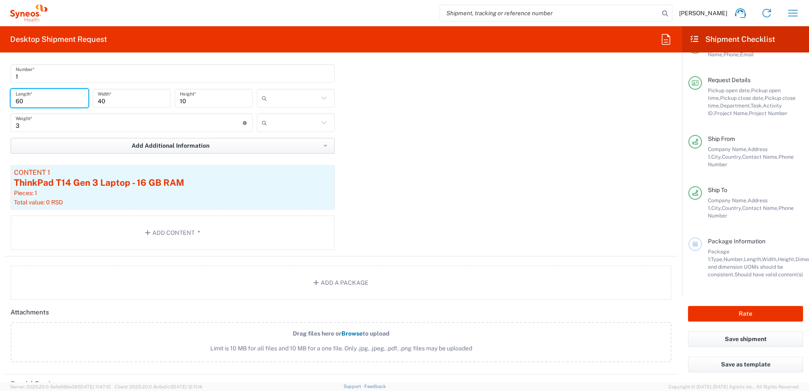
scroll to position [838, 0]
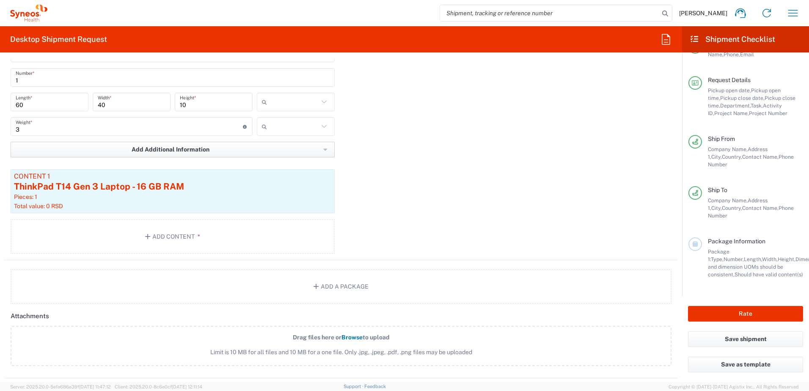
click at [180, 155] on button "Add Additional Information" at bounding box center [173, 150] width 324 height 16
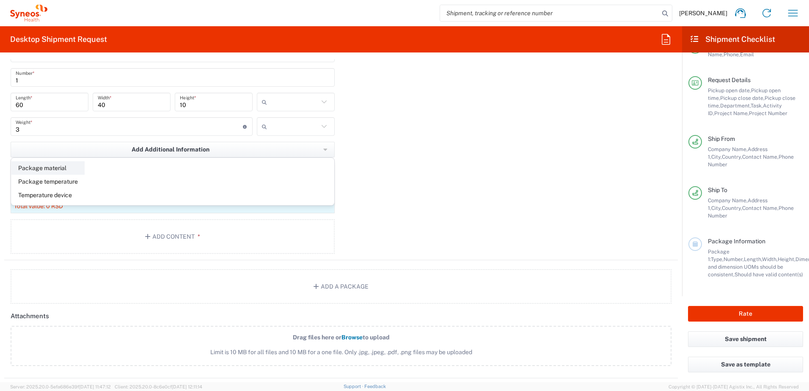
click at [48, 165] on li "Package material" at bounding box center [47, 168] width 73 height 14
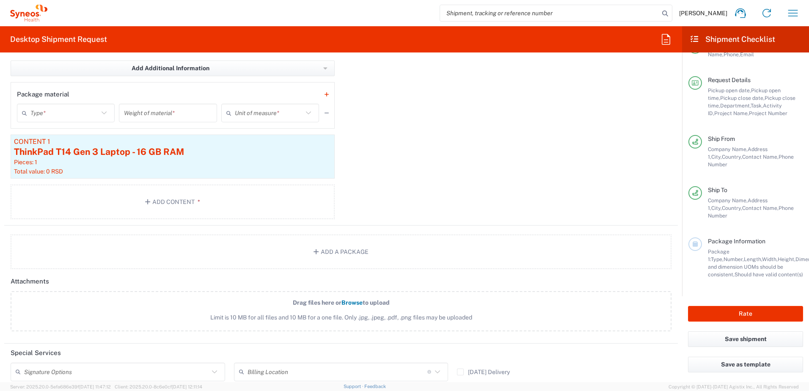
scroll to position [885, 0]
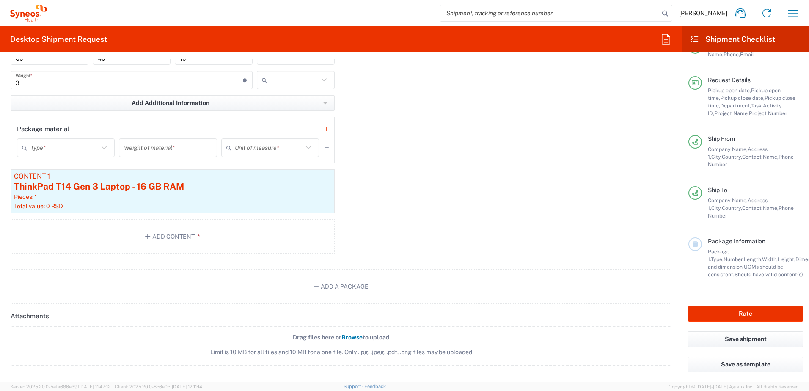
click at [734, 248] on div "Package 1: Type, Number, Length, Width, Height, Dimension, Weight, Weight and d…" at bounding box center [755, 263] width 95 height 30
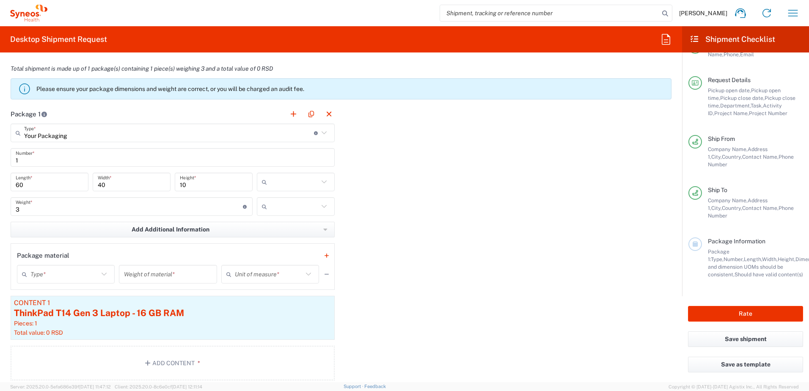
scroll to position [758, 0]
click at [96, 273] on input "text" at bounding box center [64, 274] width 68 height 15
click at [178, 283] on div "Weight of material *" at bounding box center [168, 274] width 98 height 19
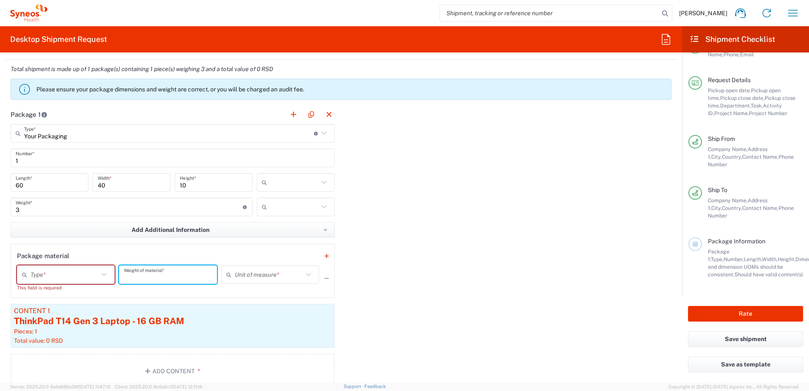
click at [187, 278] on input "number" at bounding box center [168, 274] width 88 height 15
click at [257, 283] on div "Unit of measure *" at bounding box center [270, 274] width 98 height 19
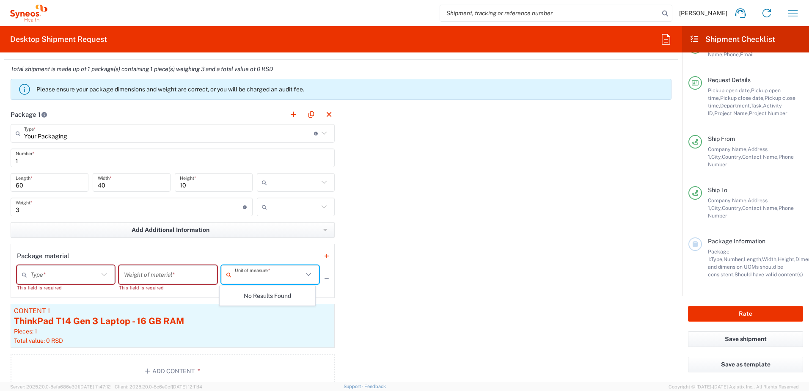
click at [456, 277] on div "Package 1 Your Packaging Type * Material used to package goods Your Packaging E…" at bounding box center [341, 250] width 674 height 290
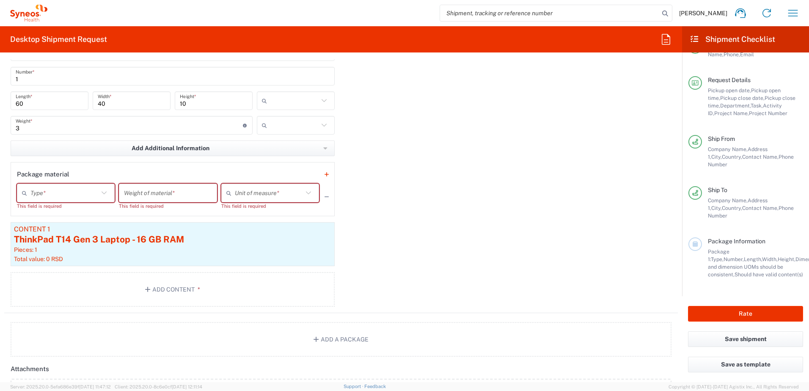
scroll to position [842, 0]
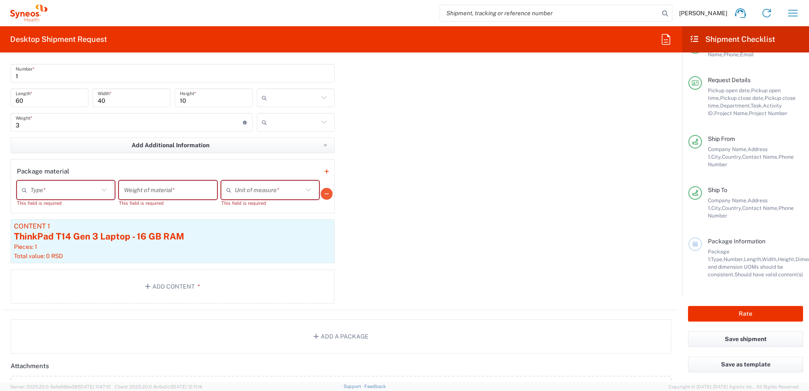
click at [324, 195] on icon "button" at bounding box center [326, 194] width 4 height 6
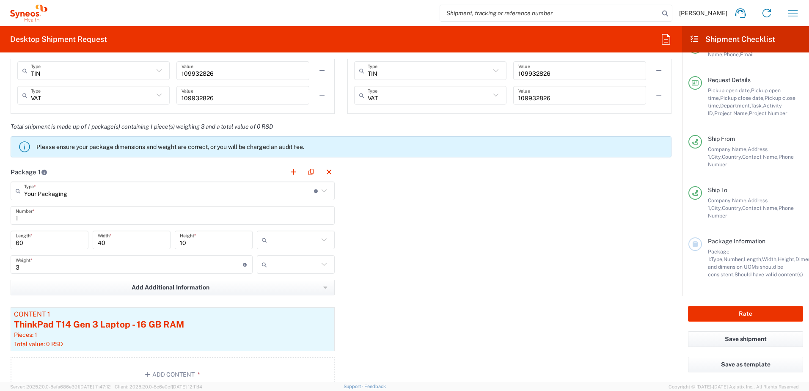
scroll to position [719, 0]
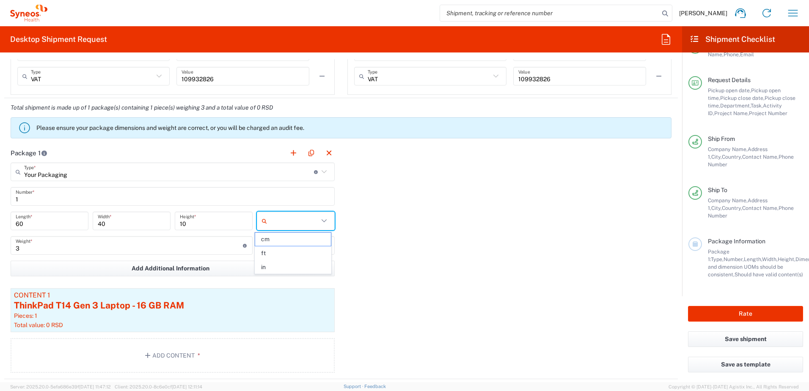
drag, startPoint x: 313, startPoint y: 220, endPoint x: 332, endPoint y: 220, distance: 18.6
click at [313, 220] on input "text" at bounding box center [294, 221] width 48 height 14
click at [289, 239] on span "cm" at bounding box center [292, 239] width 75 height 13
type input "cm"
click at [319, 242] on icon at bounding box center [324, 245] width 11 height 11
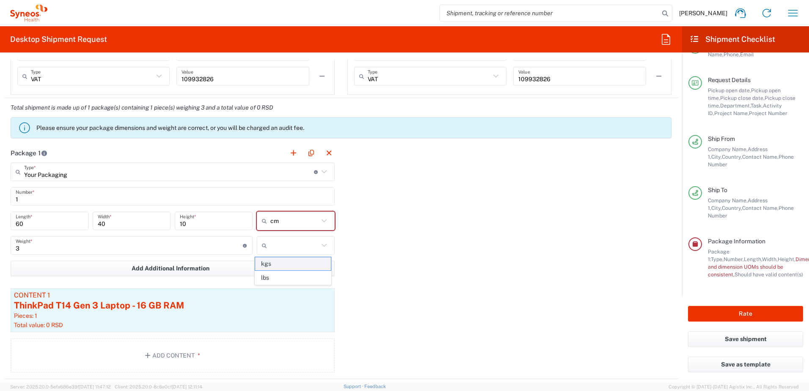
click at [302, 267] on span "kgs" at bounding box center [292, 263] width 75 height 13
type input "kgs"
click at [329, 226] on div "cm" at bounding box center [296, 221] width 78 height 19
type input "cm"
click at [327, 220] on div "cm" at bounding box center [296, 221] width 78 height 19
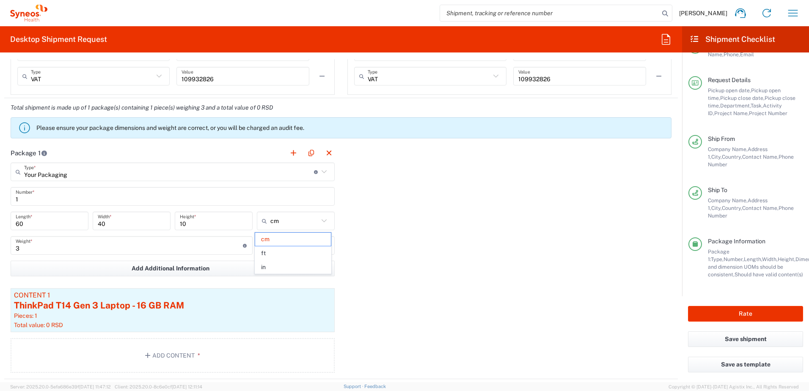
click at [408, 232] on div "Package 1 Your Packaging Type * Material used to package goods Your Packaging E…" at bounding box center [341, 261] width 674 height 236
click at [757, 322] on div "Rate" at bounding box center [745, 313] width 127 height 35
click at [759, 313] on button "Rate" at bounding box center [745, 314] width 115 height 16
type input "8175 DEPARTMENTAL EXPENSE"
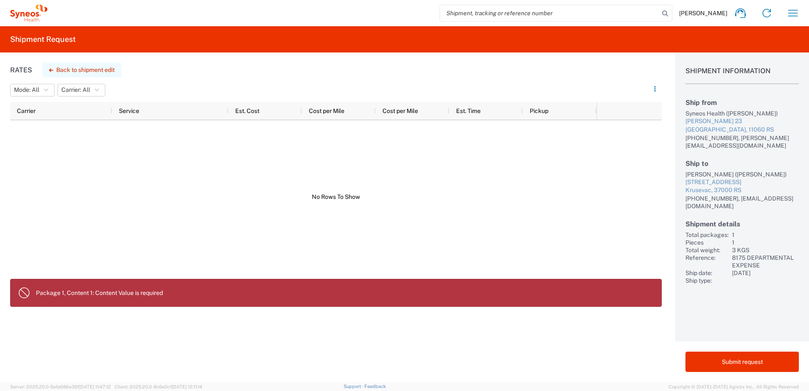
click at [100, 72] on button "Back to shipment edit" at bounding box center [81, 70] width 79 height 15
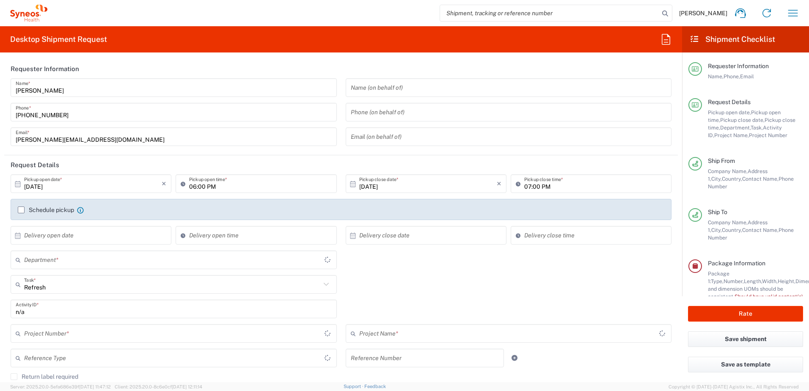
type input "8175 DEPARTMENTAL EXPENSE"
type input "Your Packaging"
type input "8175 DEPARTMENTAL EXPENSE"
type input "4510"
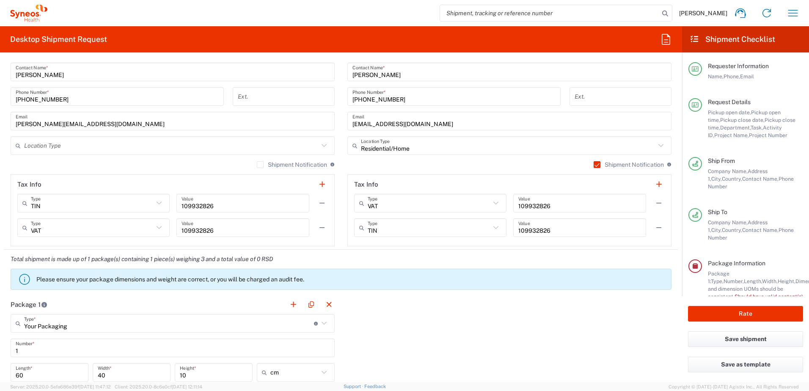
scroll to position [762, 0]
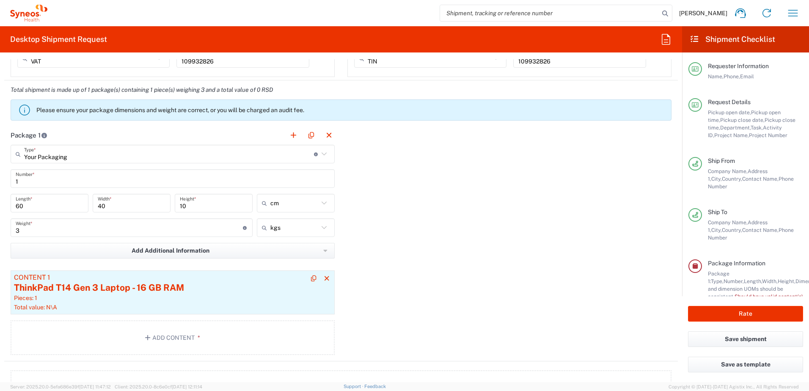
click at [116, 288] on div "ThinkPad T14 Gen 3 Laptop - 16 GB RAM" at bounding box center [172, 287] width 317 height 13
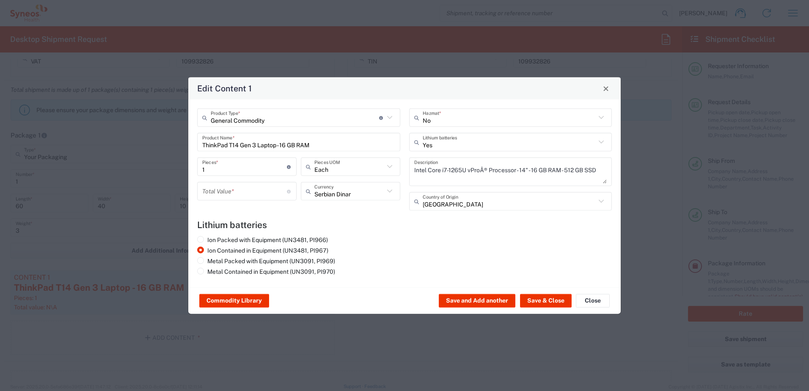
click at [249, 200] on div "Total Value * Total value of all the pieces" at bounding box center [246, 191] width 99 height 19
click at [249, 198] on input "number" at bounding box center [244, 191] width 85 height 15
type input "0"
click at [543, 298] on button "Save & Close" at bounding box center [546, 301] width 52 height 14
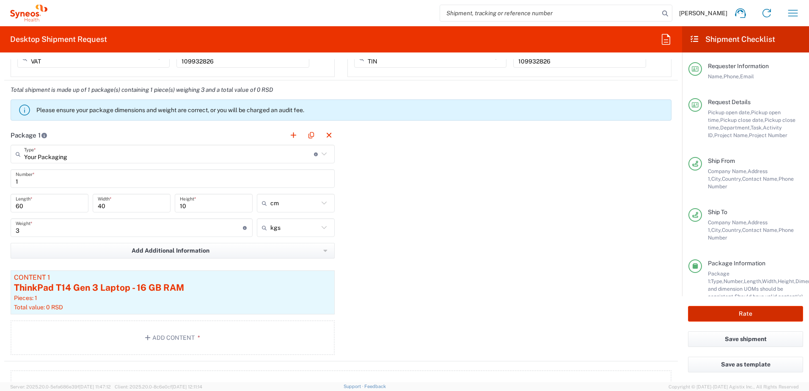
click at [750, 320] on button "Rate" at bounding box center [745, 314] width 115 height 16
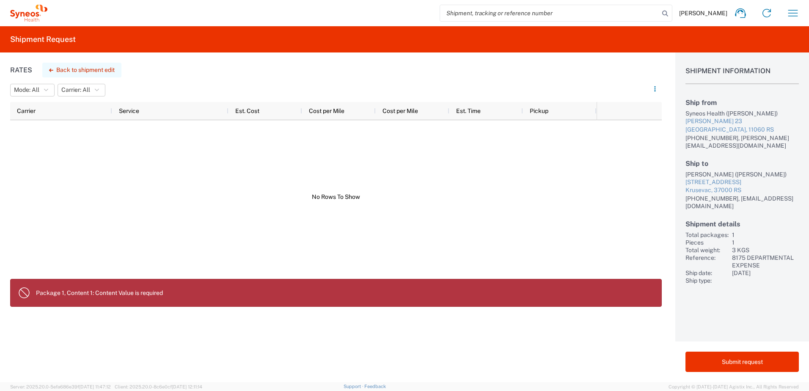
click at [99, 66] on button "Back to shipment edit" at bounding box center [81, 70] width 79 height 15
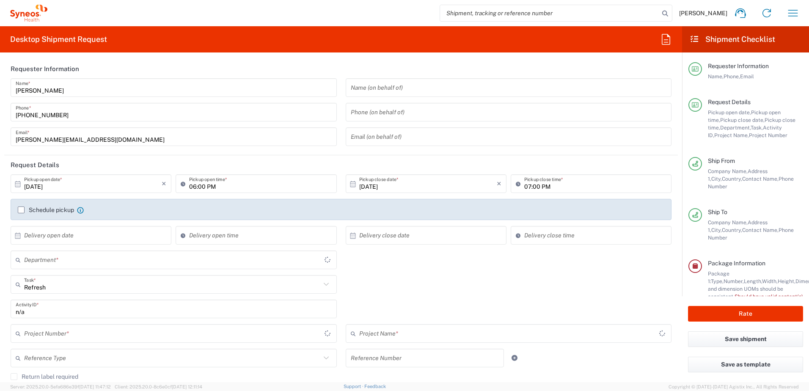
type input "8175 DEPARTMENTAL EXPENSE"
type input "Your Packaging"
type input "8175 DEPARTMENTAL EXPENSE"
type input "4510"
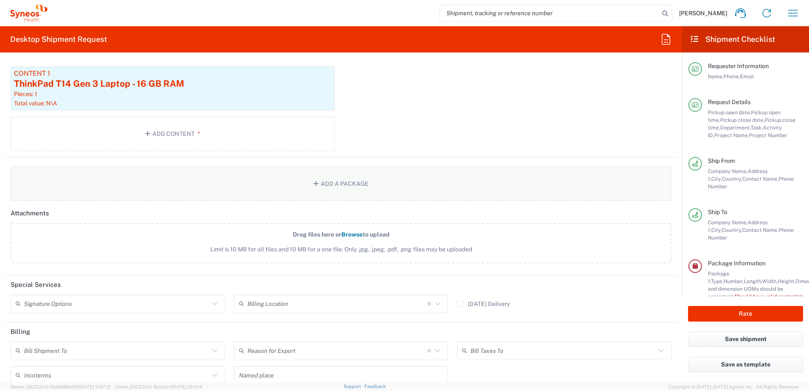
scroll to position [973, 0]
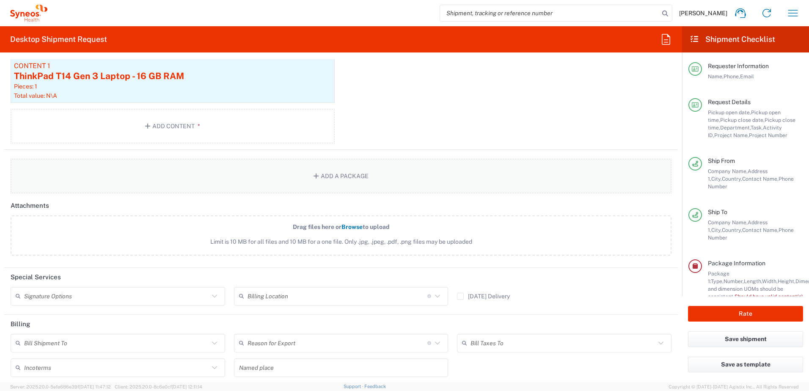
click at [133, 178] on button "Add a Package" at bounding box center [341, 176] width 661 height 35
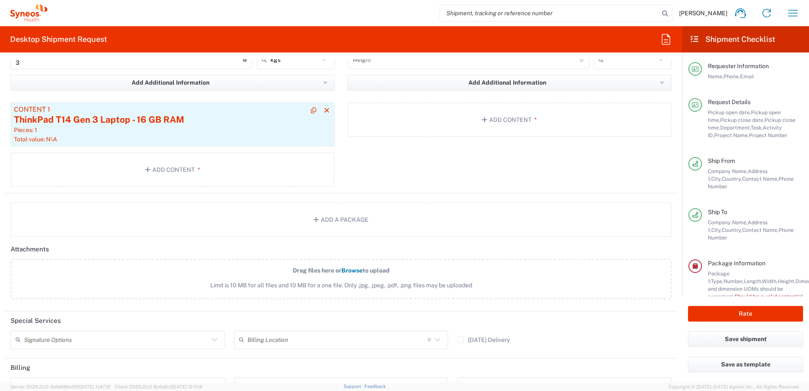
scroll to position [820, 0]
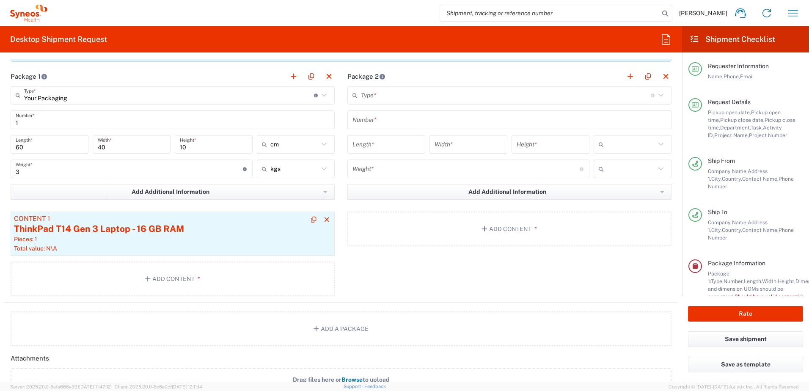
click at [245, 232] on div "ThinkPad T14 Gen 3 Laptop - 16 GB RAM" at bounding box center [172, 229] width 317 height 13
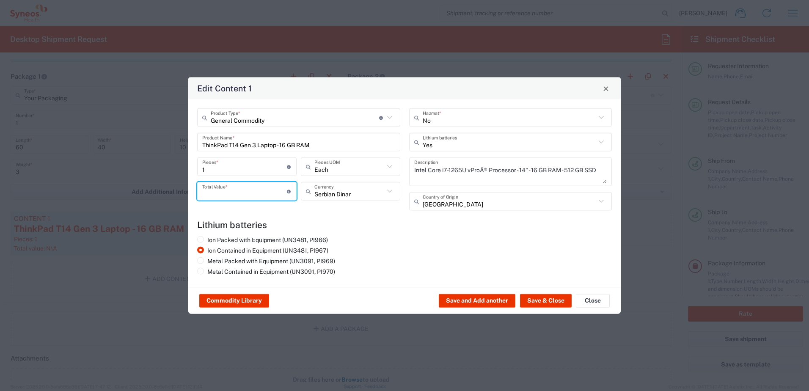
click at [264, 194] on input "number" at bounding box center [244, 191] width 85 height 15
type input "0000"
click at [352, 163] on input "text" at bounding box center [349, 166] width 70 height 15
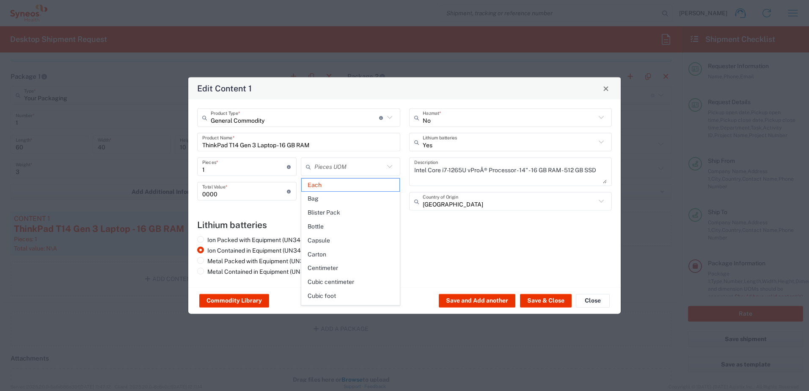
click at [475, 270] on div "Ion Packed with Equipment (UN3481, PI966) Ion Contained in Equipment (UN3481, P…" at bounding box center [404, 257] width 423 height 42
type input "Each"
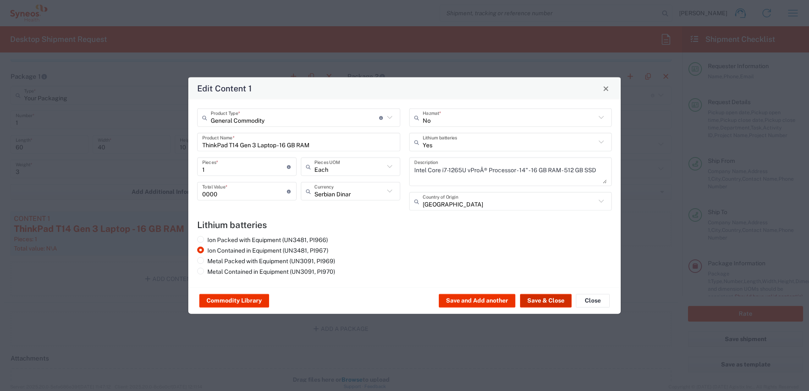
click at [542, 304] on button "Save & Close" at bounding box center [546, 301] width 52 height 14
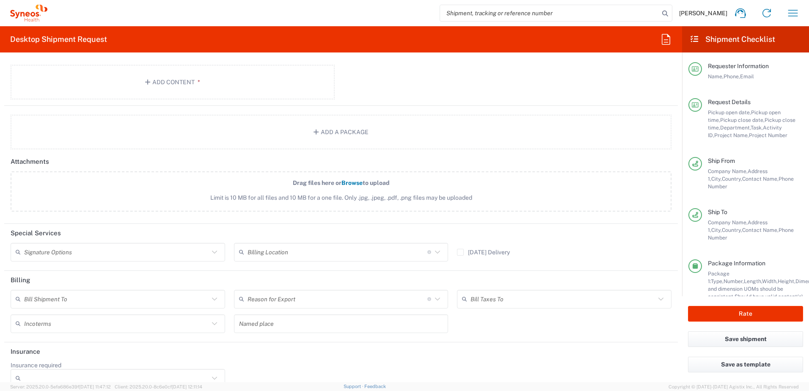
scroll to position [1032, 0]
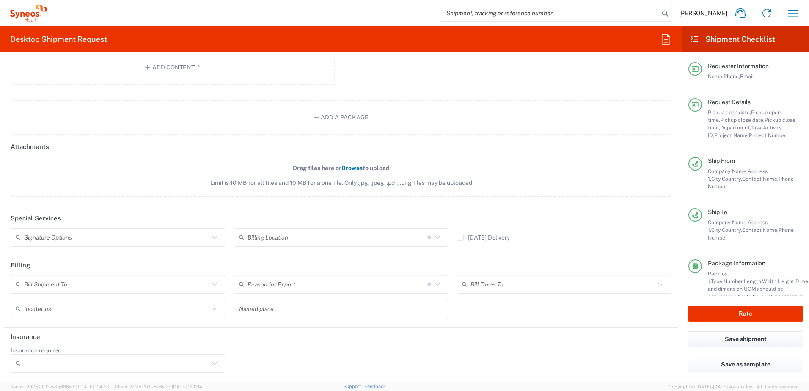
click at [89, 288] on input "text" at bounding box center [116, 284] width 185 height 15
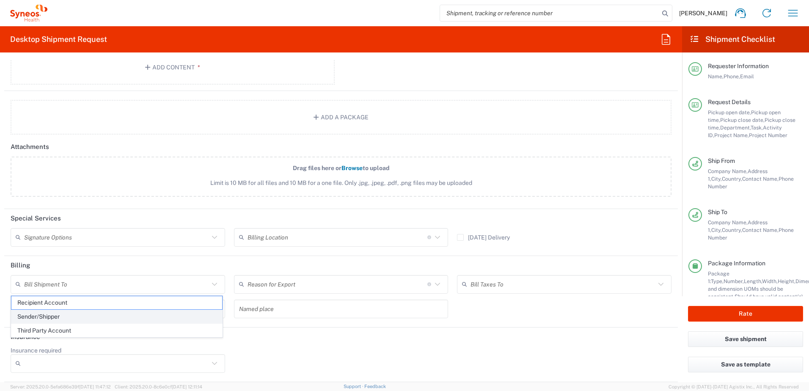
click at [72, 314] on span "Sender/Shipper" at bounding box center [116, 316] width 211 height 13
type input "Sender/Shipper"
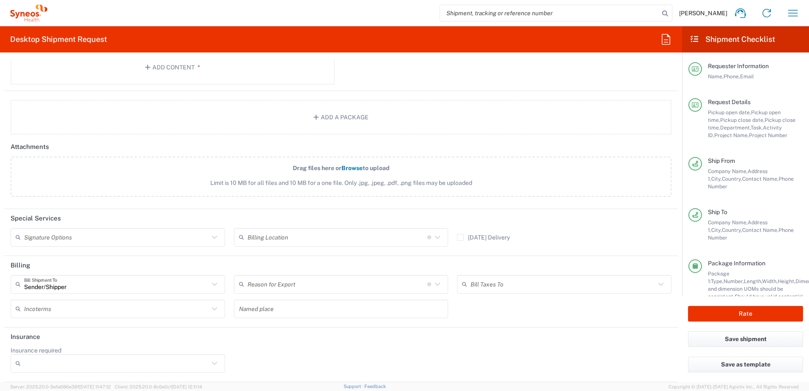
click at [301, 292] on div "Reason for Export" at bounding box center [341, 284] width 214 height 19
click at [68, 219] on header "Special Services" at bounding box center [341, 218] width 674 height 19
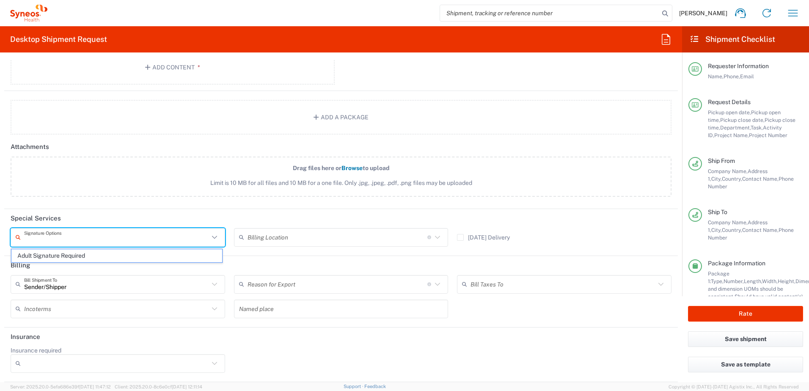
click at [88, 242] on input "text" at bounding box center [116, 237] width 185 height 15
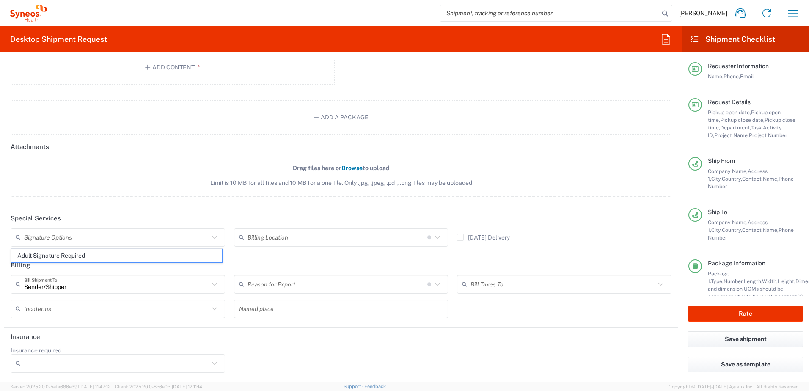
click at [93, 253] on span "Adult Signature Required" at bounding box center [116, 255] width 211 height 13
type input "Adult Signature Required"
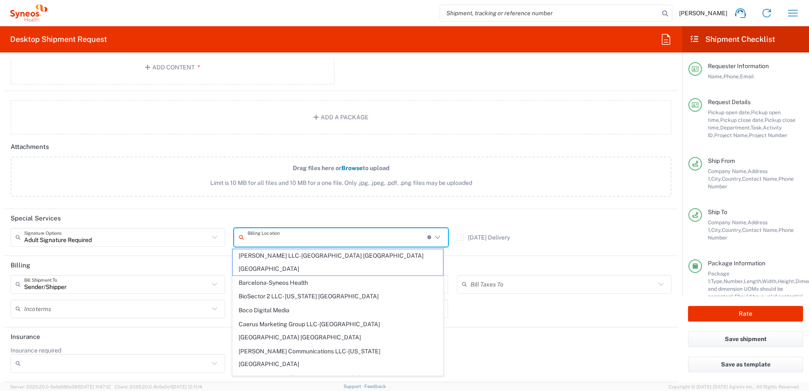
click at [262, 238] on input "text" at bounding box center [337, 237] width 180 height 15
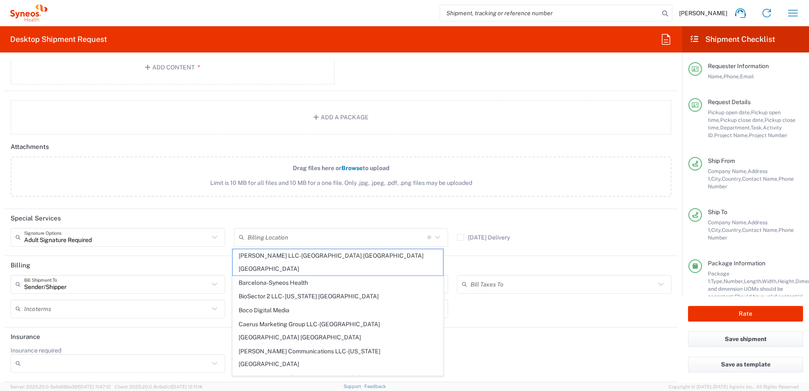
click at [264, 217] on header "Special Services" at bounding box center [341, 218] width 674 height 19
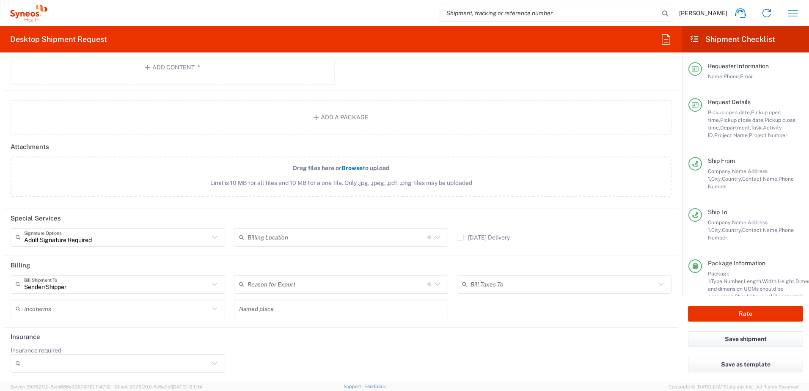
drag, startPoint x: 303, startPoint y: 291, endPoint x: 305, endPoint y: 287, distance: 4.8
click at [305, 287] on input "text" at bounding box center [337, 284] width 180 height 15
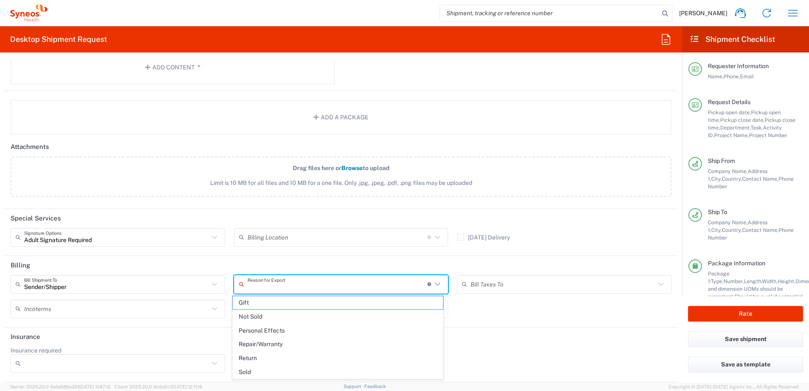
click at [441, 272] on header "Billing" at bounding box center [341, 265] width 674 height 19
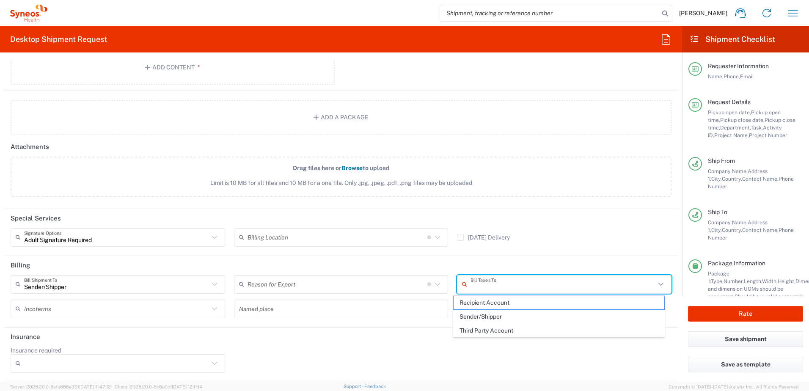
click at [497, 289] on input "text" at bounding box center [562, 284] width 185 height 15
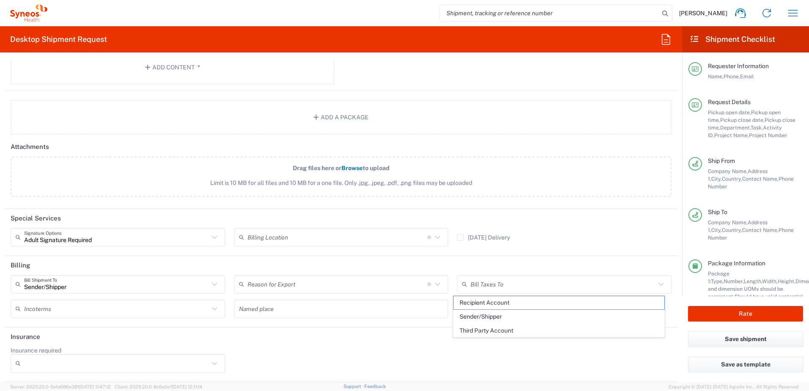
drag, startPoint x: 488, startPoint y: 319, endPoint x: 478, endPoint y: 317, distance: 10.3
click at [487, 319] on span "Sender/Shipper" at bounding box center [559, 316] width 211 height 13
type input "Sender/Shipper"
click at [38, 308] on input "text" at bounding box center [116, 308] width 185 height 15
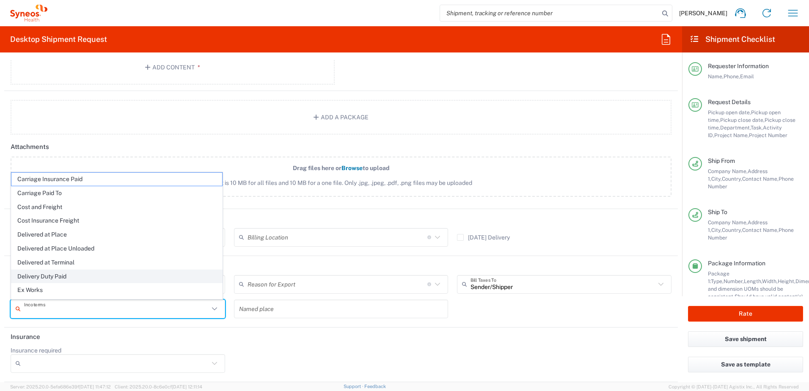
click at [45, 275] on span "Delivery Duty Paid" at bounding box center [116, 276] width 211 height 13
type input "Sender/Shipper"
type input "Delivery Duty Paid"
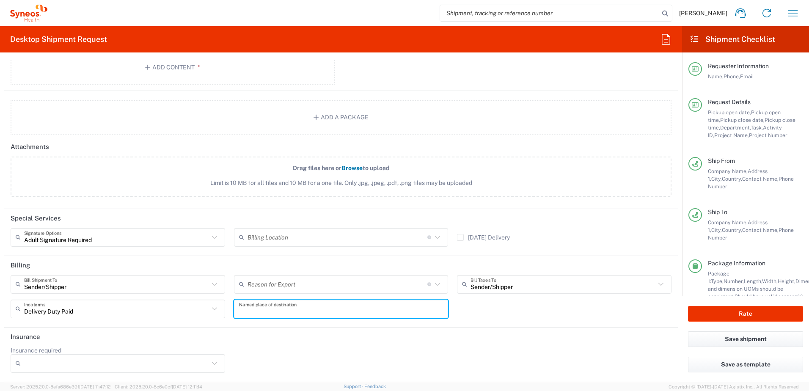
click at [269, 314] on input "text" at bounding box center [341, 308] width 204 height 15
click at [217, 365] on icon at bounding box center [214, 363] width 11 height 11
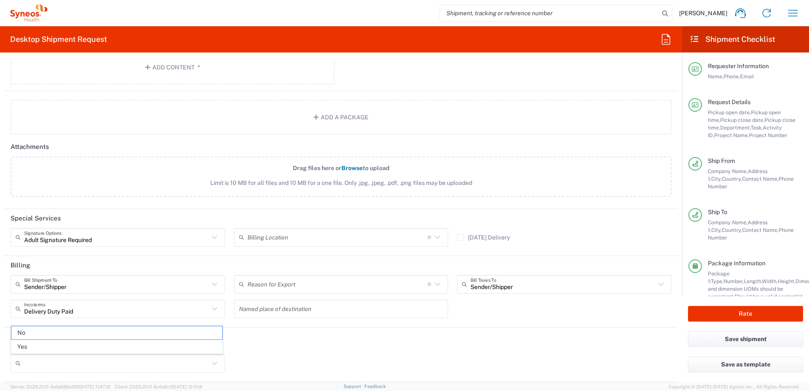
click at [263, 362] on div "Insurance required No Yes" at bounding box center [341, 362] width 670 height 32
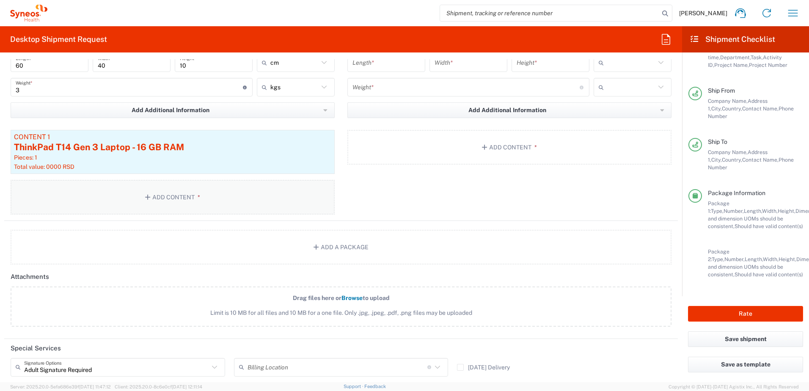
scroll to position [905, 0]
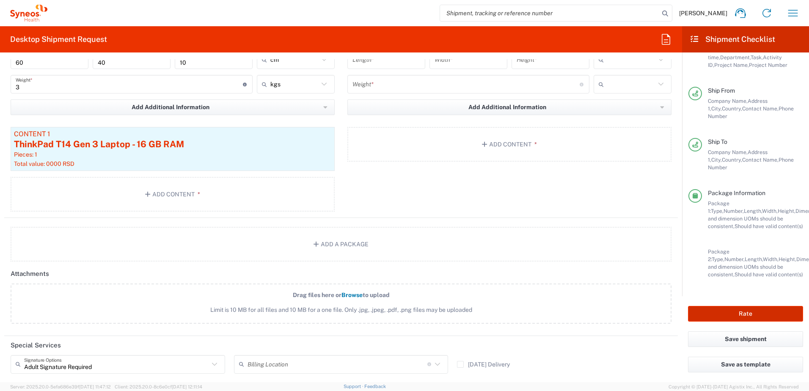
click at [718, 314] on button "Rate" at bounding box center [745, 314] width 115 height 16
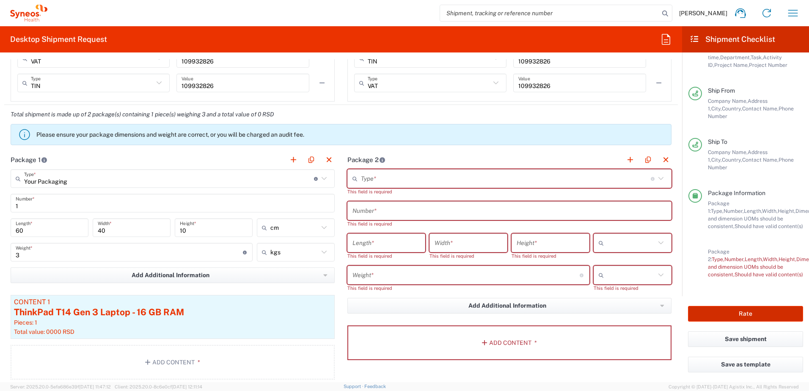
scroll to position [736, 0]
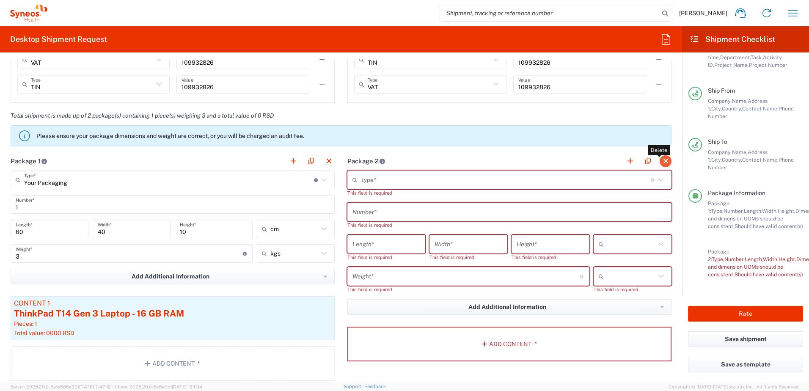
click at [660, 161] on button "button" at bounding box center [666, 161] width 12 height 12
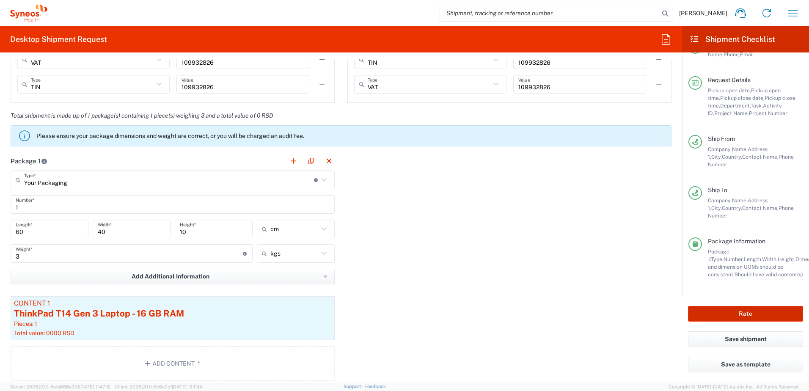
click at [727, 309] on button "Rate" at bounding box center [745, 314] width 115 height 16
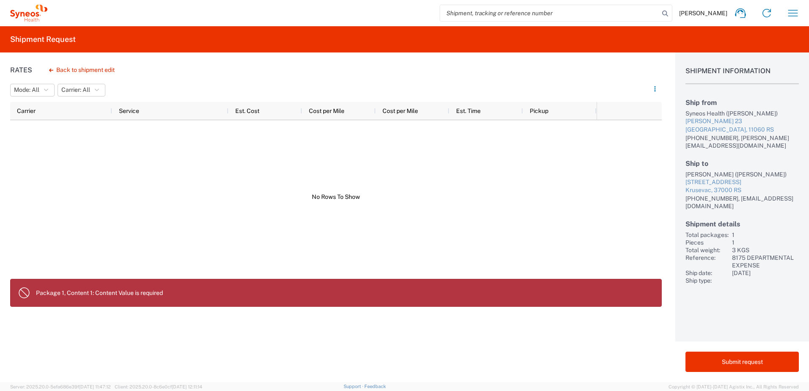
click at [62, 75] on button "Back to shipment edit" at bounding box center [81, 70] width 79 height 15
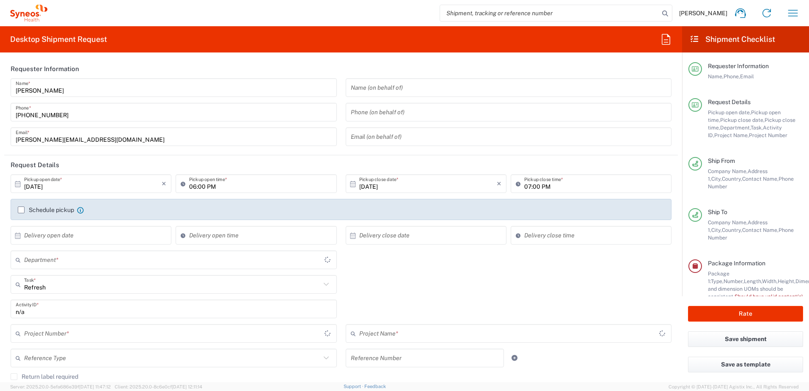
type input "8175 DEPARTMENTAL EXPENSE"
type input "Your Packaging"
type input "4510"
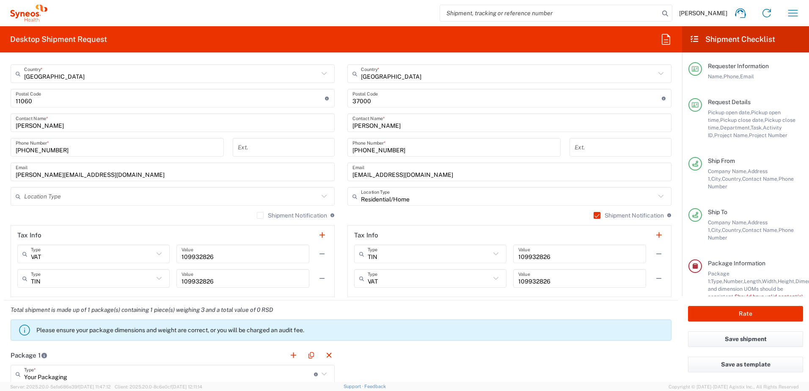
scroll to position [762, 0]
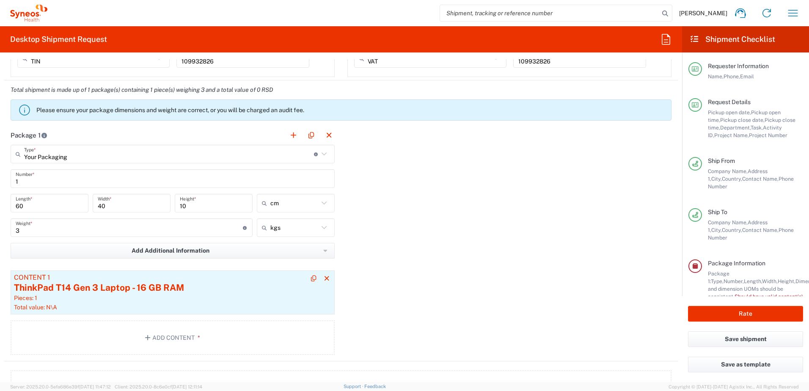
click at [135, 289] on div "ThinkPad T14 Gen 3 Laptop - 16 GB RAM" at bounding box center [172, 287] width 317 height 13
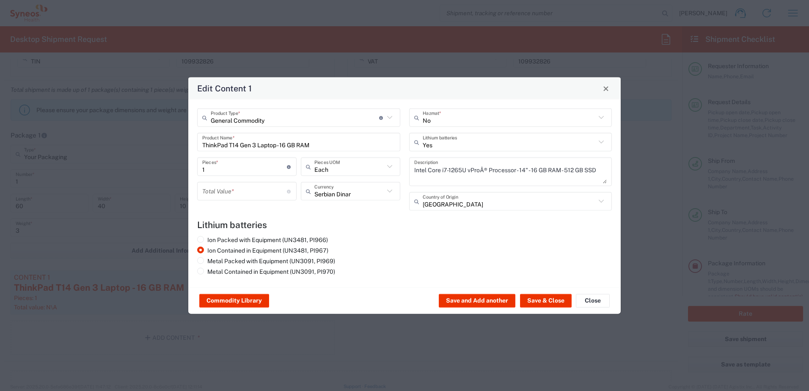
click at [274, 190] on input "number" at bounding box center [244, 191] width 85 height 15
click at [366, 201] on div "Serbian Dinar Currency" at bounding box center [351, 198] width 104 height 32
click at [248, 193] on input "number" at bounding box center [244, 191] width 85 height 15
type input "1"
drag, startPoint x: 255, startPoint y: 219, endPoint x: 238, endPoint y: 229, distance: 19.5
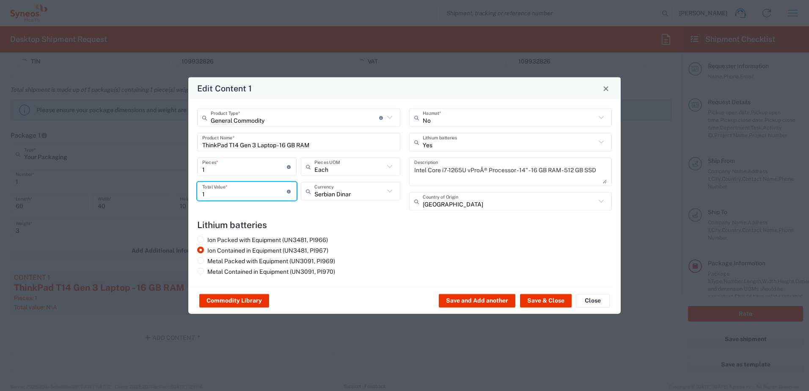
click at [256, 220] on div "General Commodity Product Type * Document: Paper document generated internally …" at bounding box center [404, 193] width 432 height 188
click at [548, 302] on button "Save & Close" at bounding box center [546, 301] width 52 height 14
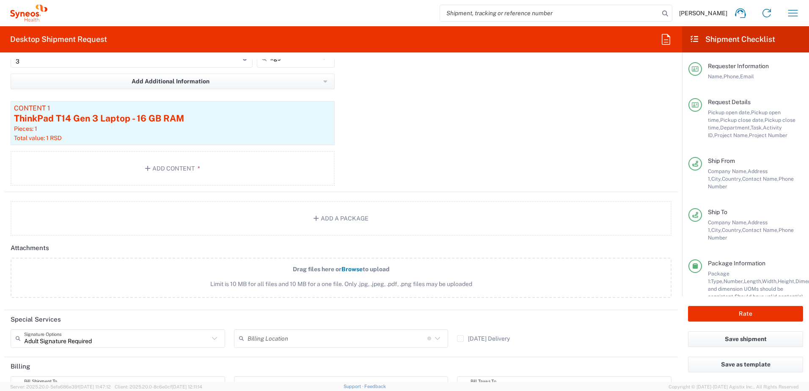
scroll to position [1032, 0]
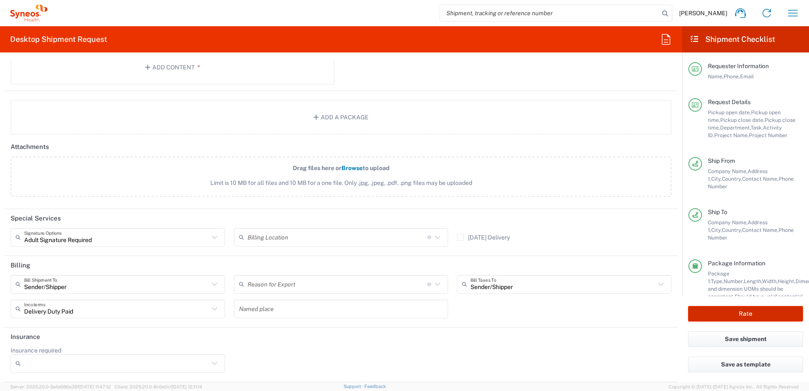
click at [730, 315] on button "Rate" at bounding box center [745, 314] width 115 height 16
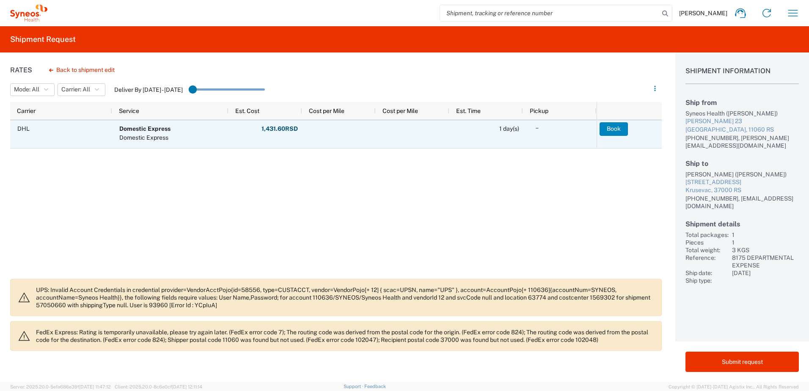
click at [621, 130] on button "Book" at bounding box center [613, 129] width 28 height 14
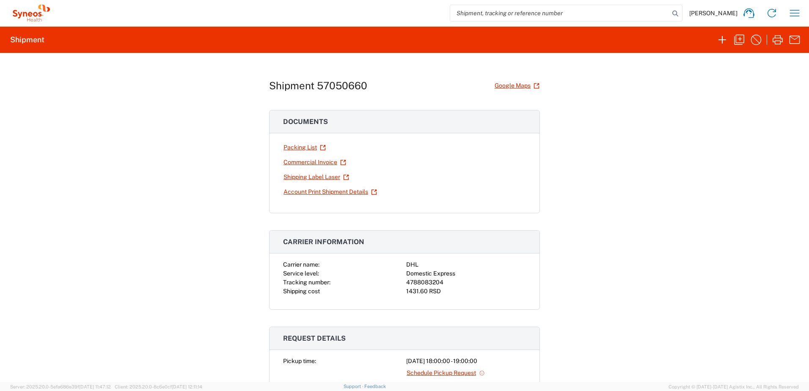
drag, startPoint x: 297, startPoint y: 151, endPoint x: 203, endPoint y: 162, distance: 95.1
click at [203, 162] on div "Shipment 57050660 Google Maps Documents Packing List Commercial Invoice Shippin…" at bounding box center [404, 217] width 809 height 329
click at [301, 148] on link "Packing List" at bounding box center [304, 147] width 43 height 15
click at [300, 174] on link "Shipping Label Laser" at bounding box center [316, 177] width 66 height 15
